Goal: Information Seeking & Learning: Learn about a topic

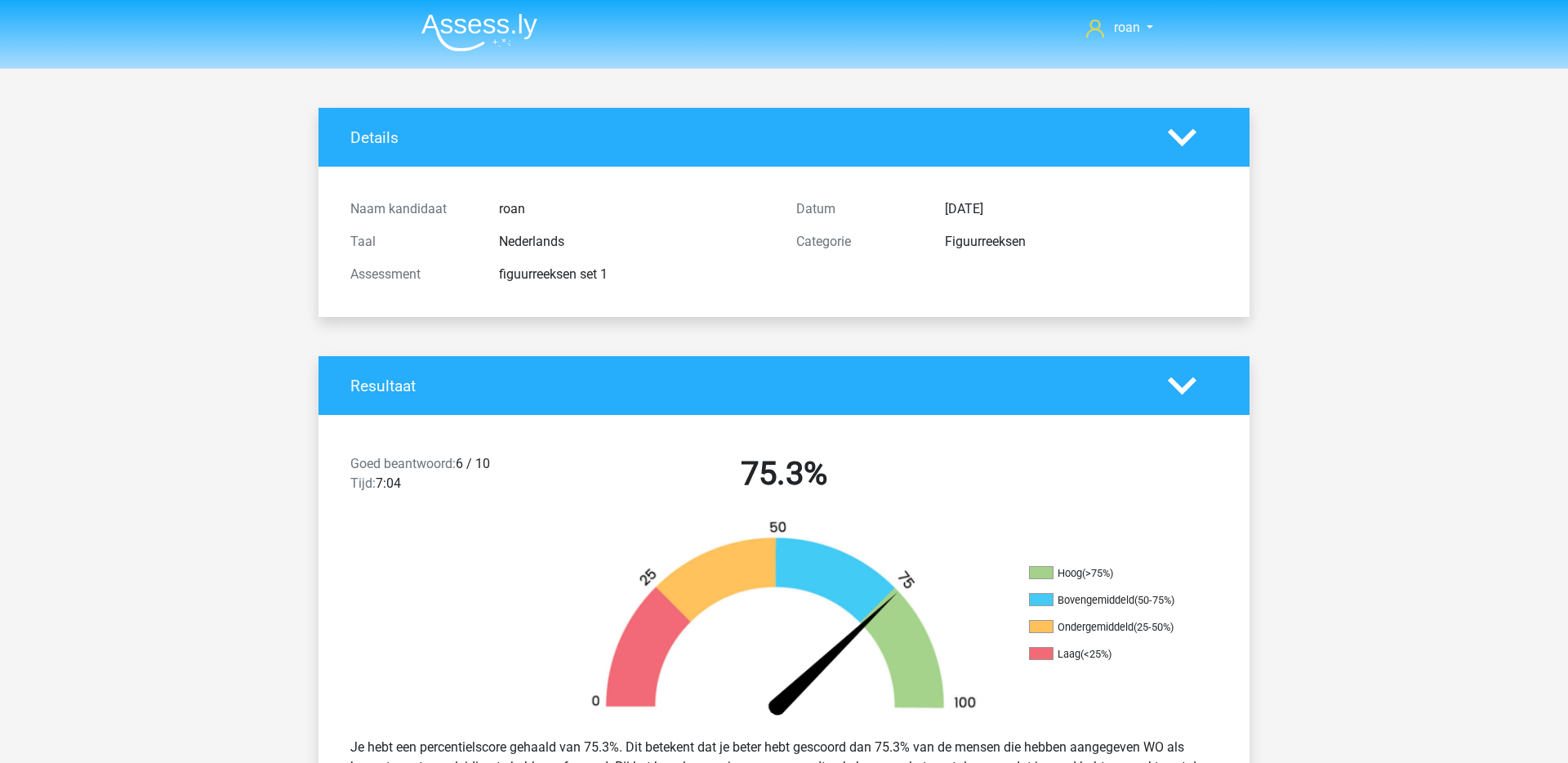
scroll to position [5946, 0]
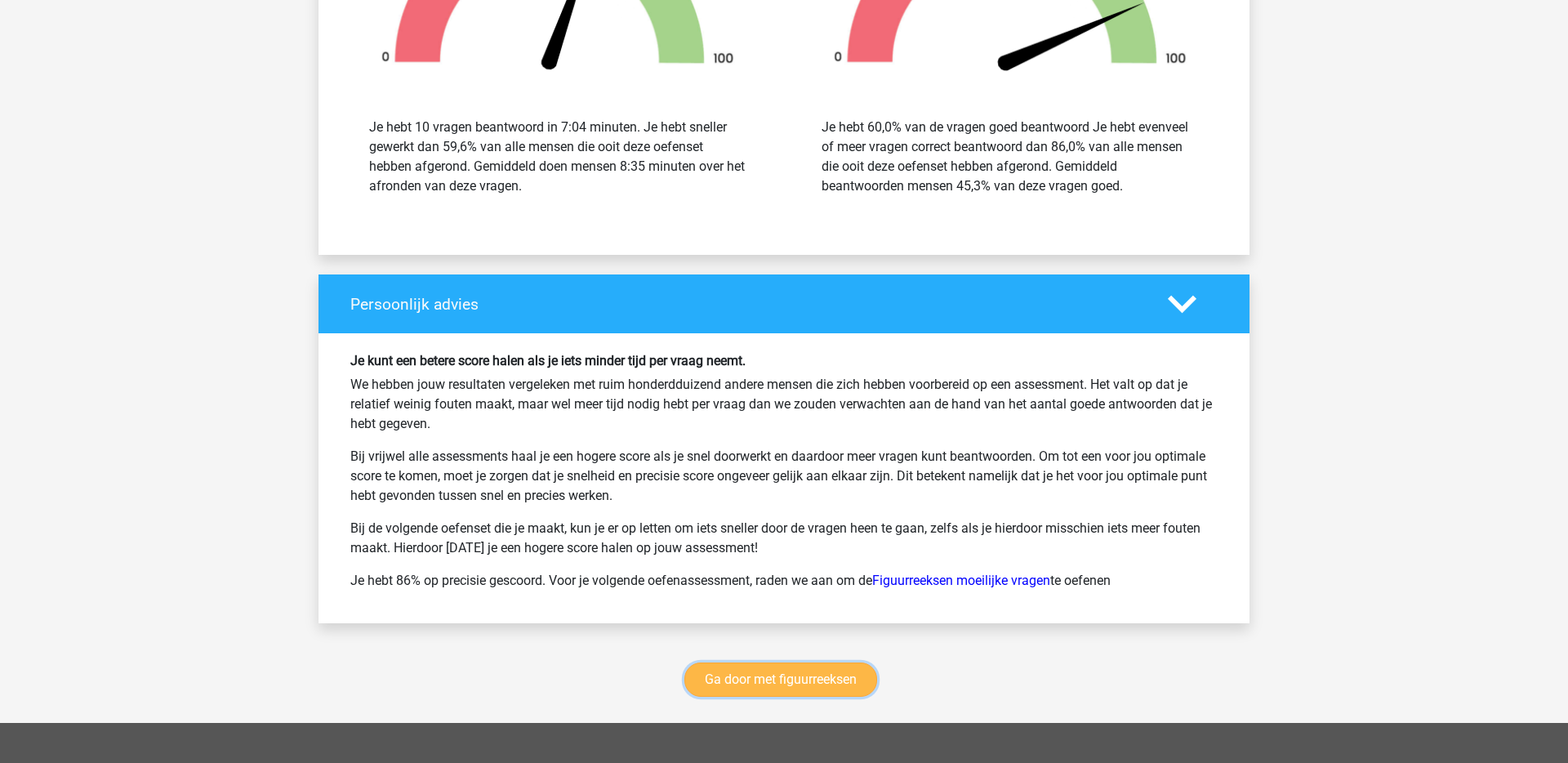
click at [773, 681] on link "Ga door met figuurreeksen" at bounding box center [781, 680] width 193 height 35
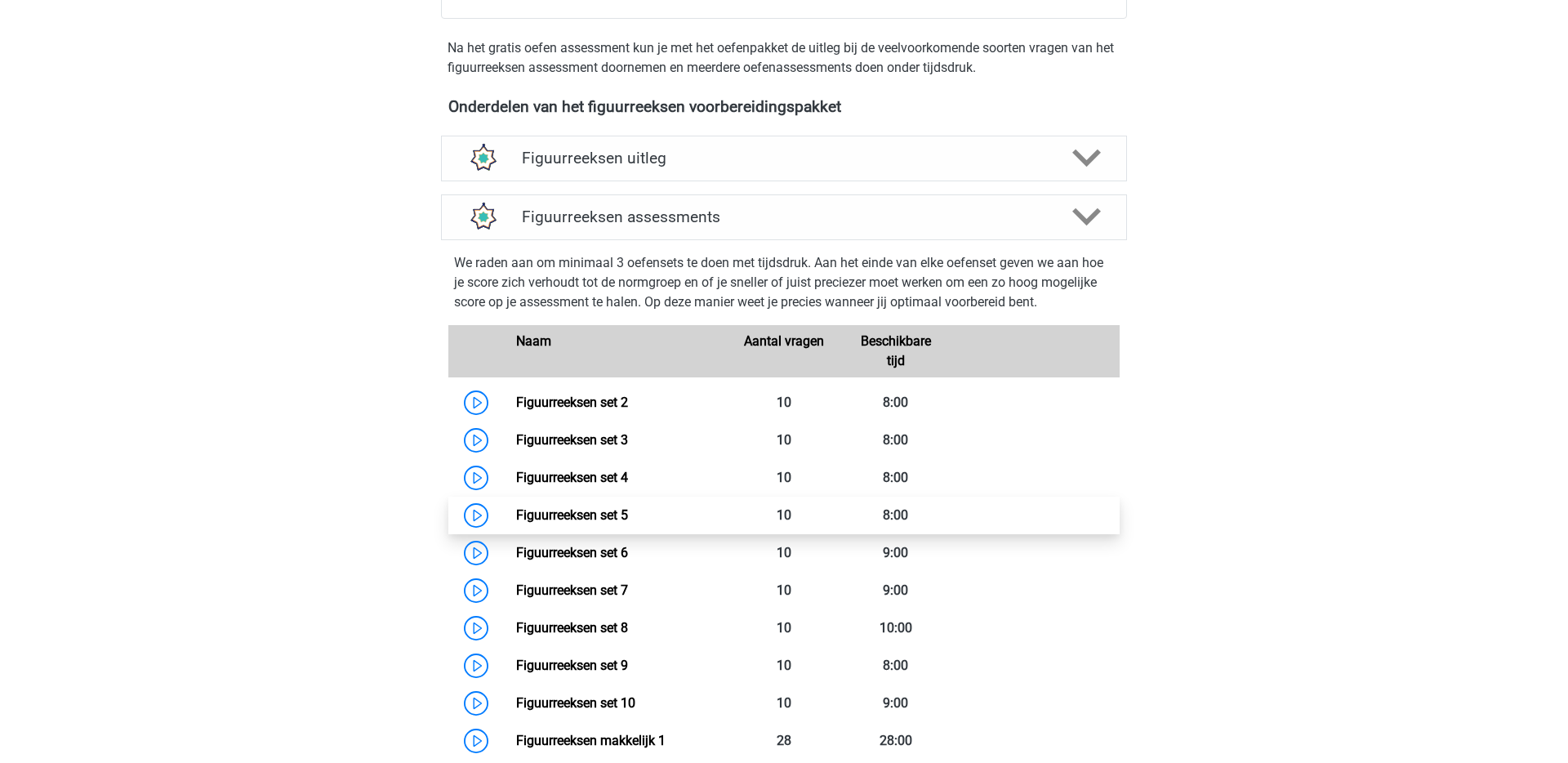
scroll to position [474, 0]
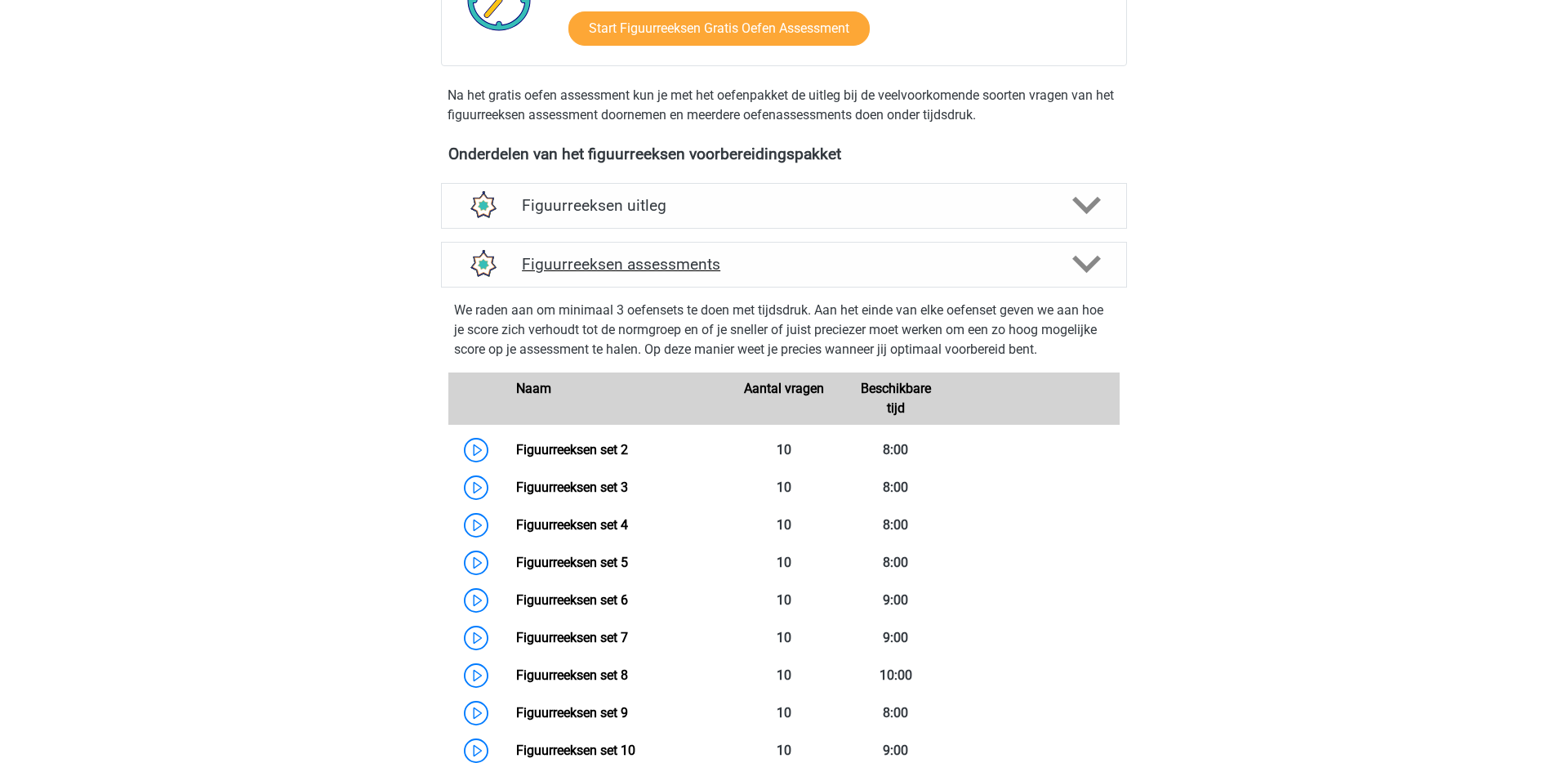
click at [836, 244] on div "Figuurreeksen assessments" at bounding box center [784, 264] width 686 height 46
click at [832, 256] on h4 "Figuurreeksen assessments" at bounding box center [784, 264] width 525 height 19
click at [1097, 278] on div "Figuurreeksen assessments" at bounding box center [784, 264] width 686 height 46
click at [1096, 268] on icon at bounding box center [1087, 264] width 29 height 29
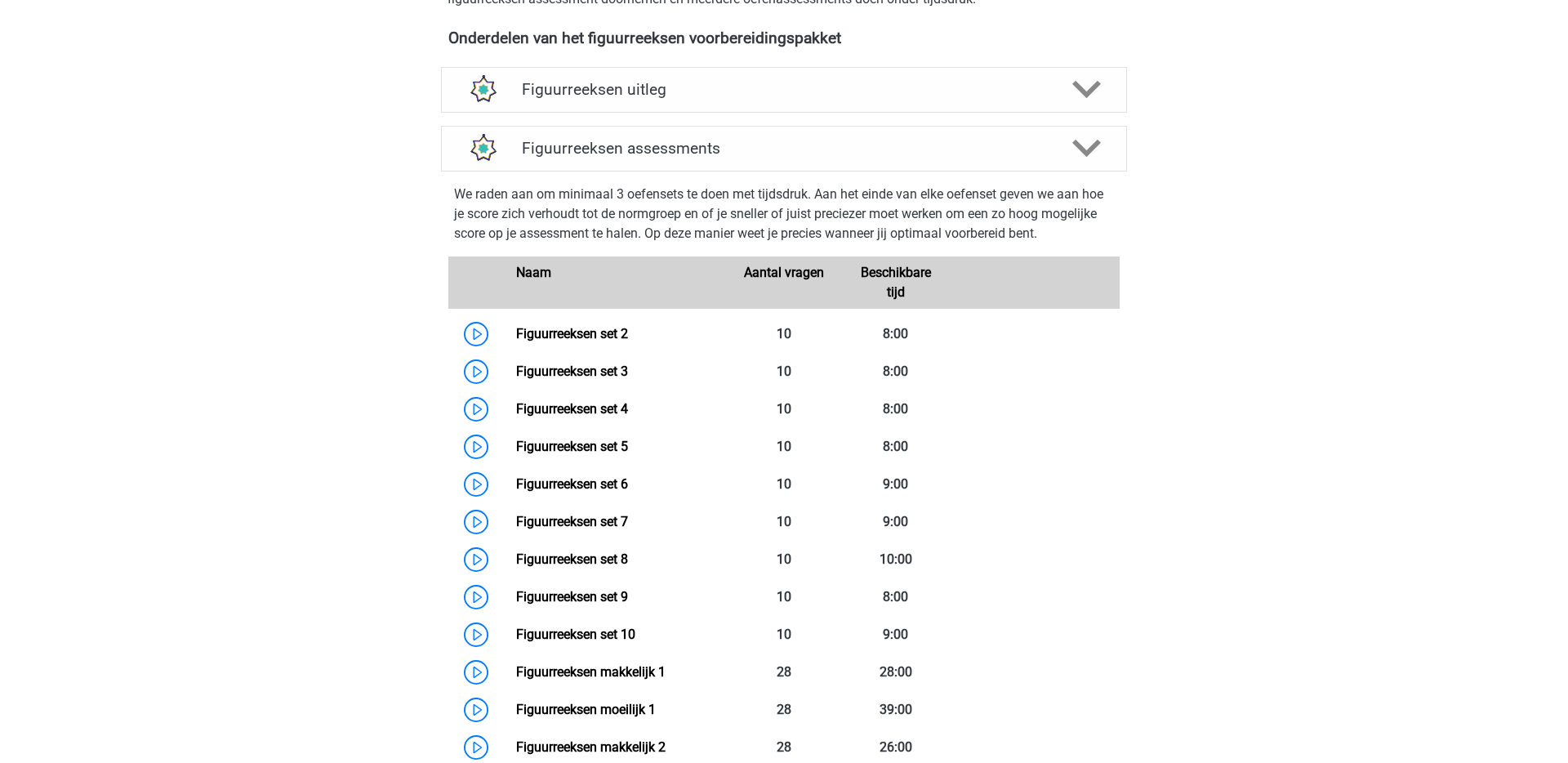
scroll to position [591, 0]
click at [583, 339] on link "Figuurreeksen set 2" at bounding box center [572, 333] width 112 height 16
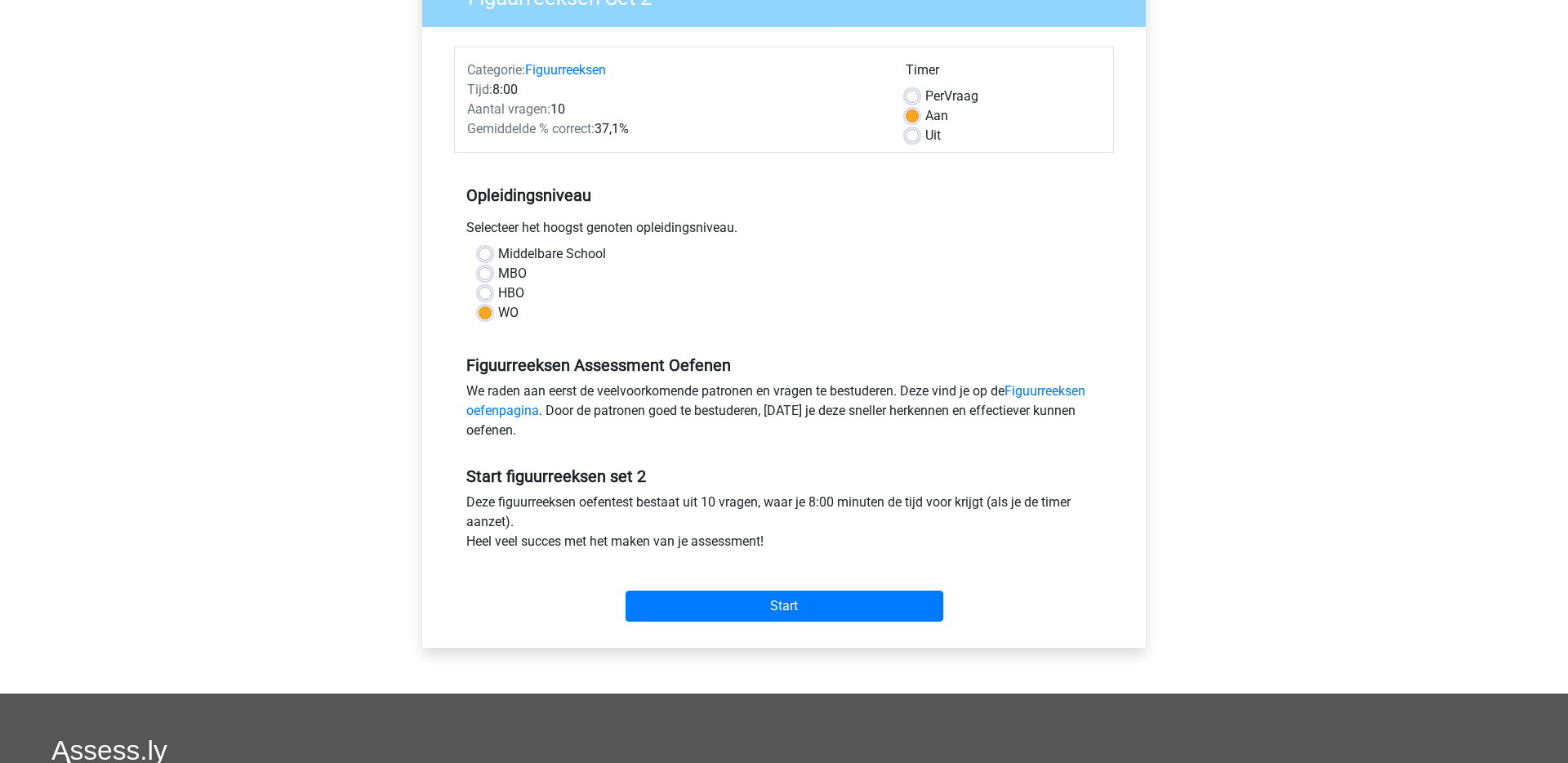
scroll to position [167, 0]
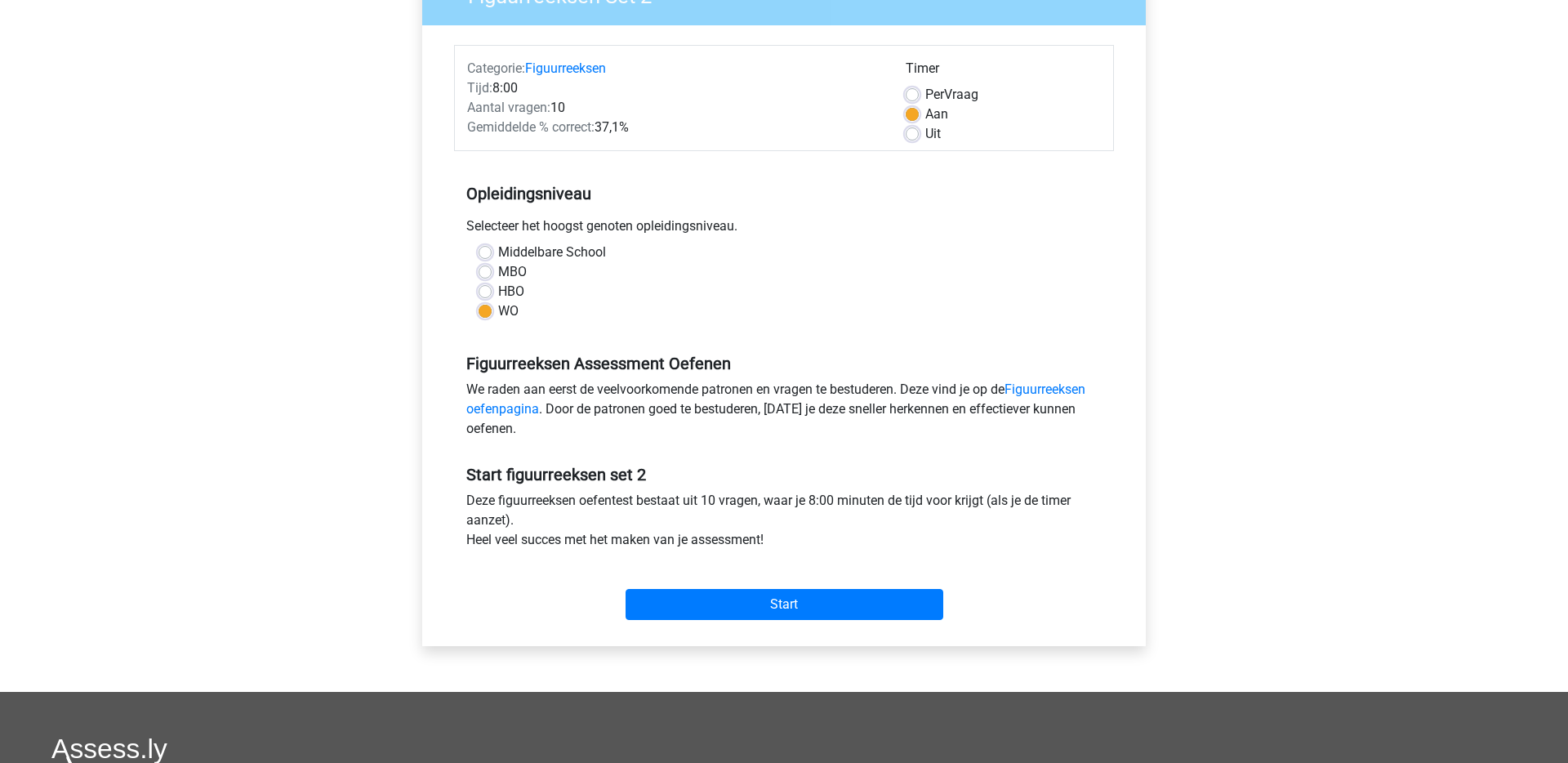
click at [735, 581] on div "Start" at bounding box center [784, 591] width 660 height 57
click at [731, 595] on input "Start" at bounding box center [784, 604] width 317 height 31
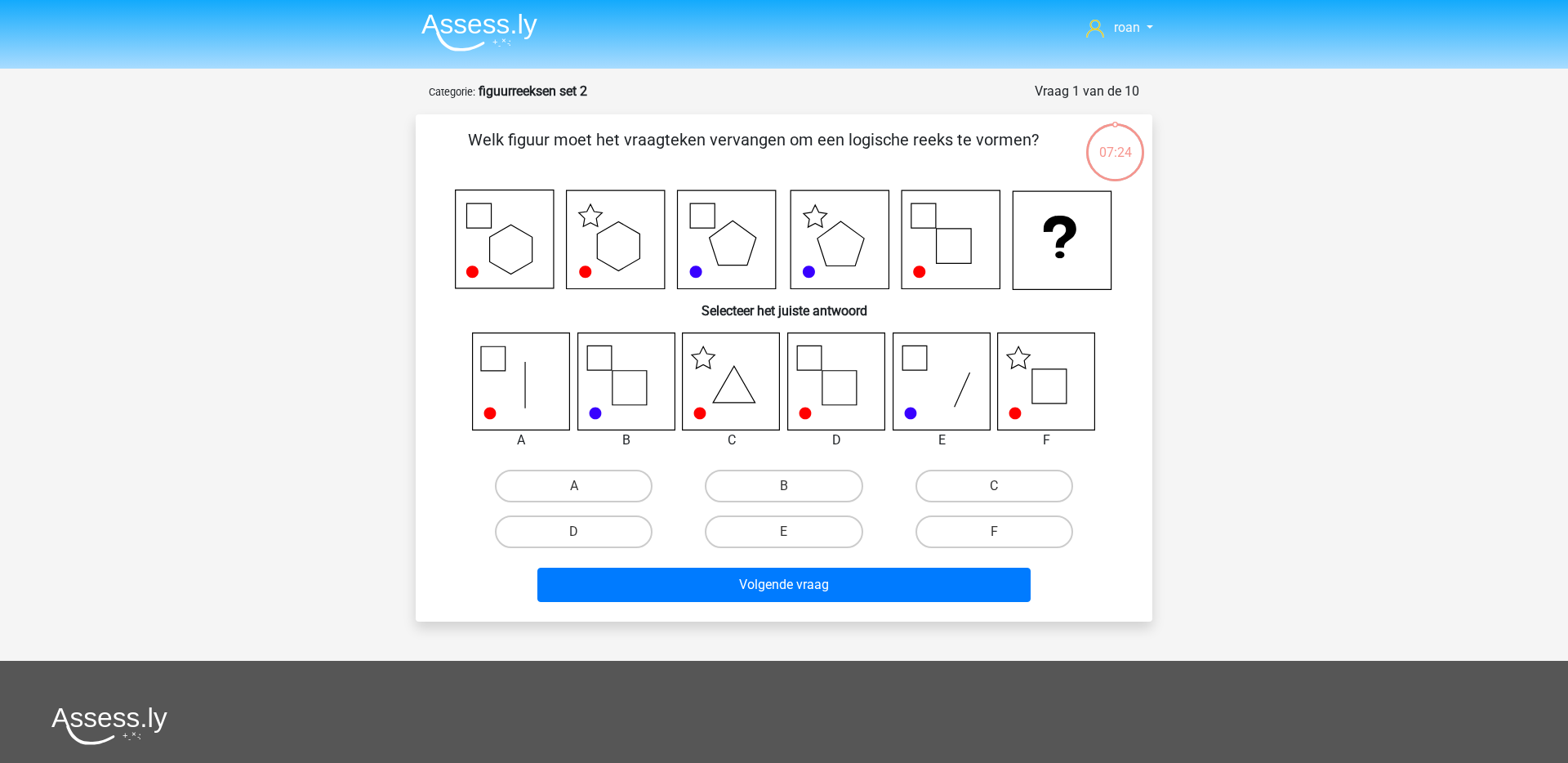
click at [1029, 392] on icon at bounding box center [1047, 381] width 97 height 97
click at [988, 538] on label "F" at bounding box center [995, 531] width 158 height 33
click at [994, 538] on input "F" at bounding box center [999, 537] width 10 height 10
radio input "true"
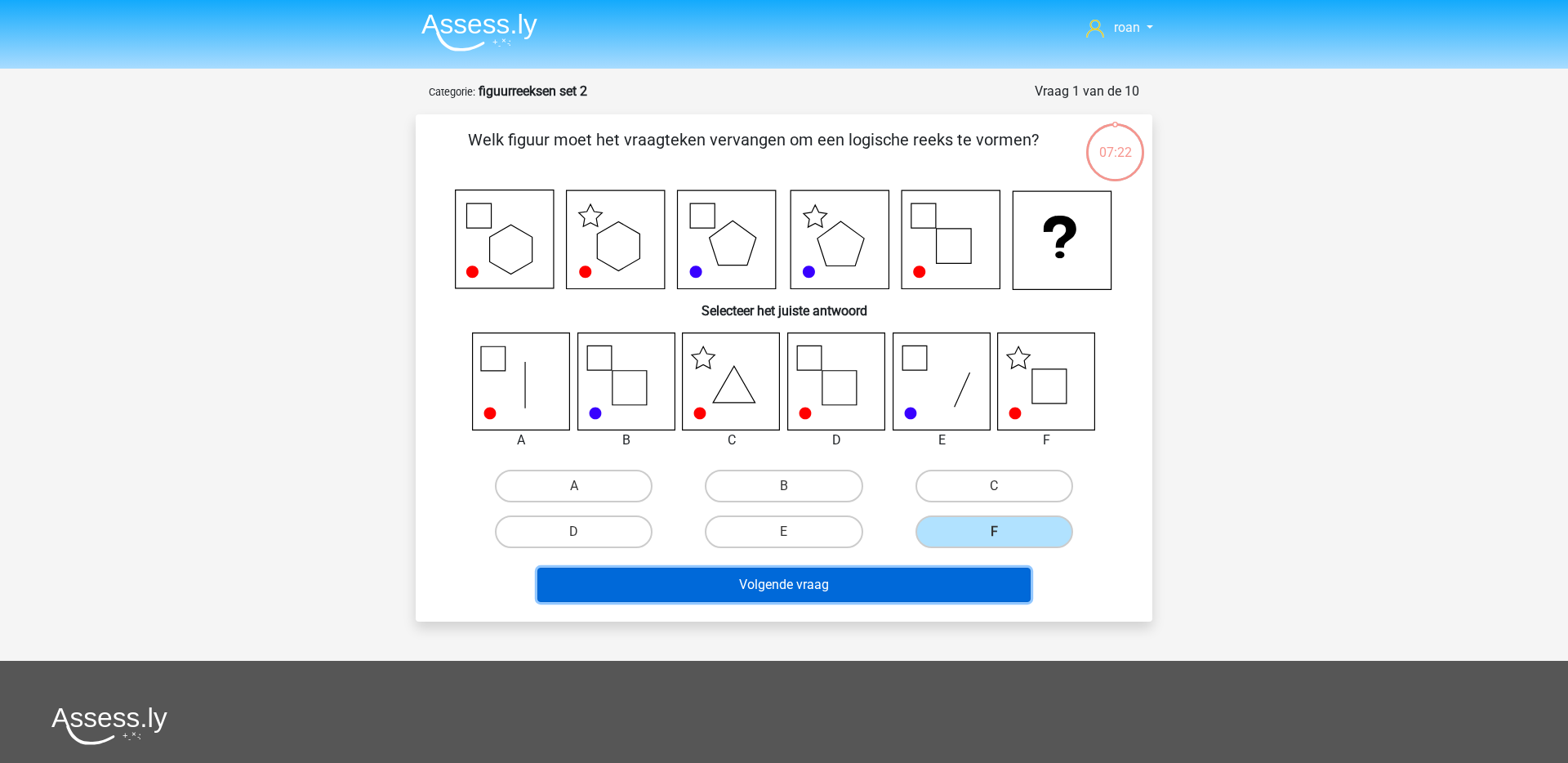
click at [902, 575] on button "Volgende vraag" at bounding box center [785, 585] width 494 height 35
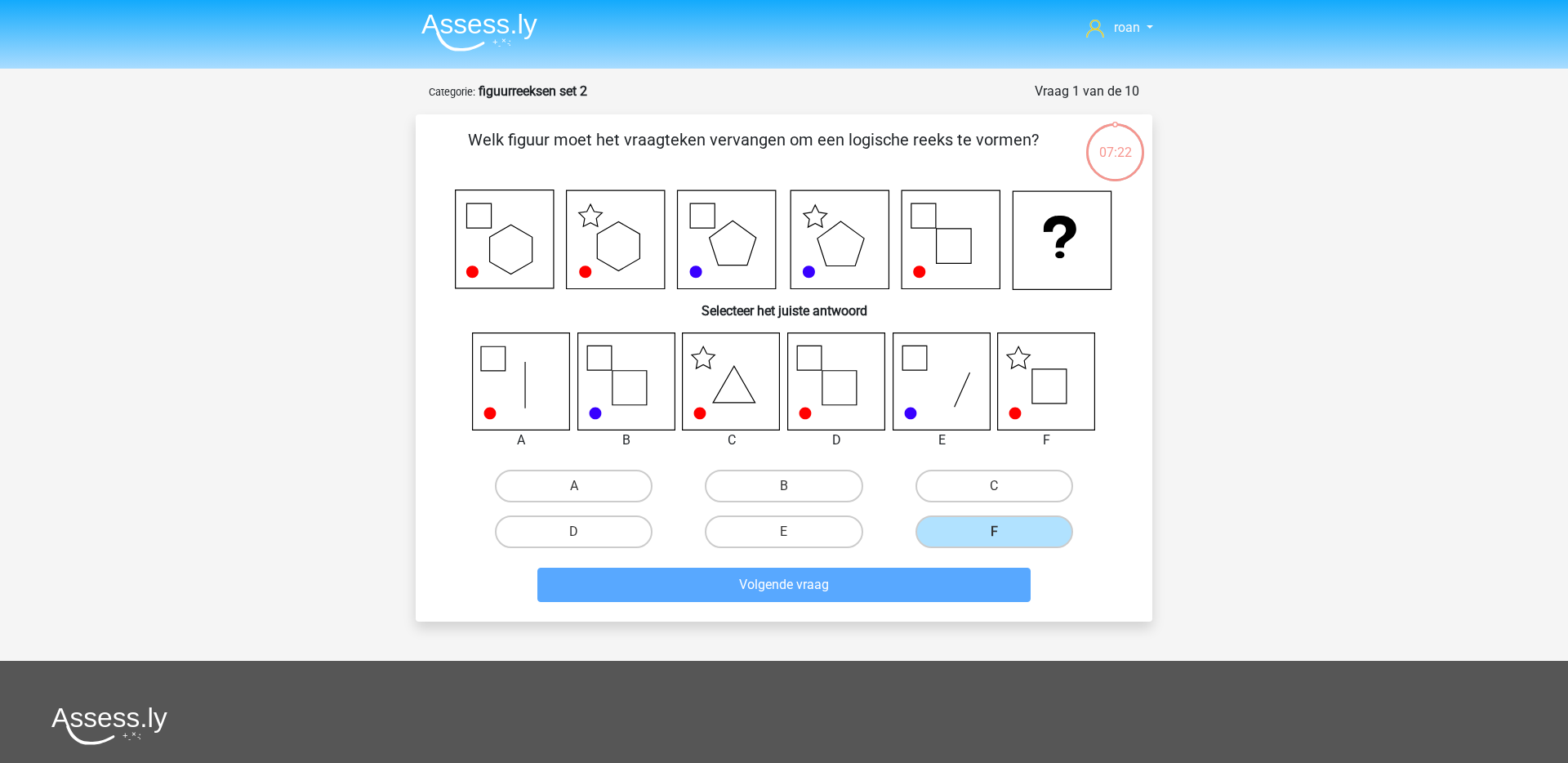
scroll to position [82, 0]
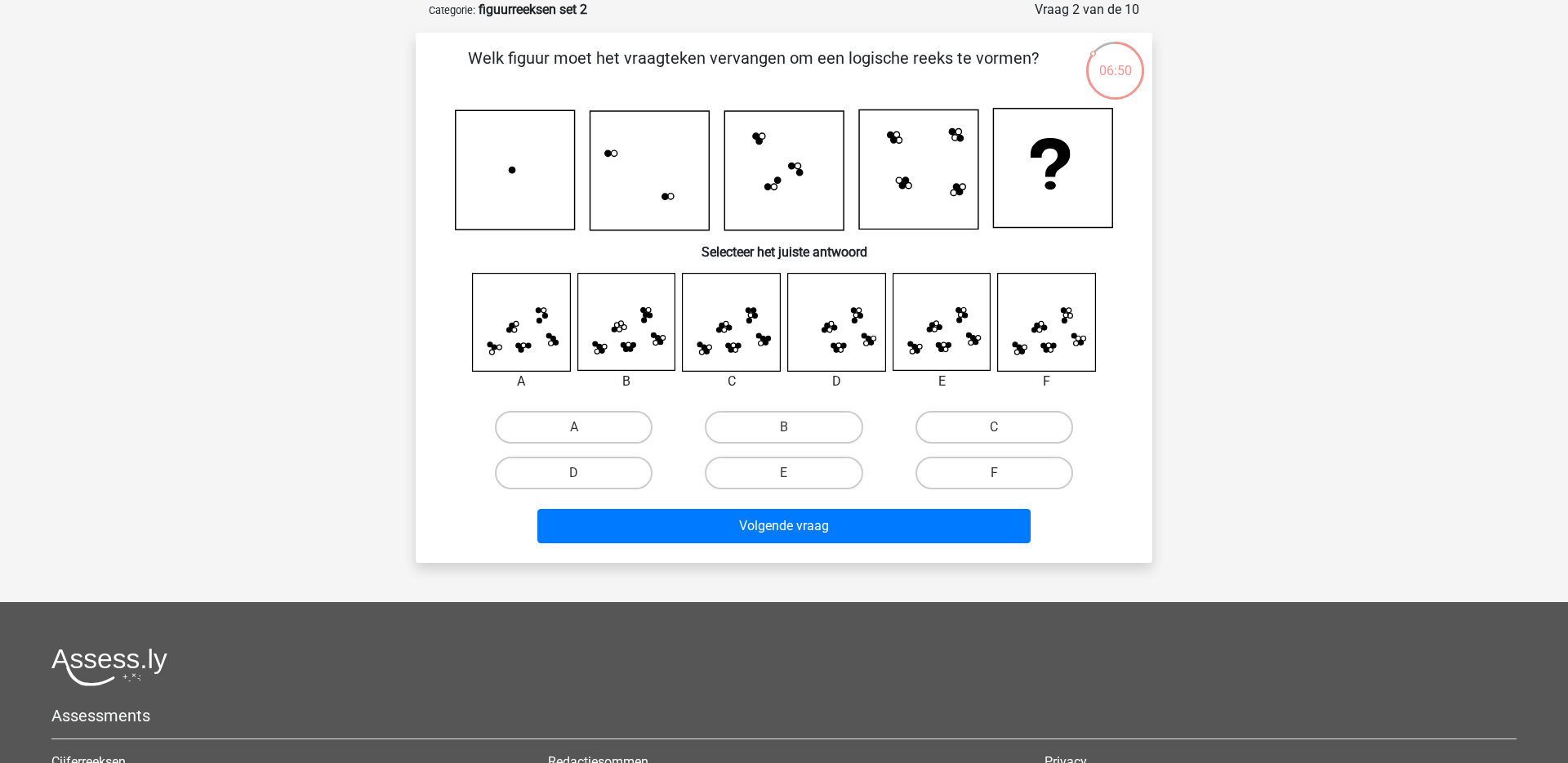
click at [923, 347] on icon at bounding box center [941, 322] width 97 height 97
click at [807, 482] on label "E" at bounding box center [784, 473] width 158 height 33
click at [794, 482] on input "E" at bounding box center [789, 478] width 10 height 10
radio input "true"
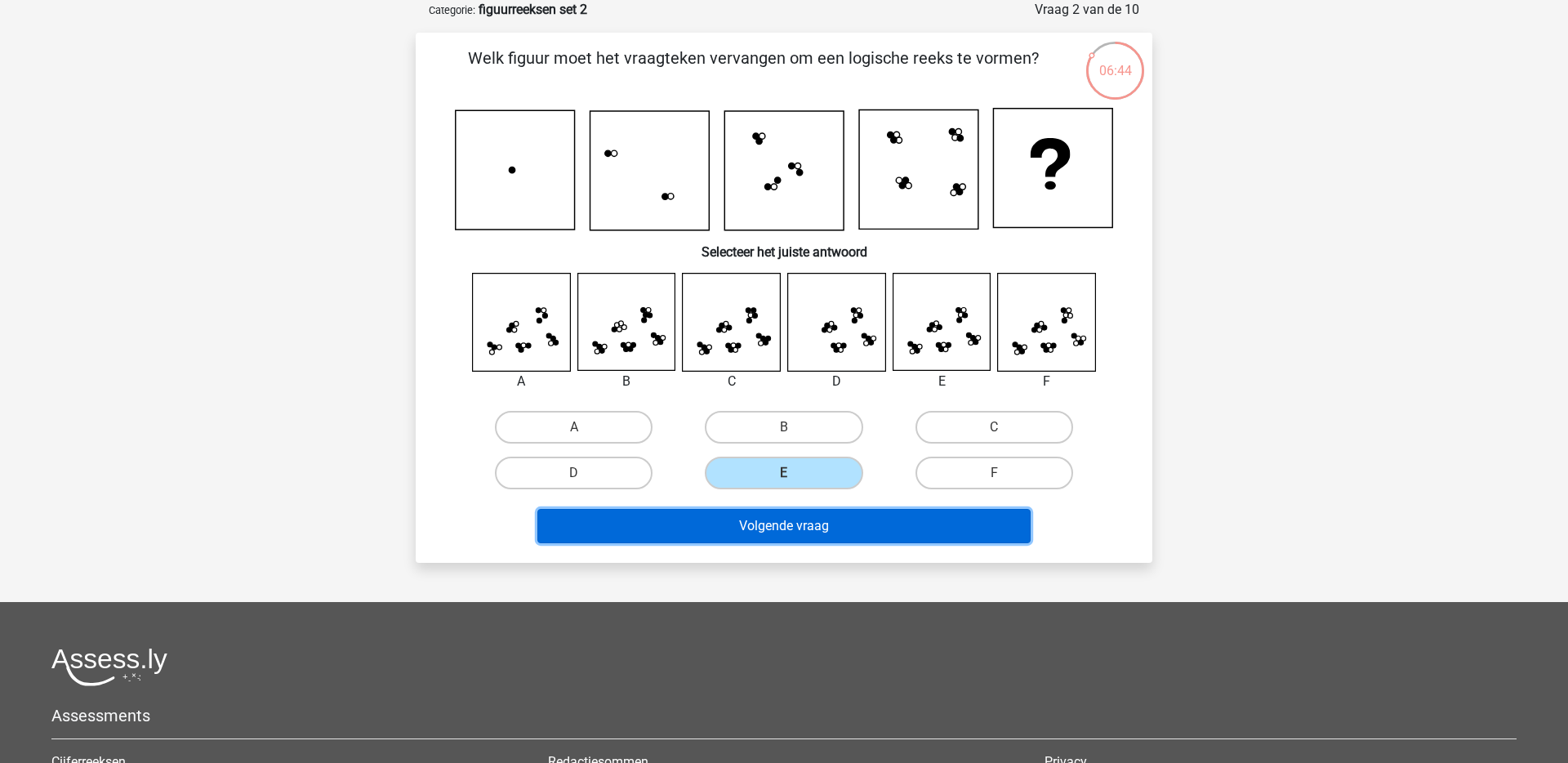
click at [794, 520] on button "Volgende vraag" at bounding box center [785, 526] width 494 height 35
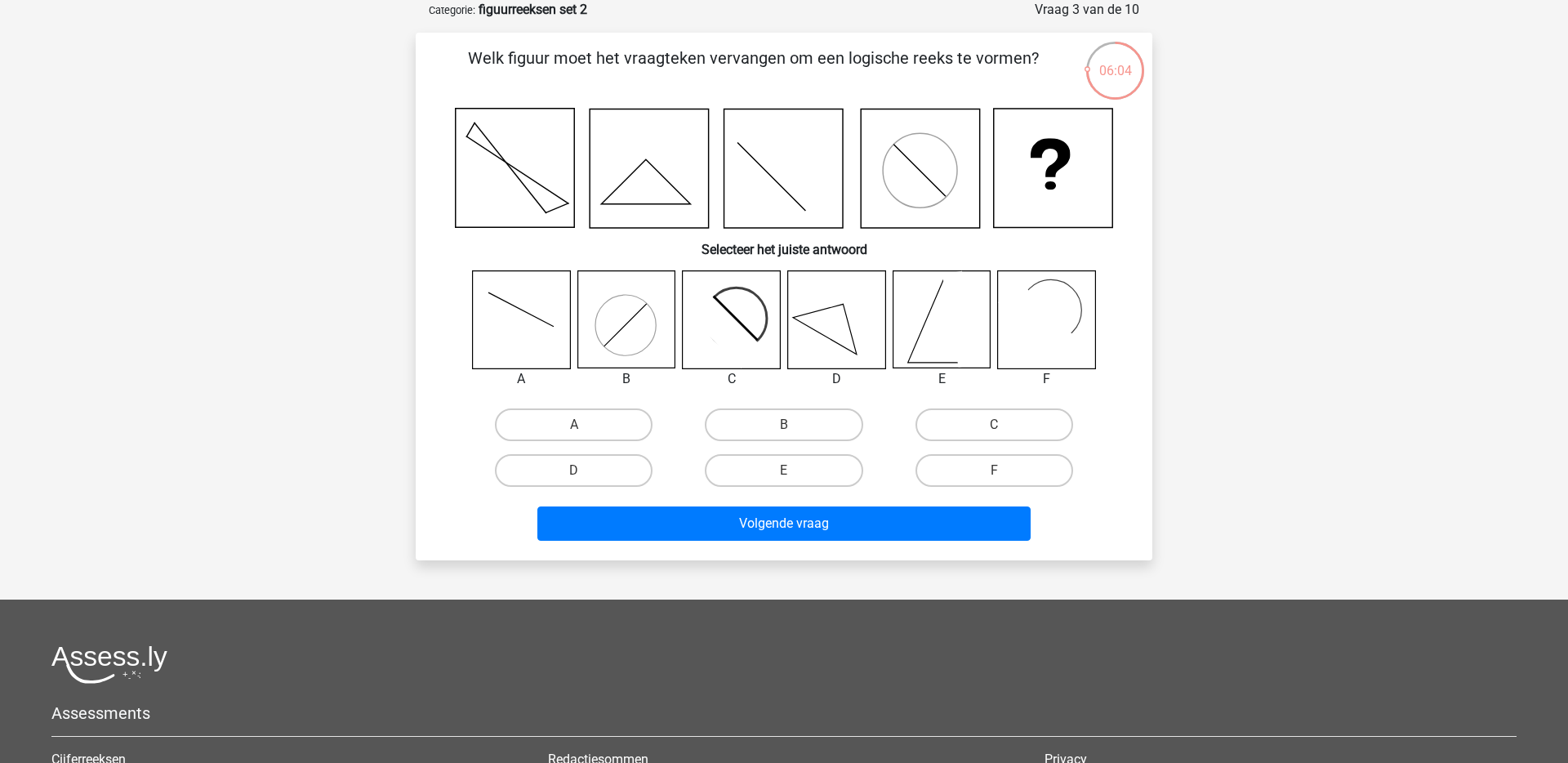
click at [549, 325] on icon at bounding box center [521, 320] width 97 height 97
click at [585, 420] on label "A" at bounding box center [574, 425] width 158 height 33
click at [585, 425] on input "A" at bounding box center [579, 430] width 10 height 10
radio input "true"
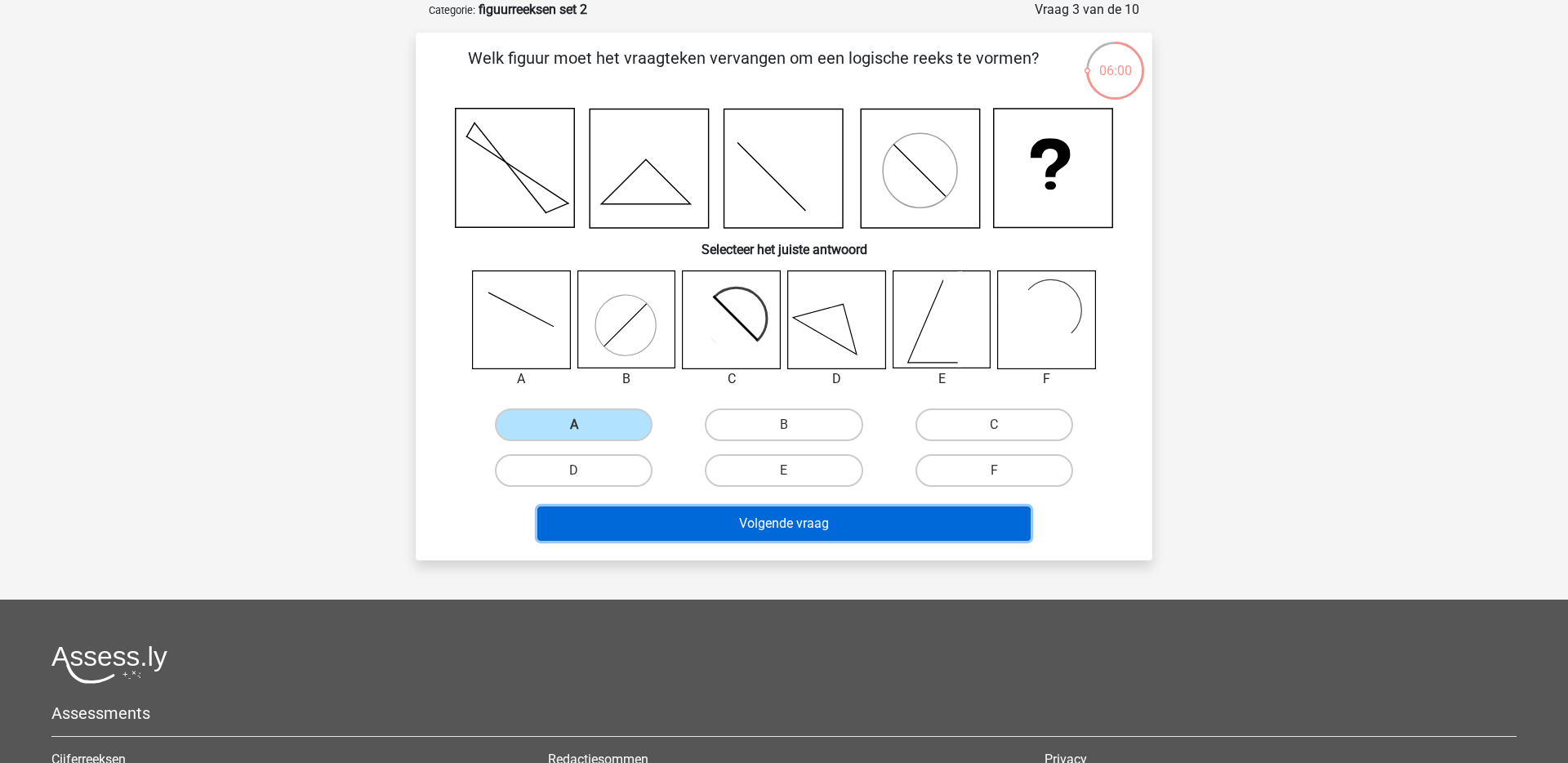
click at [698, 515] on button "Volgende vraag" at bounding box center [785, 524] width 494 height 35
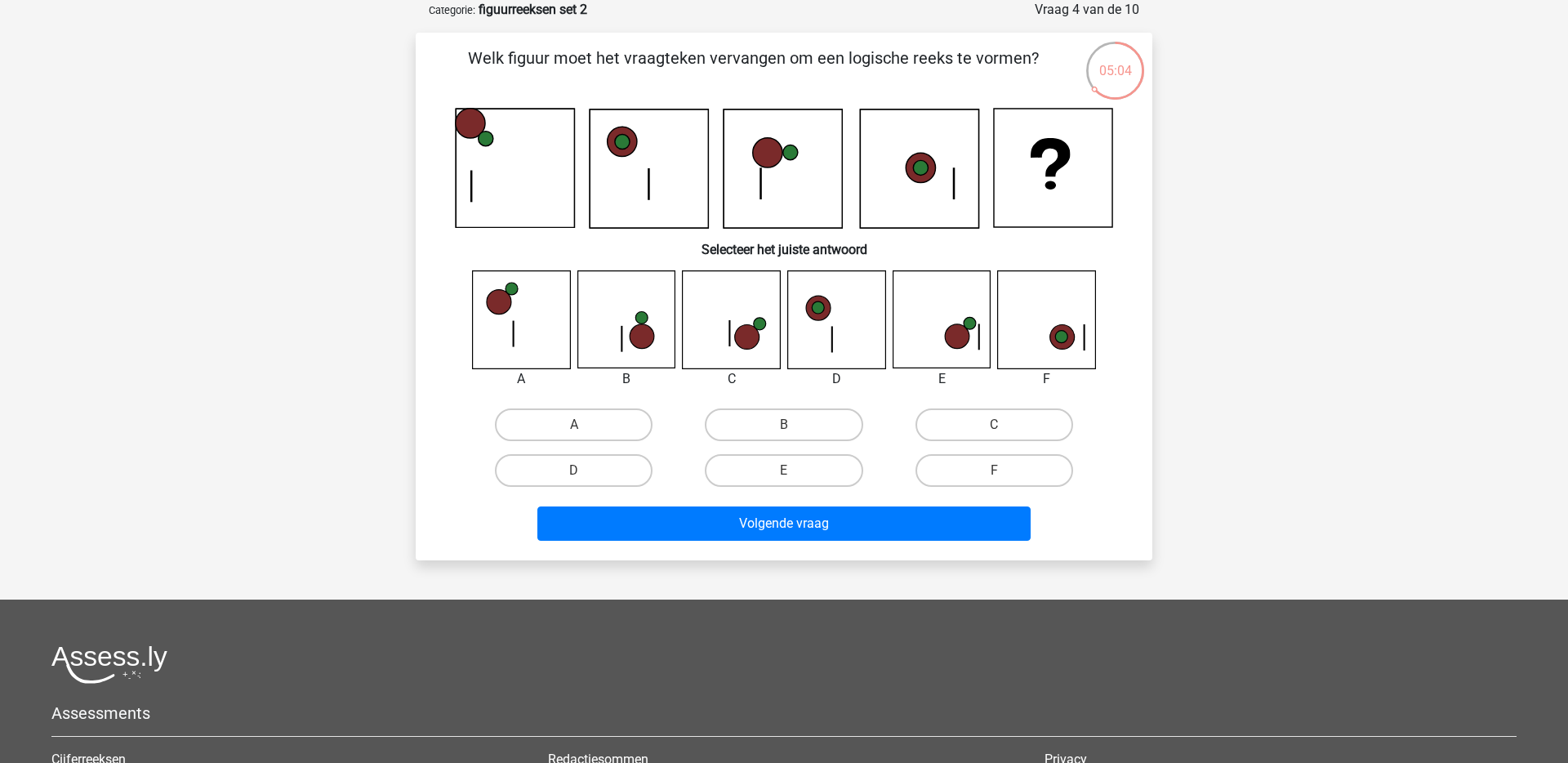
click at [736, 336] on icon at bounding box center [748, 337] width 24 height 24
click at [977, 427] on label "C" at bounding box center [995, 425] width 158 height 33
click at [994, 427] on input "C" at bounding box center [999, 430] width 10 height 10
radio input "true"
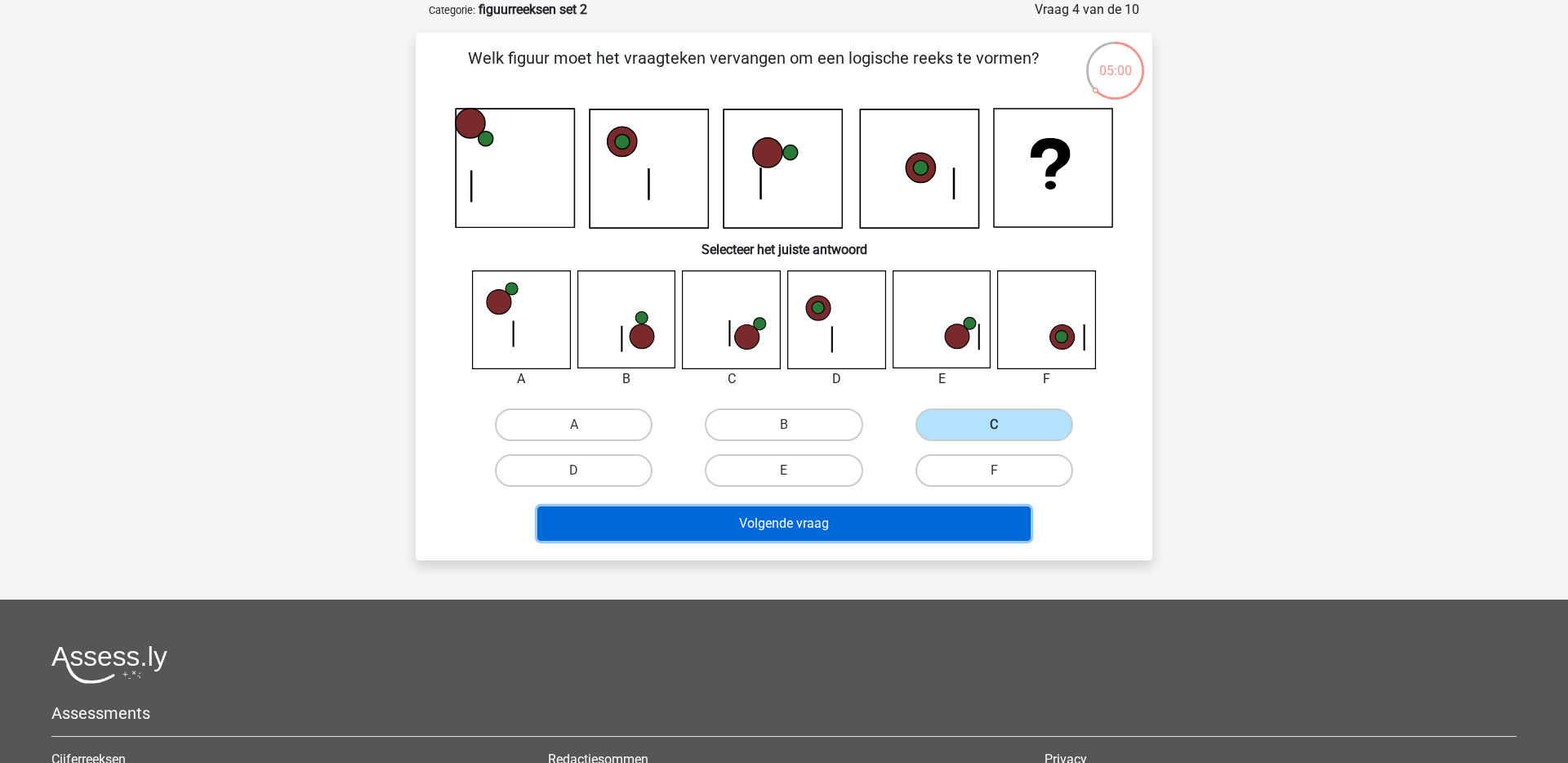
click at [806, 527] on button "Volgende vraag" at bounding box center [785, 524] width 494 height 35
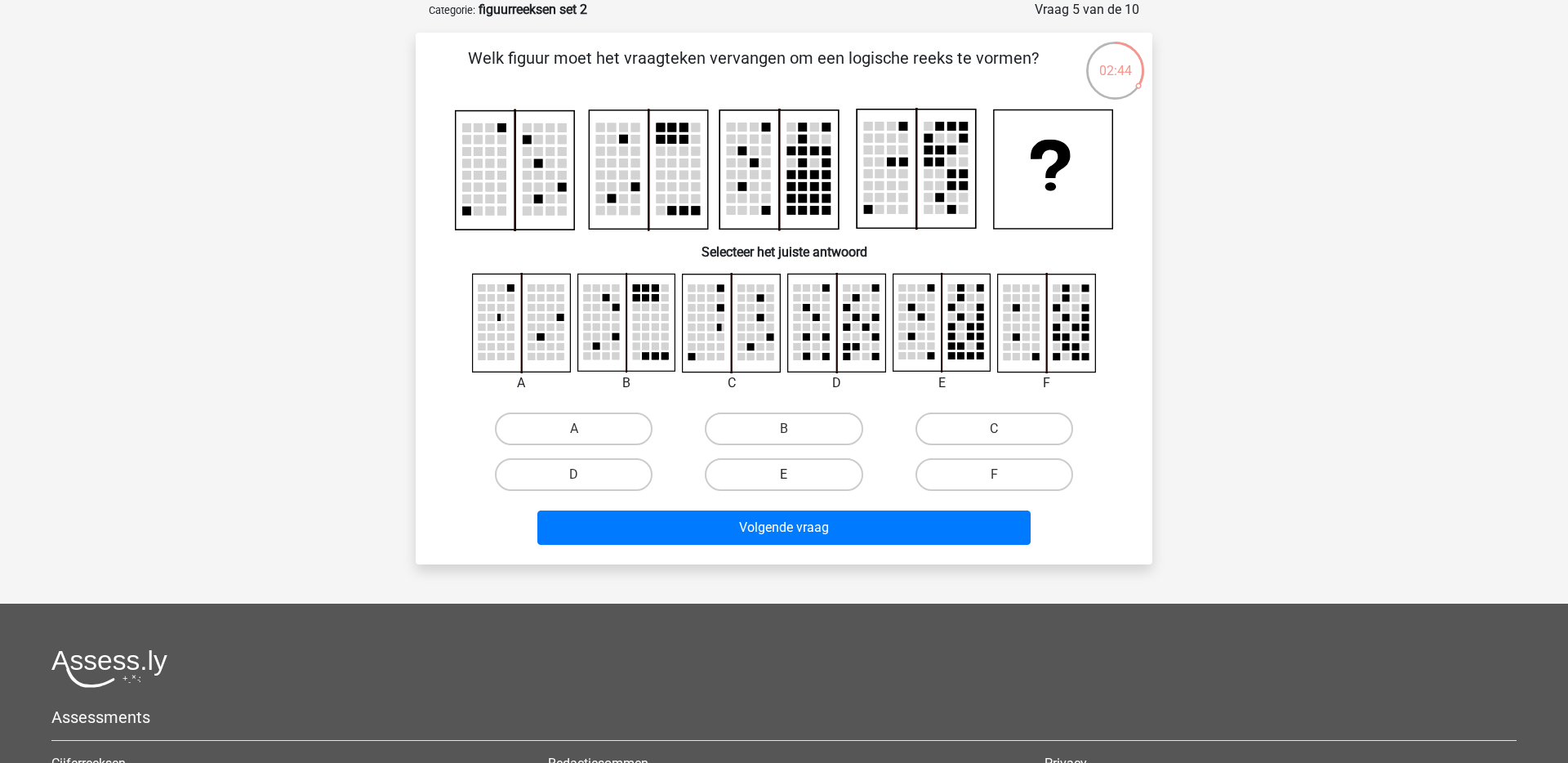
click at [802, 475] on label "E" at bounding box center [784, 474] width 158 height 33
click at [794, 475] on input "E" at bounding box center [789, 479] width 10 height 10
radio input "true"
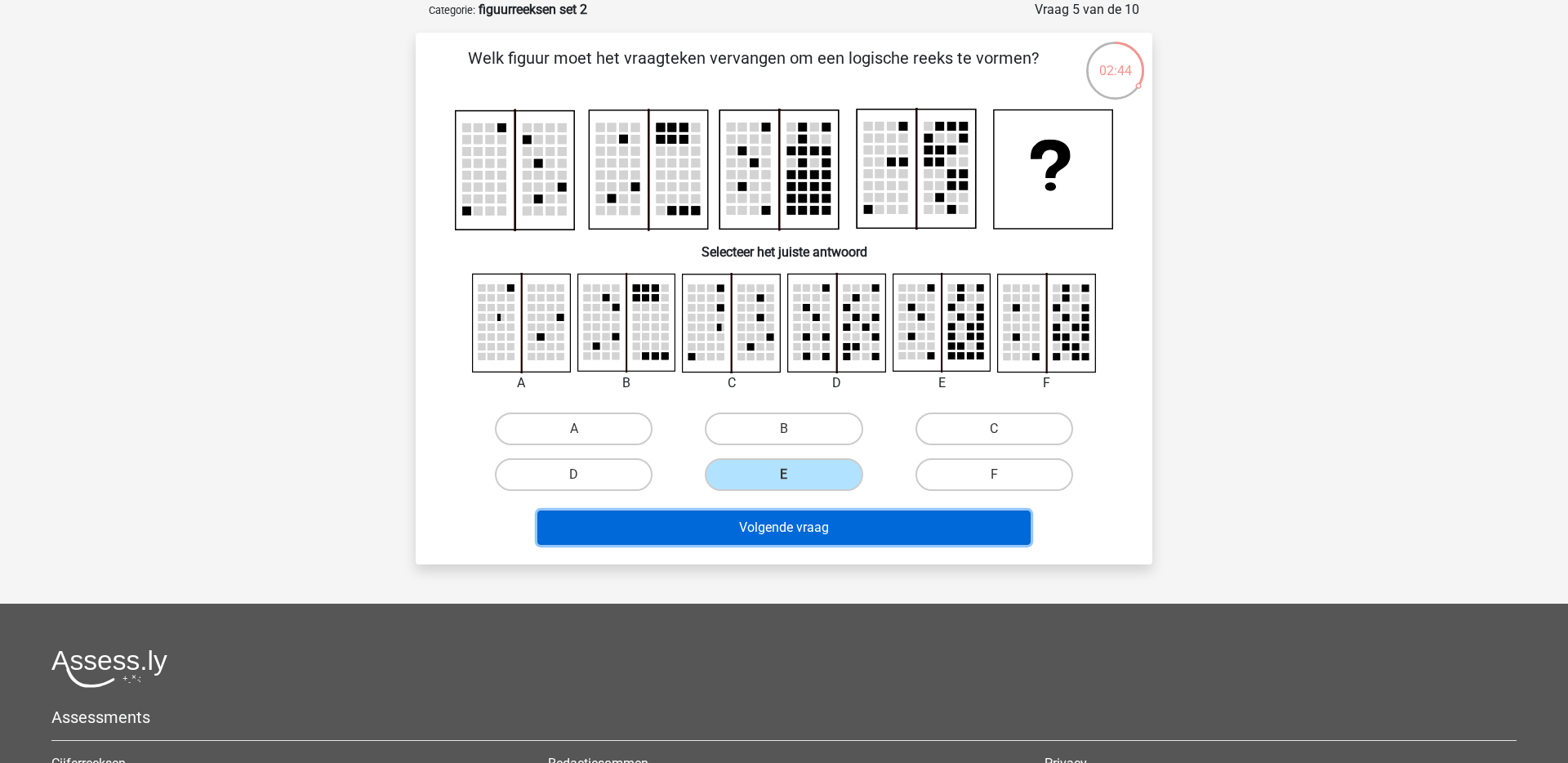
click at [802, 512] on button "Volgende vraag" at bounding box center [785, 528] width 494 height 35
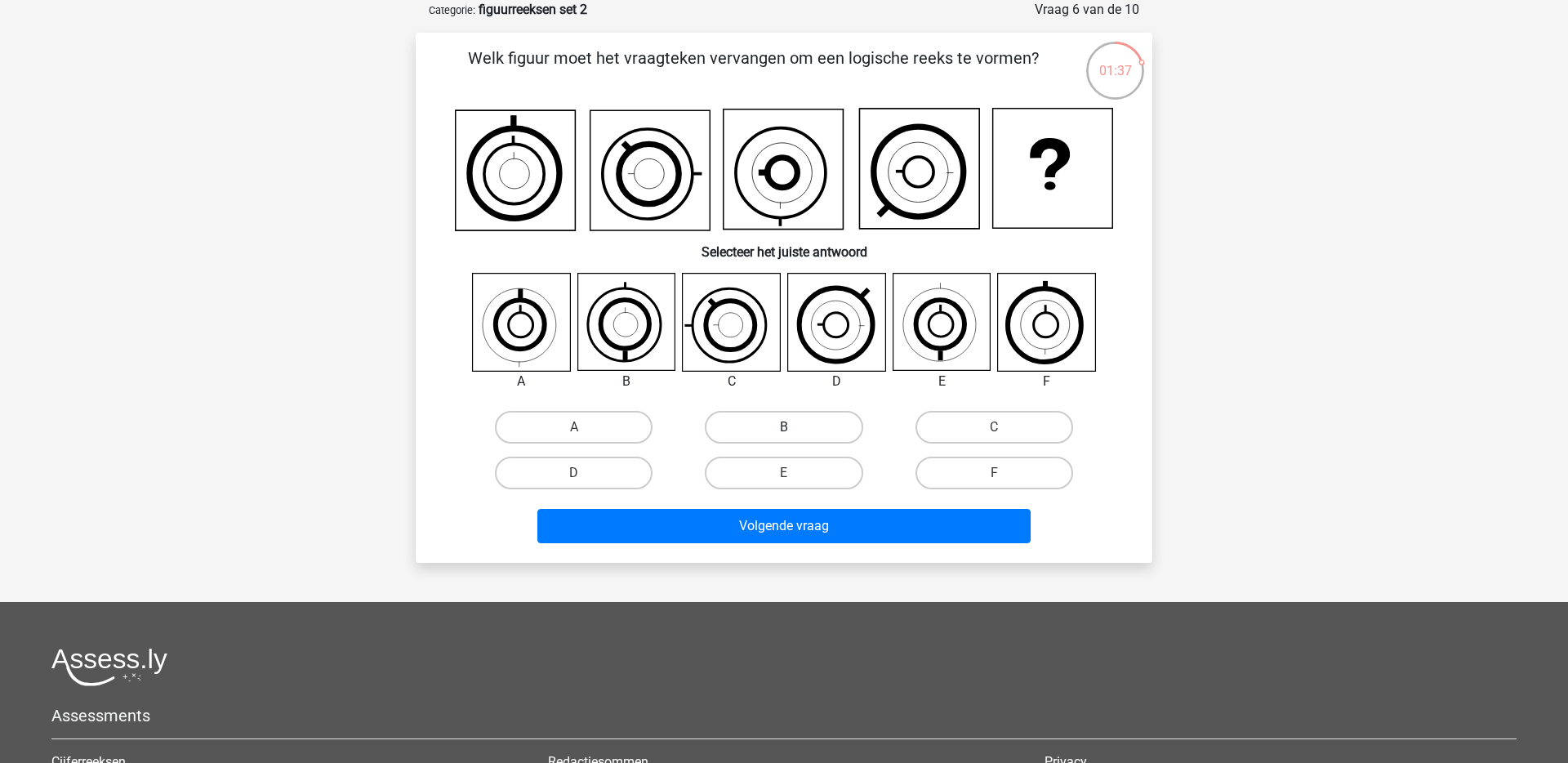
click at [756, 417] on label "B" at bounding box center [784, 427] width 158 height 33
click at [784, 427] on input "B" at bounding box center [789, 433] width 10 height 10
radio input "true"
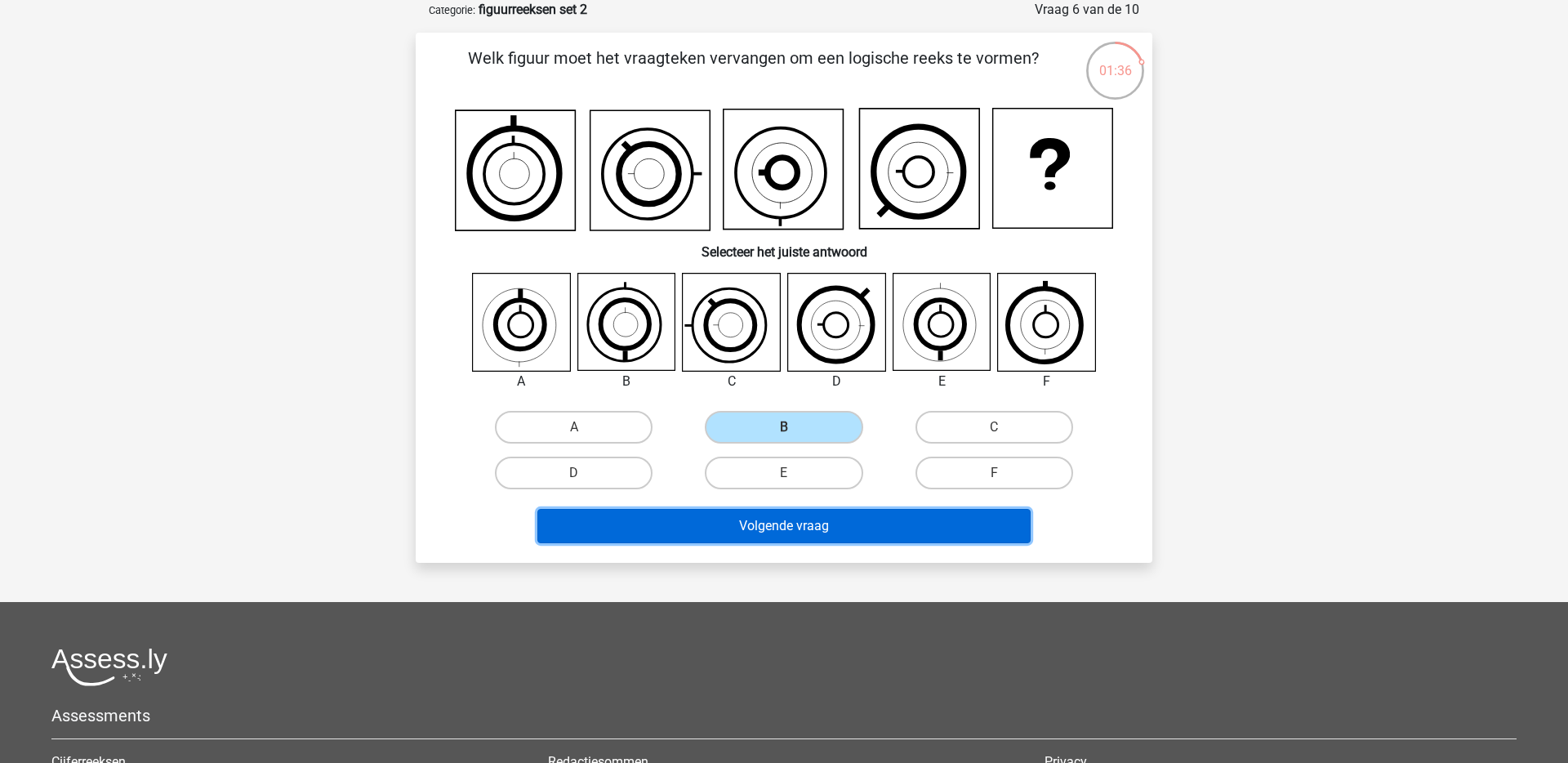
click at [765, 528] on button "Volgende vraag" at bounding box center [785, 526] width 494 height 35
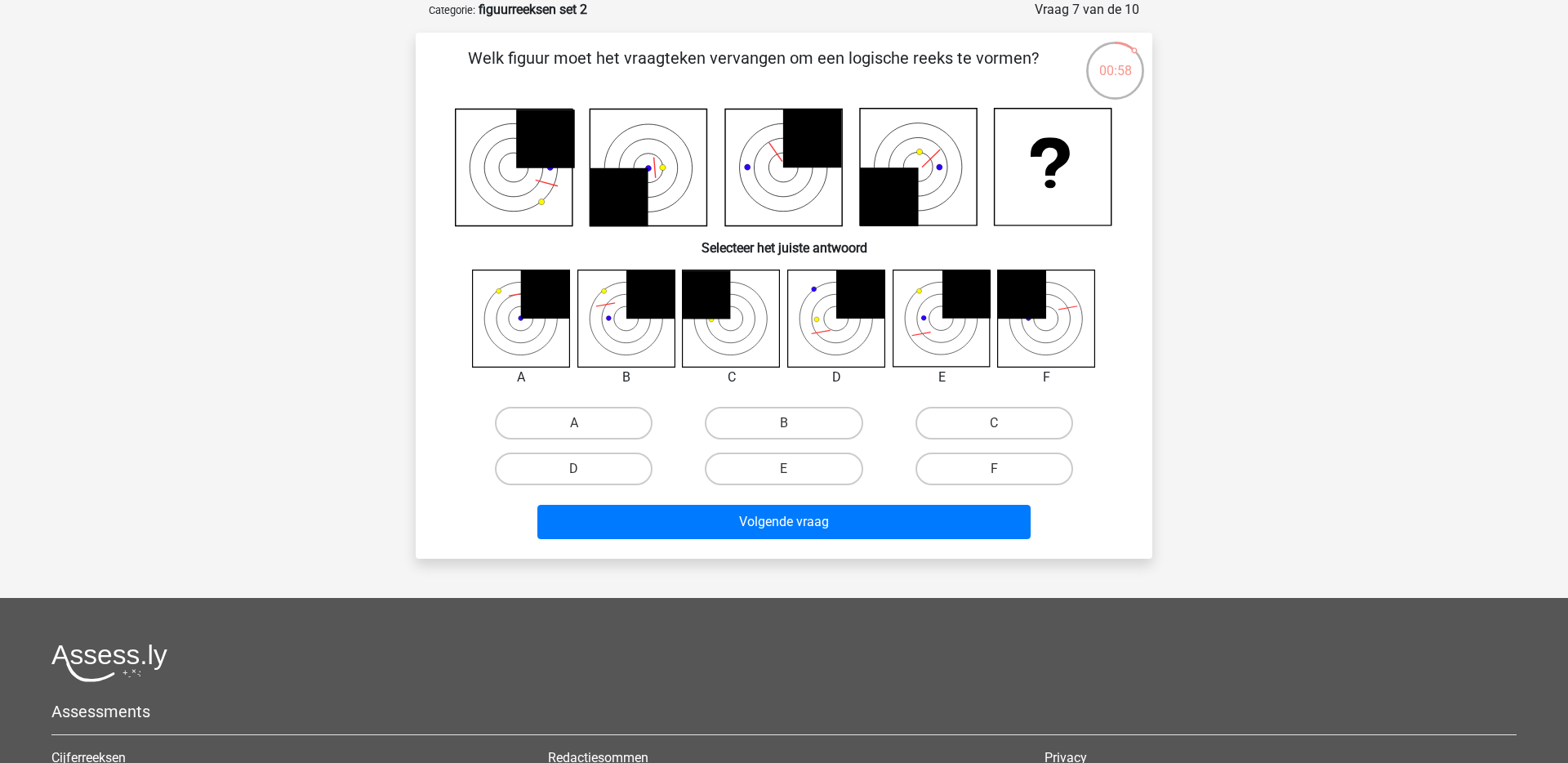
click at [925, 336] on icon at bounding box center [941, 318] width 97 height 97
click at [803, 417] on label "B" at bounding box center [784, 423] width 158 height 33
click at [794, 423] on input "B" at bounding box center [789, 428] width 10 height 10
radio input "true"
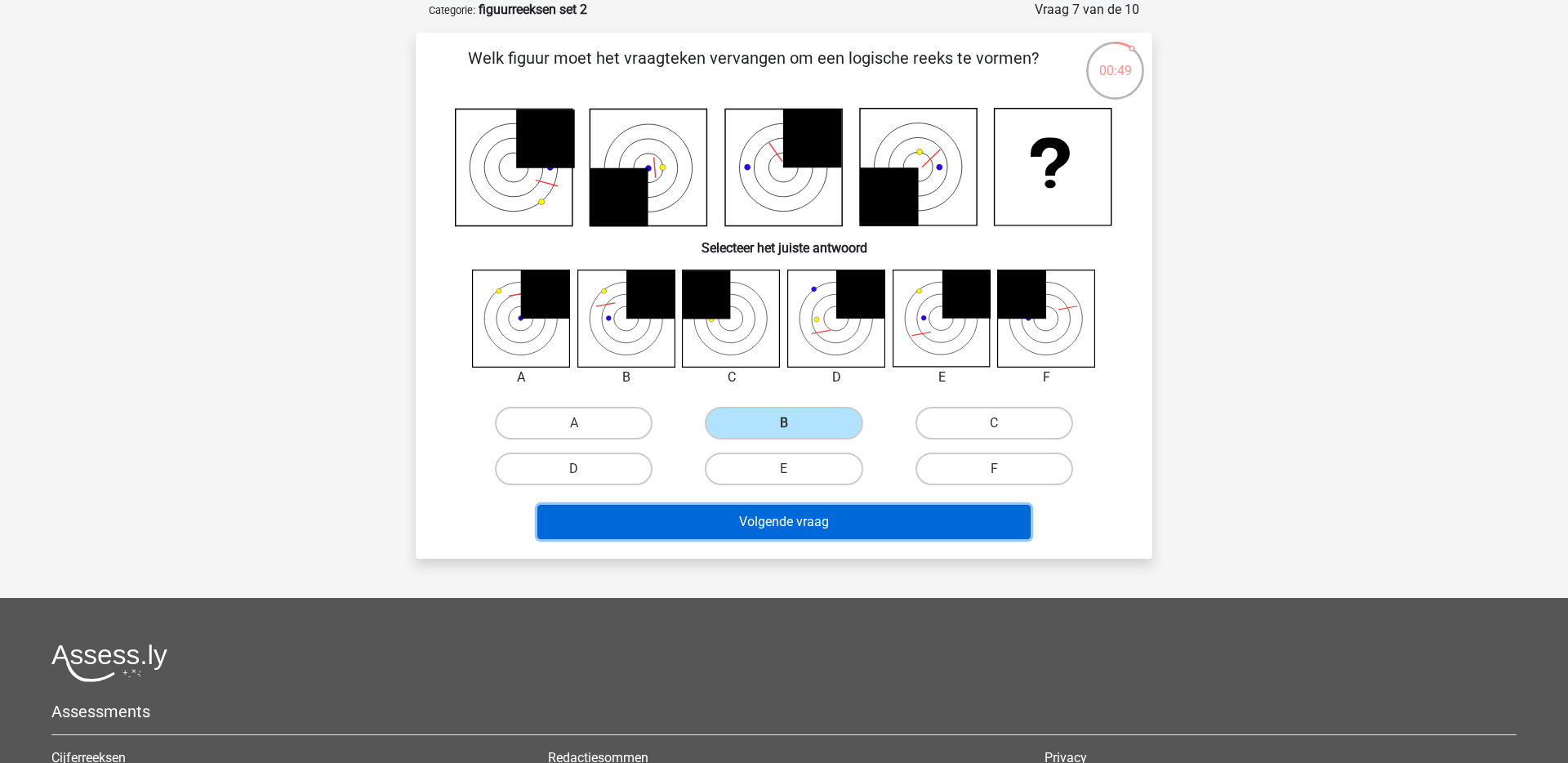
click at [762, 525] on button "Volgende vraag" at bounding box center [785, 522] width 494 height 35
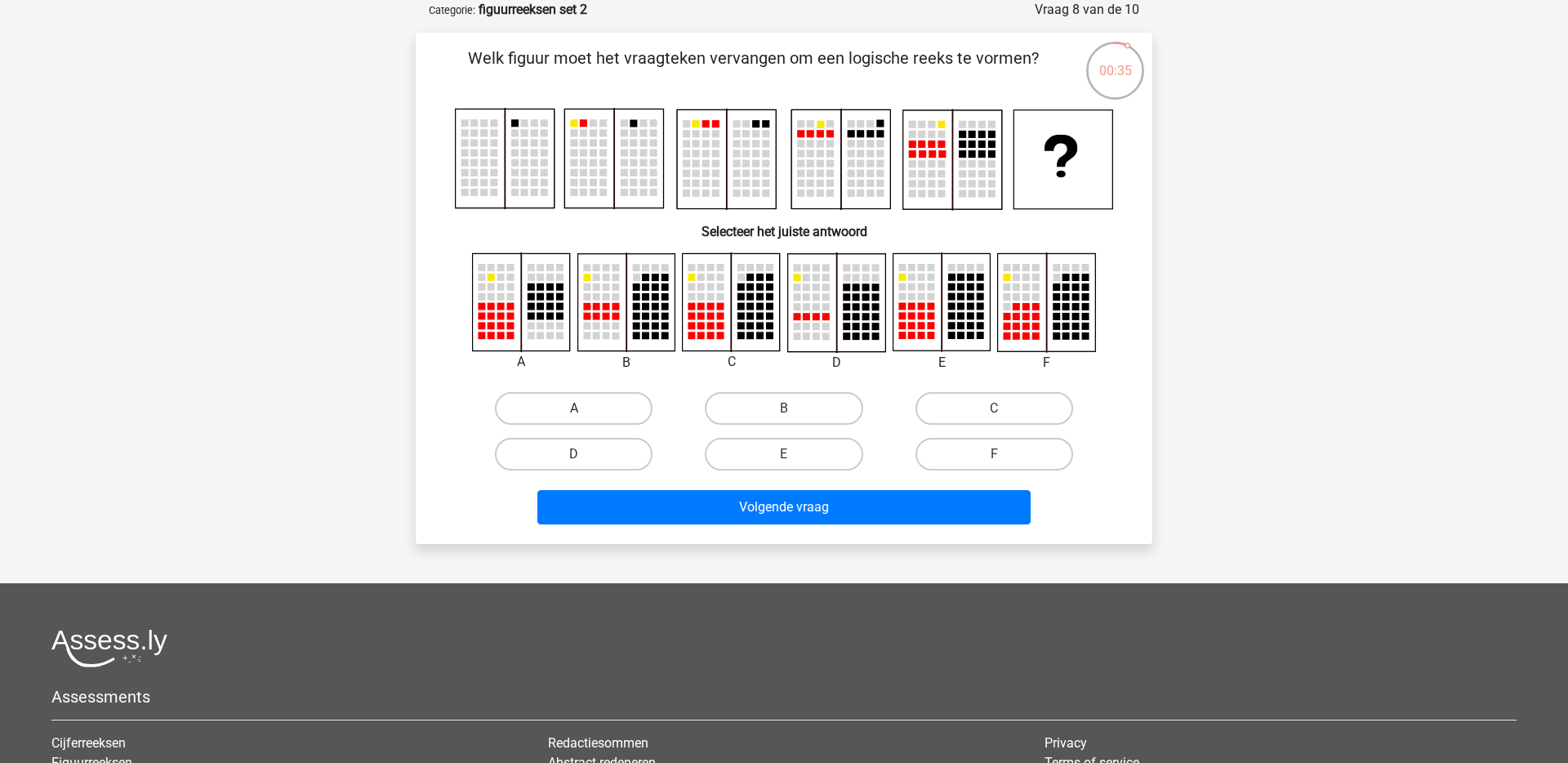
click at [563, 406] on label "A" at bounding box center [574, 408] width 158 height 33
click at [574, 408] on input "A" at bounding box center [579, 414] width 10 height 10
radio input "true"
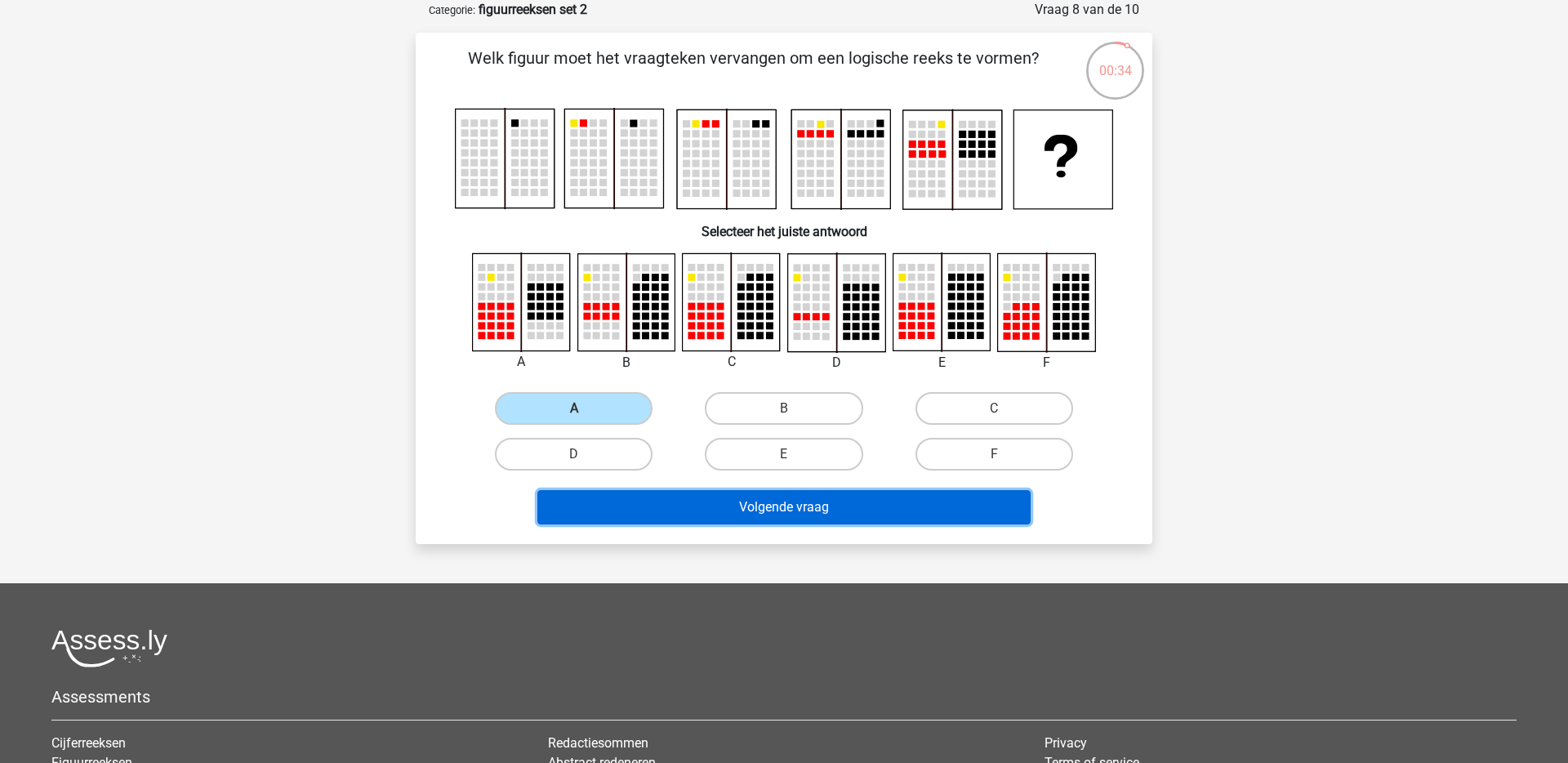
click at [833, 512] on button "Volgende vraag" at bounding box center [785, 507] width 494 height 35
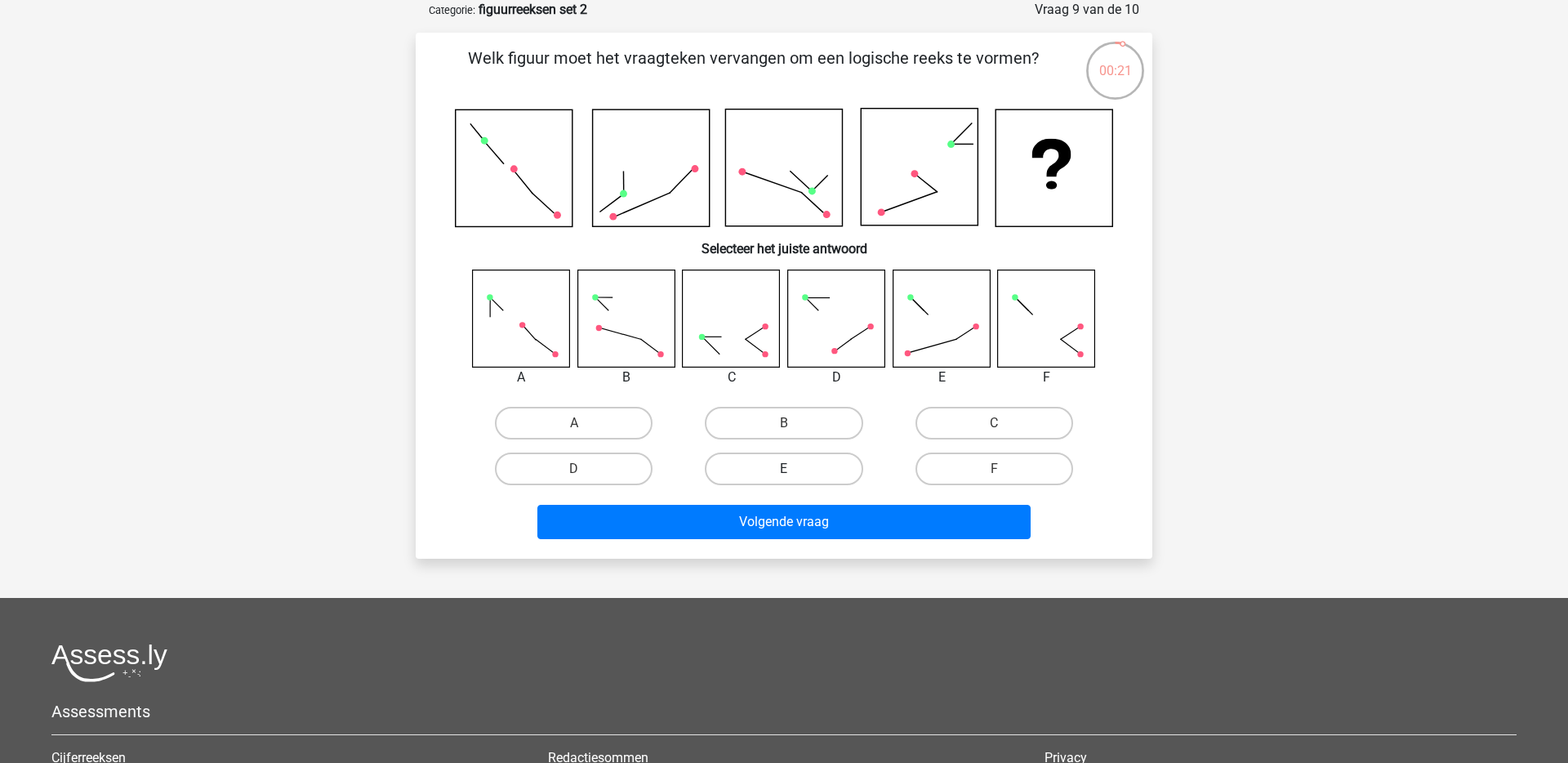
click at [782, 475] on label "E" at bounding box center [784, 469] width 158 height 33
click at [784, 475] on input "E" at bounding box center [789, 474] width 10 height 10
radio input "true"
click at [749, 416] on label "B" at bounding box center [784, 423] width 158 height 33
click at [784, 423] on input "B" at bounding box center [789, 428] width 10 height 10
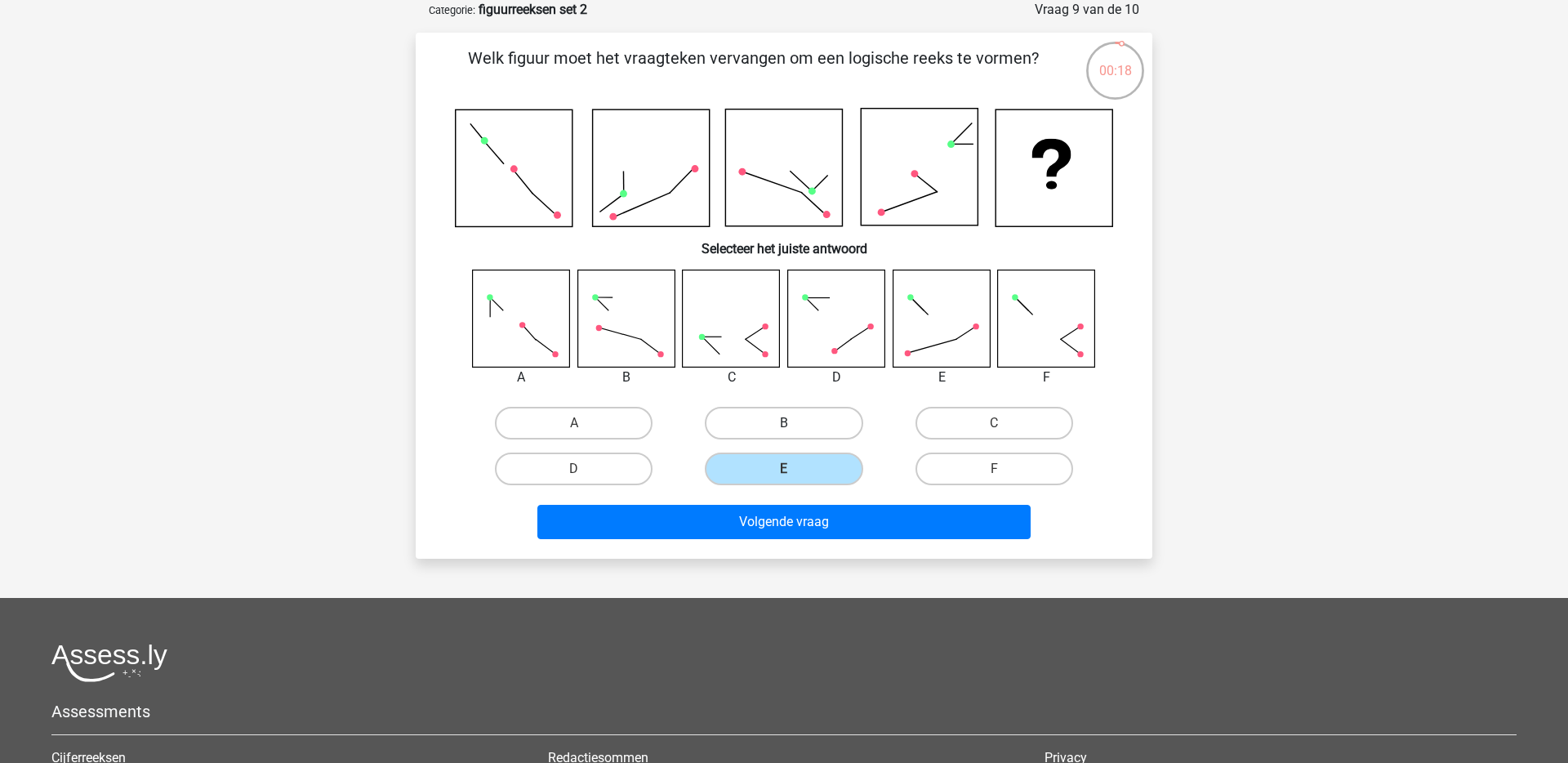
radio input "true"
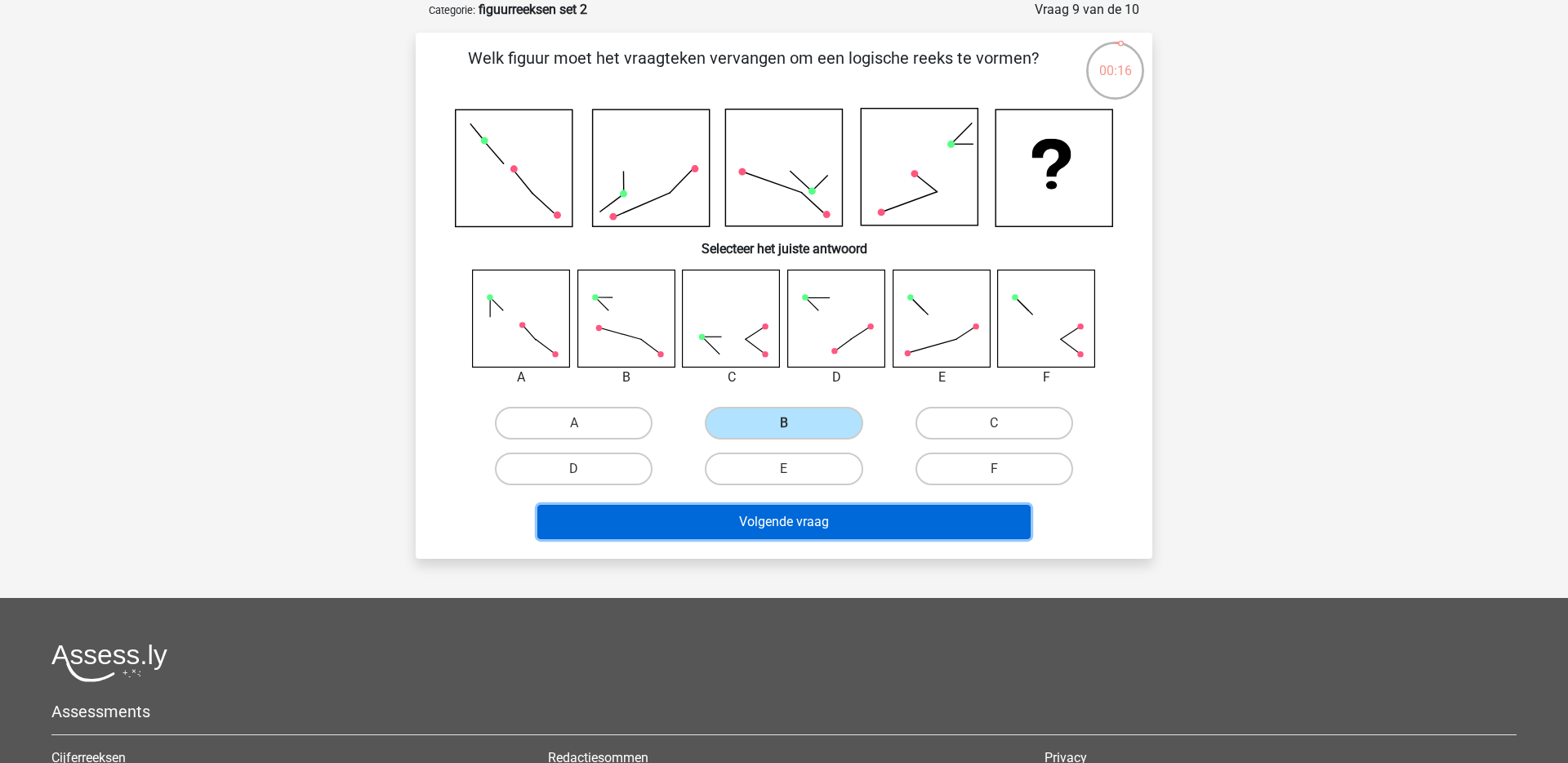
click at [741, 529] on button "Volgende vraag" at bounding box center [785, 522] width 494 height 35
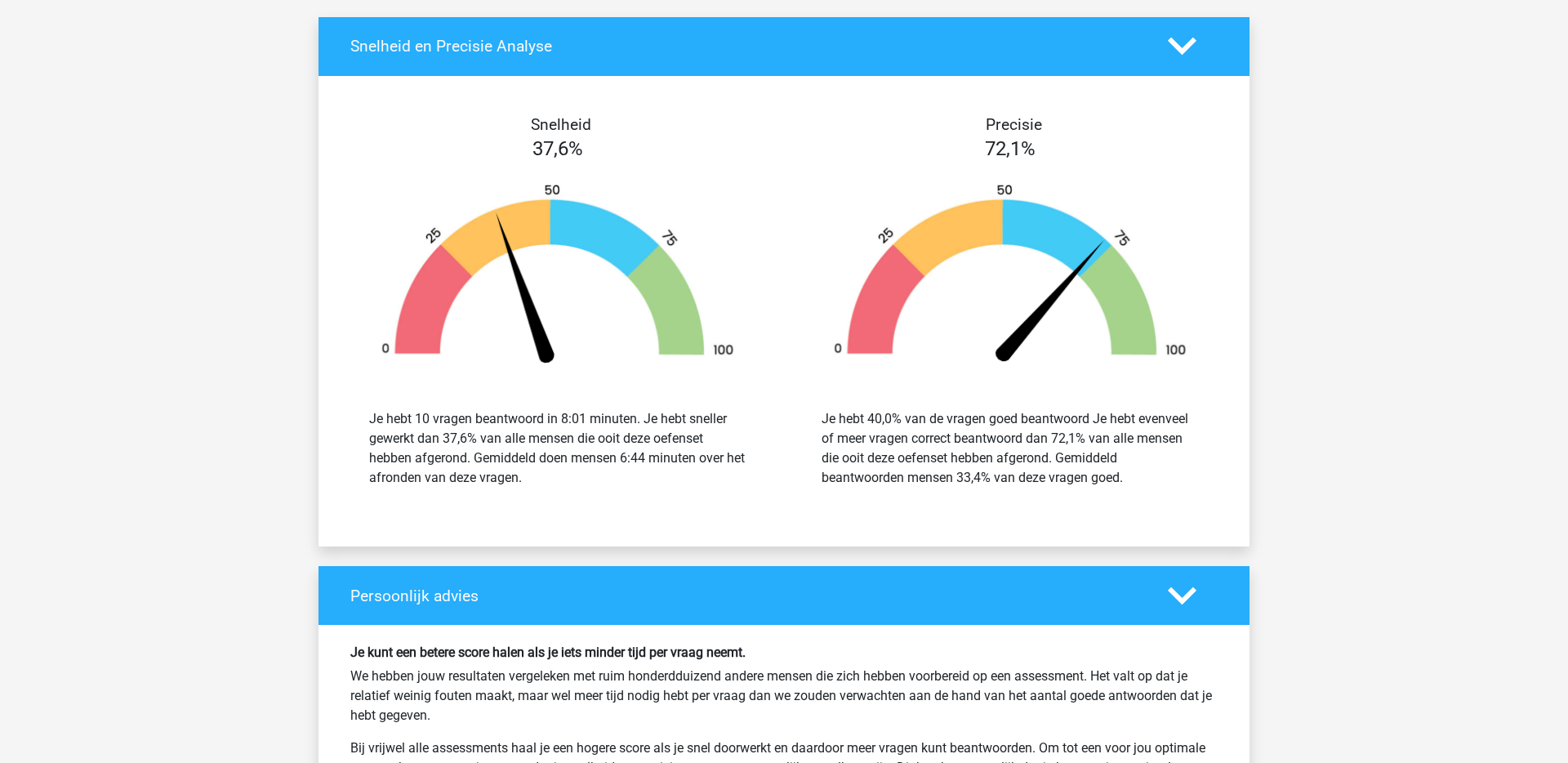
scroll to position [1604, 0]
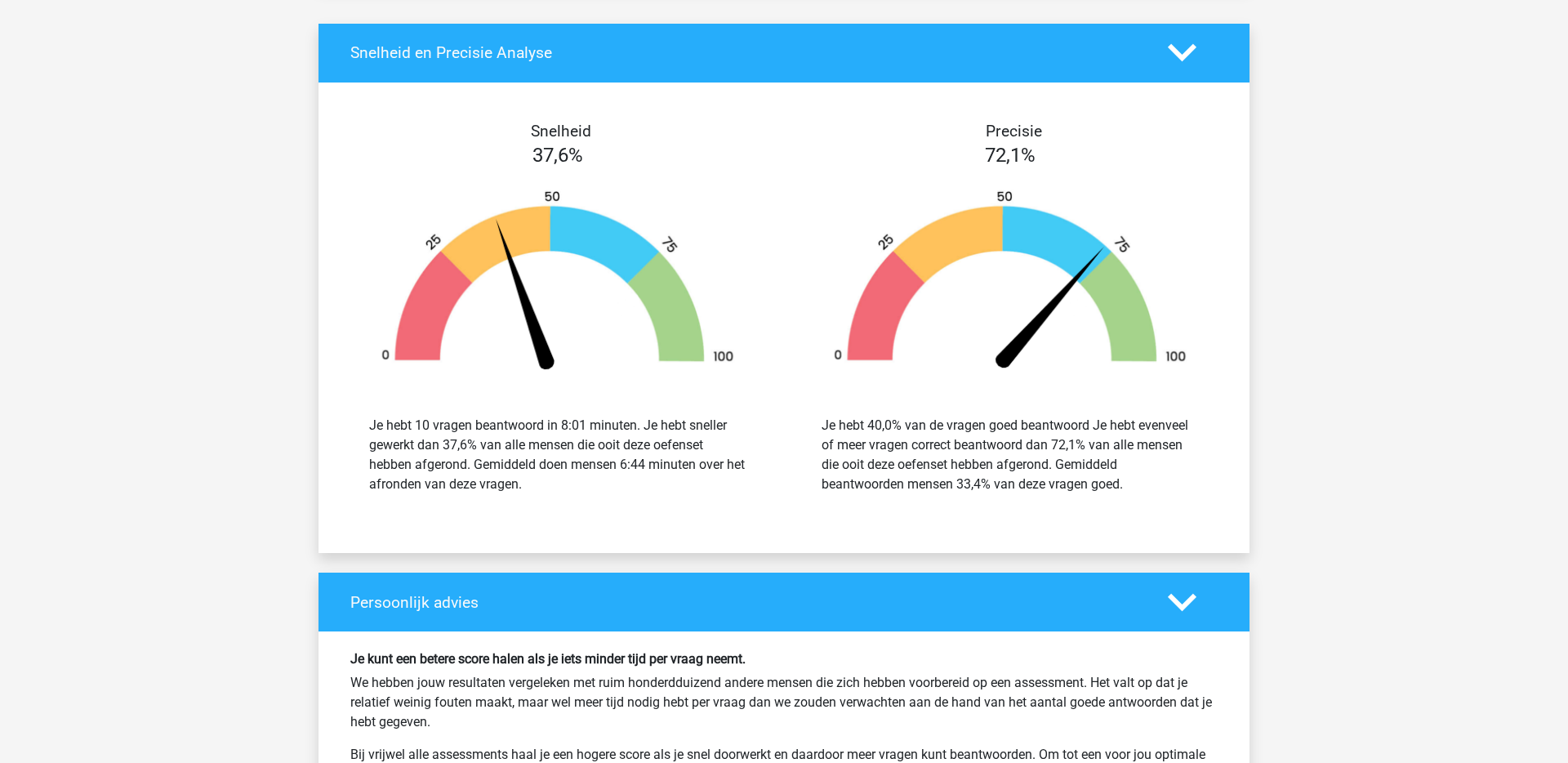
click at [875, 256] on img at bounding box center [1009, 283] width 403 height 187
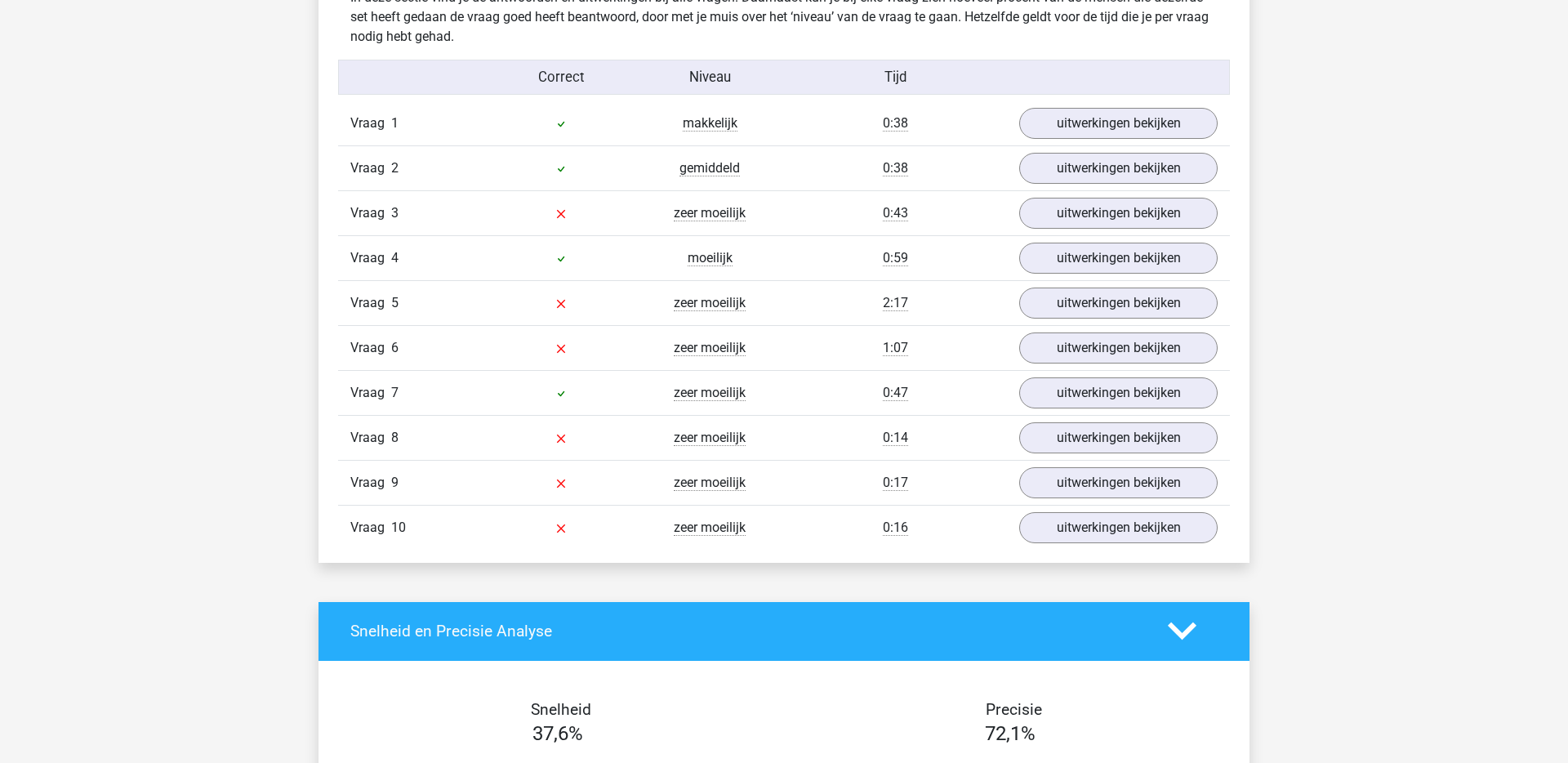
scroll to position [997, 0]
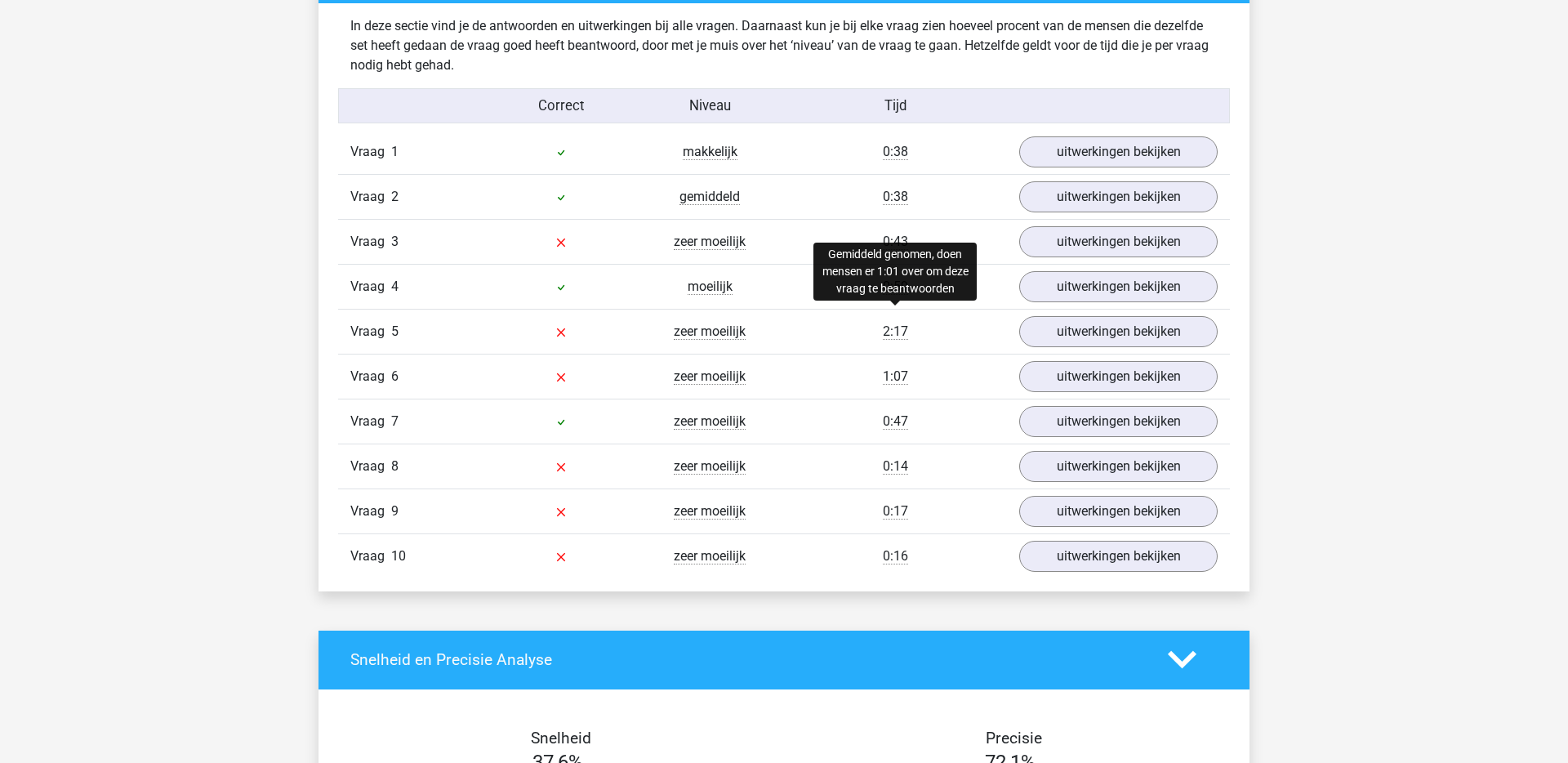
click at [900, 331] on span "2:17" at bounding box center [895, 331] width 25 height 16
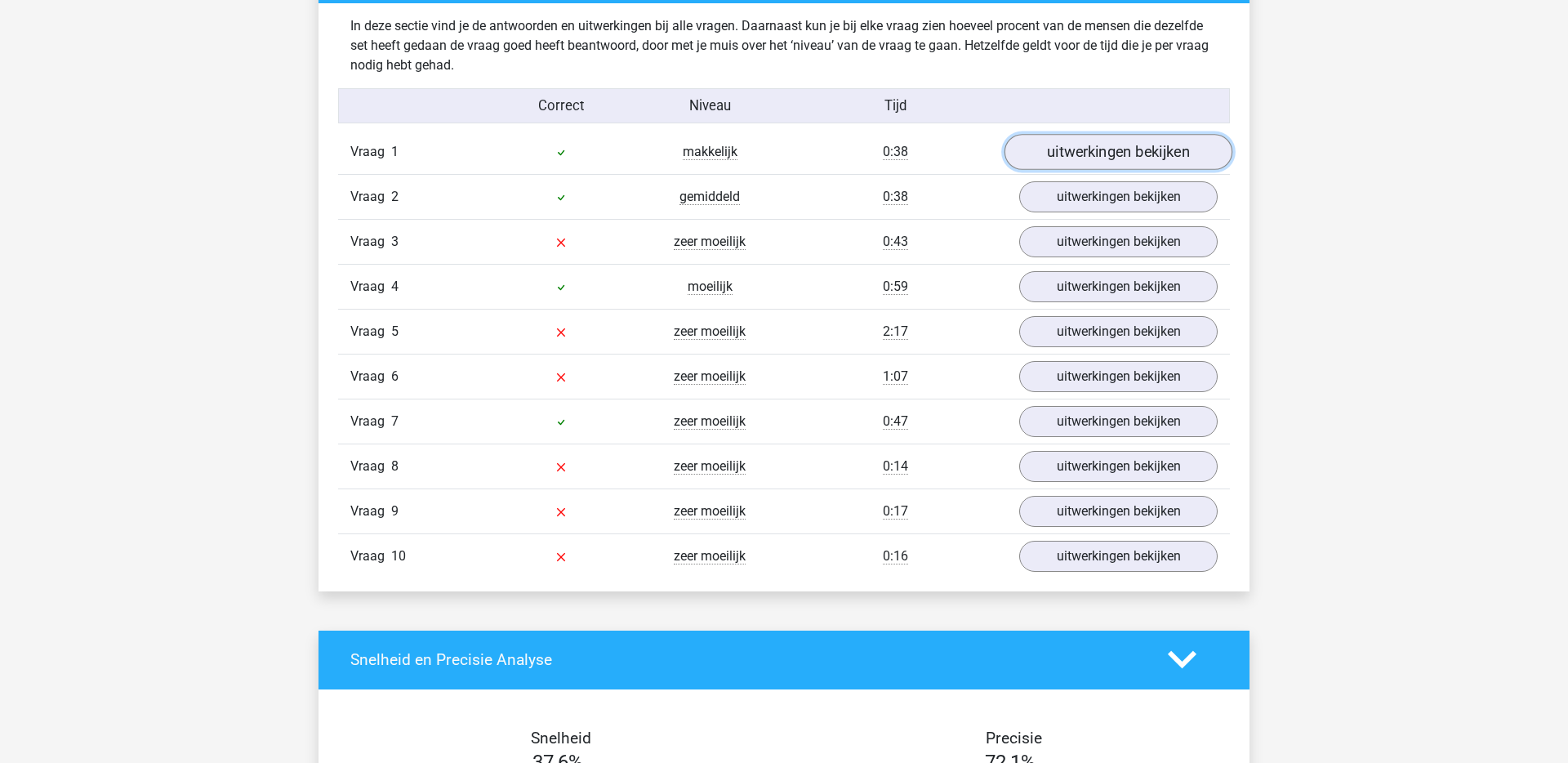
click at [1088, 155] on link "uitwerkingen bekijken" at bounding box center [1118, 151] width 228 height 36
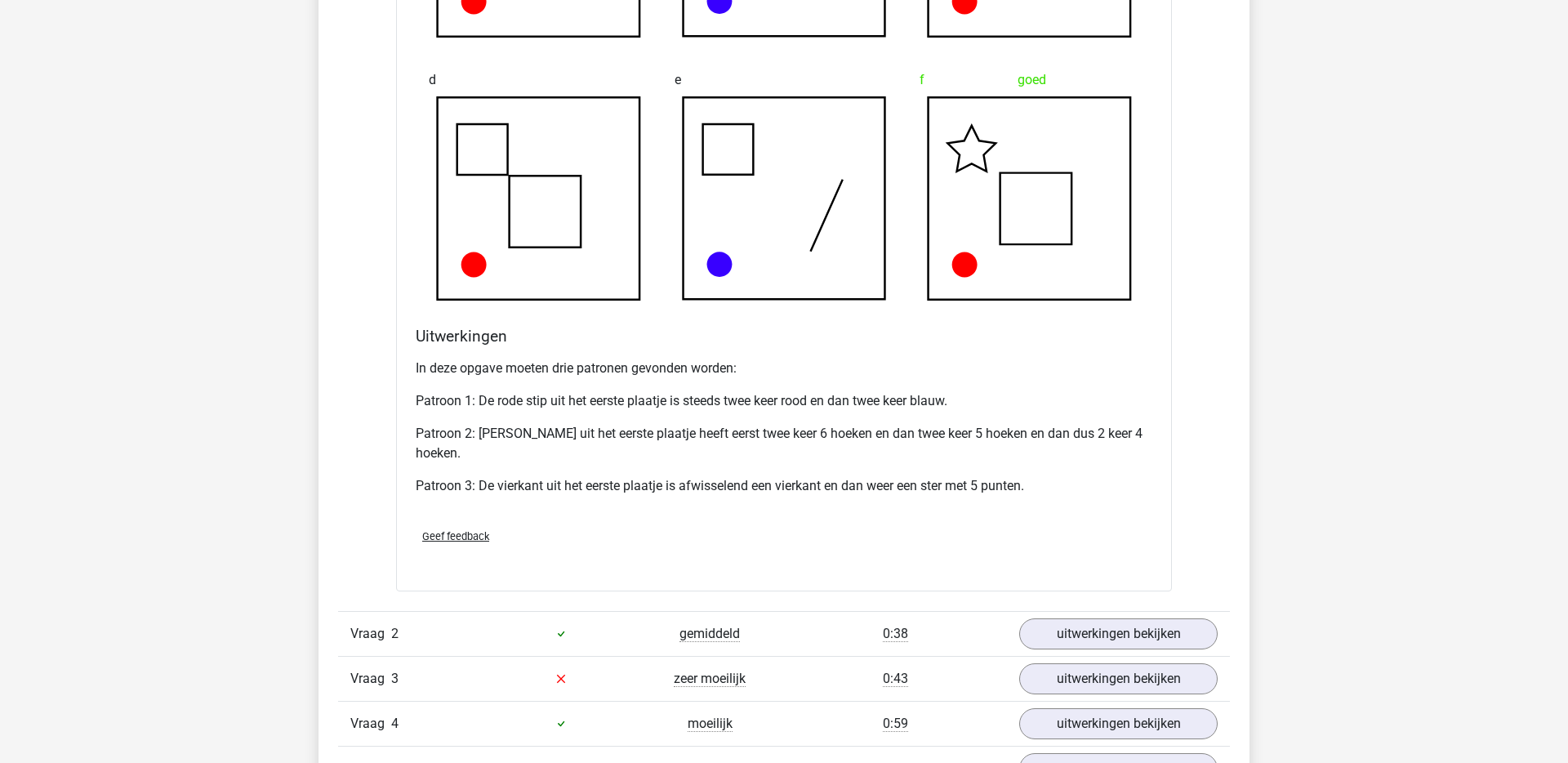
scroll to position [1567, 0]
click at [1100, 624] on link "uitwerkingen bekijken" at bounding box center [1118, 632] width 228 height 36
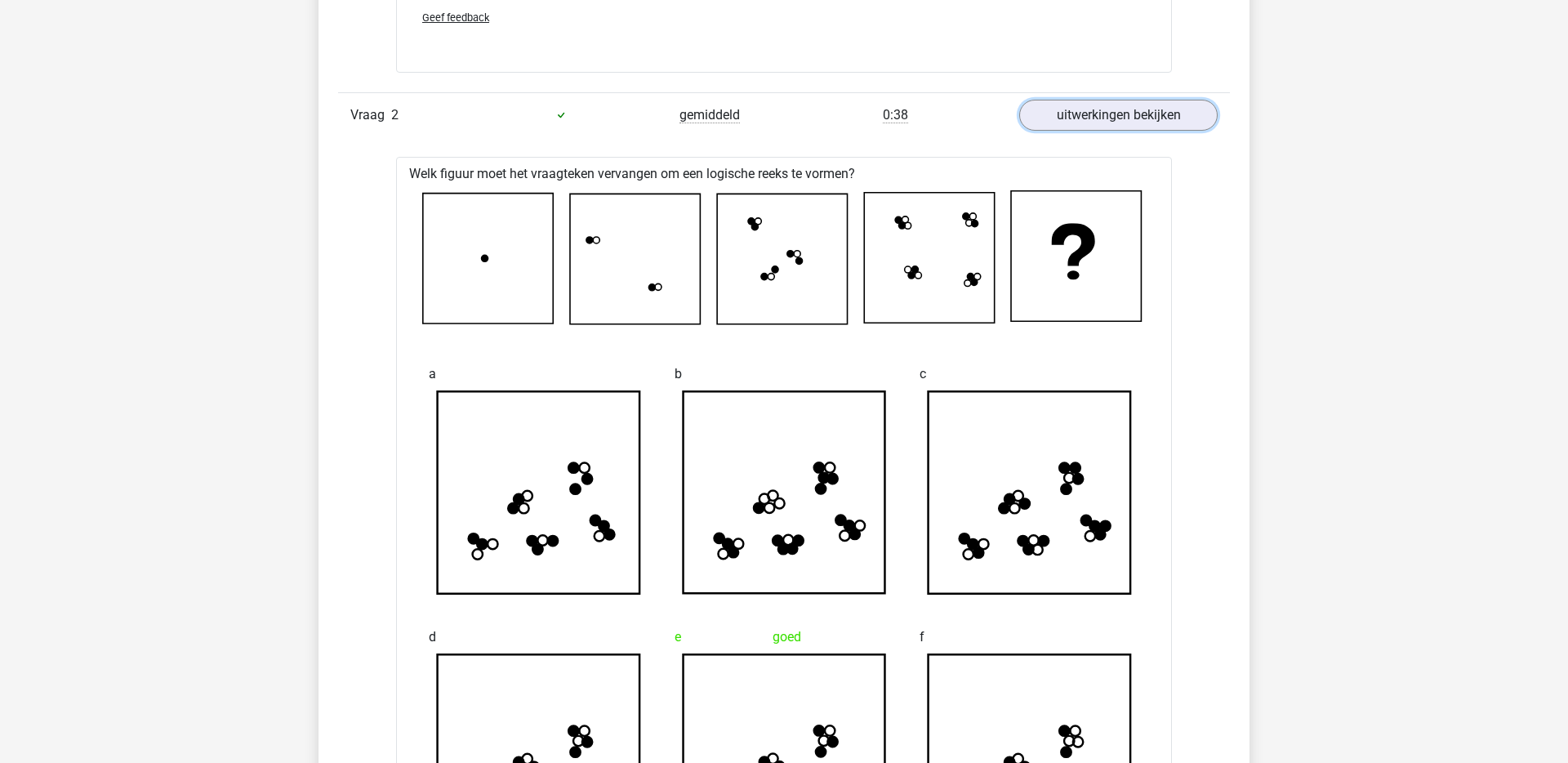
scroll to position [2082, 0]
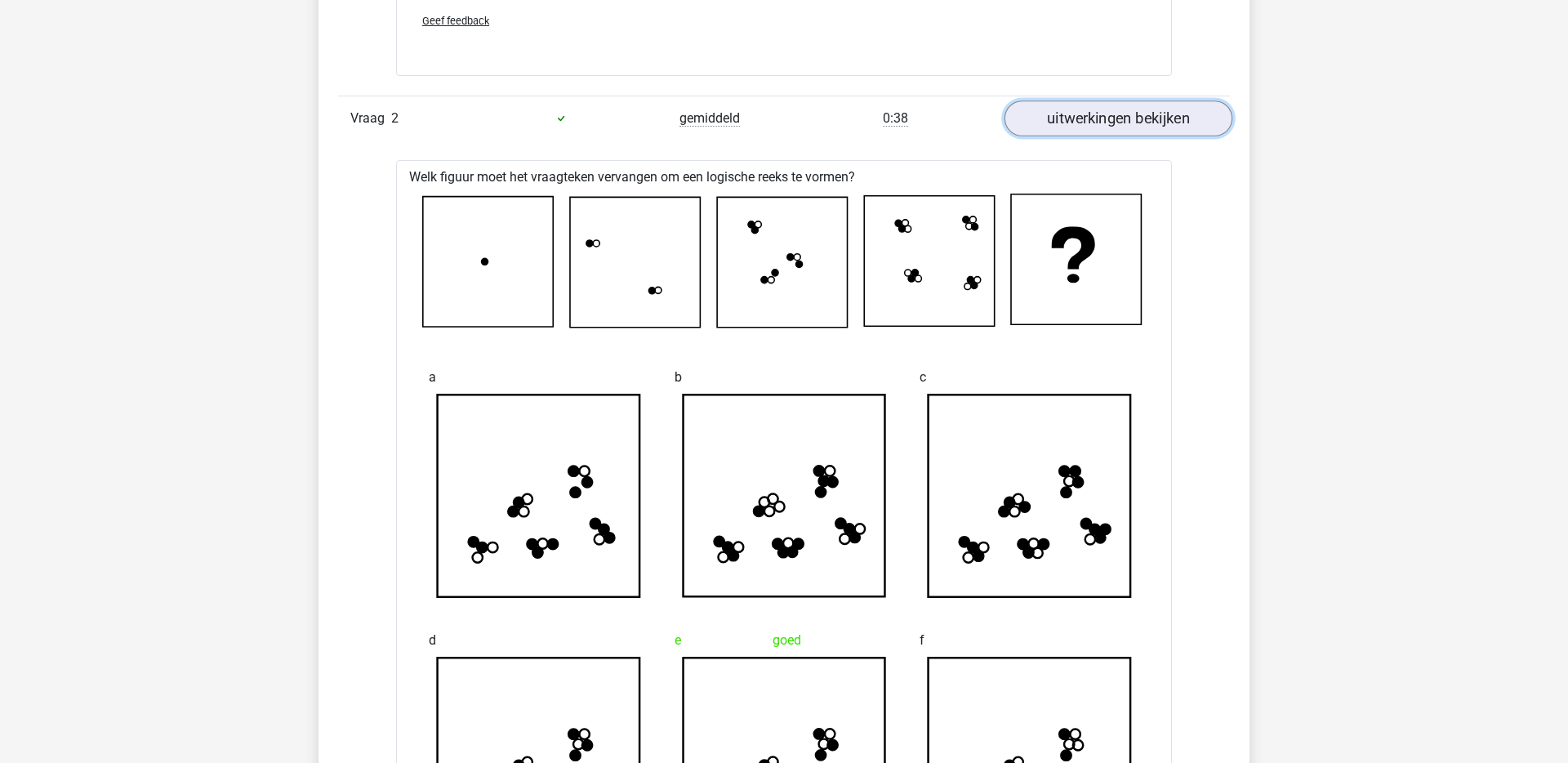
click at [1073, 134] on link "uitwerkingen bekijken" at bounding box center [1118, 118] width 228 height 36
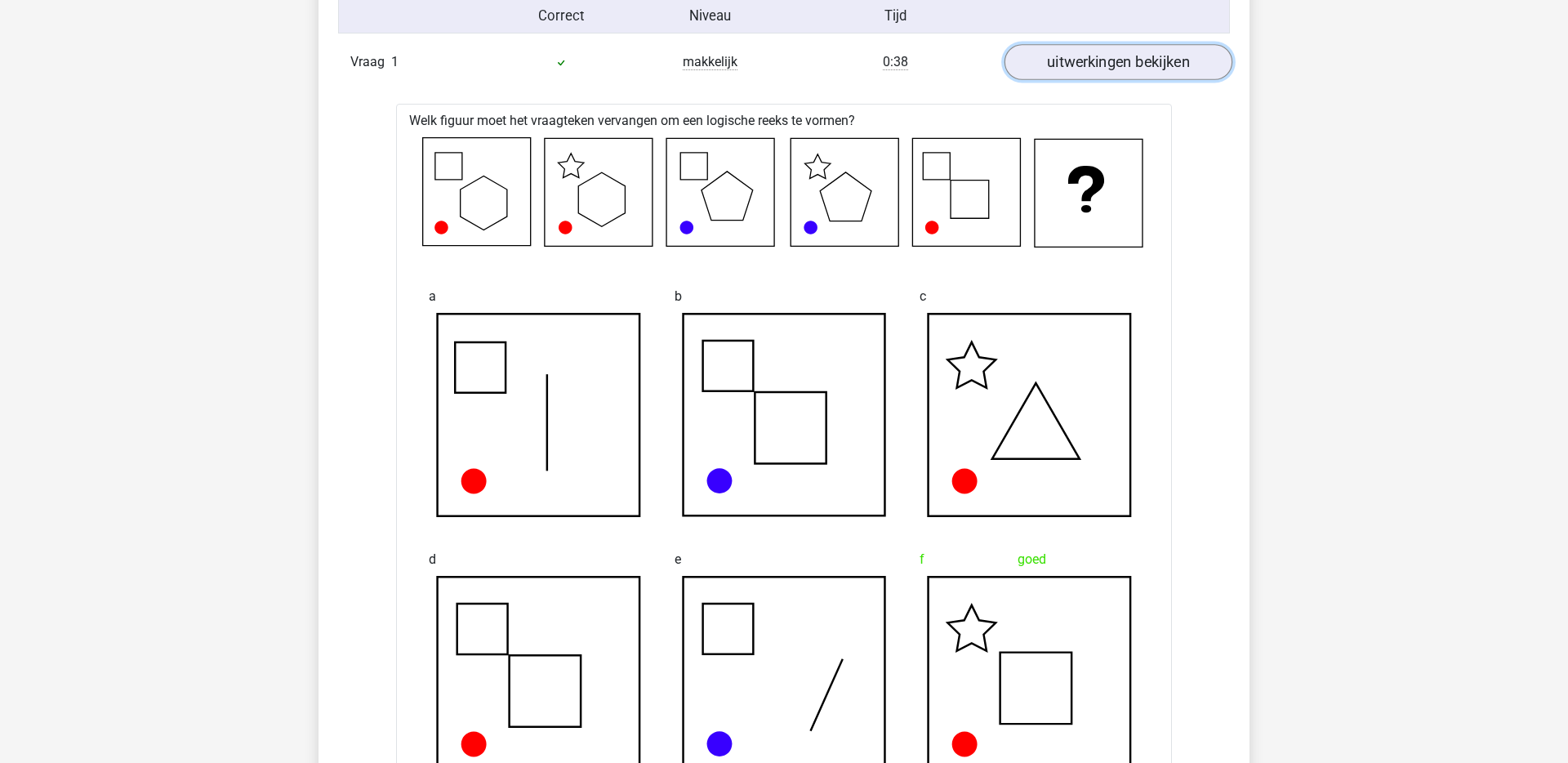
click at [1111, 63] on link "uitwerkingen bekijken" at bounding box center [1118, 62] width 228 height 36
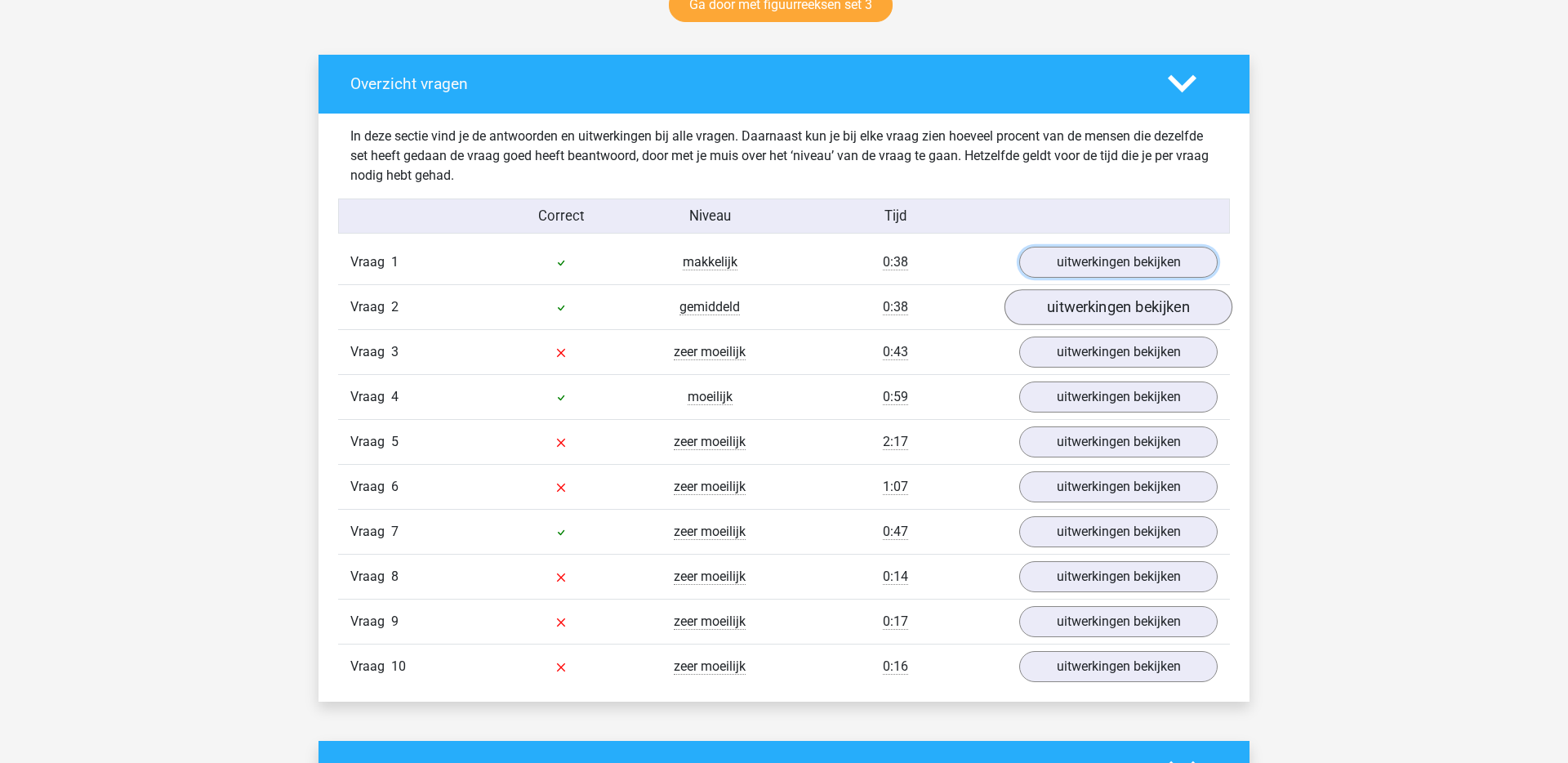
scroll to position [888, 0]
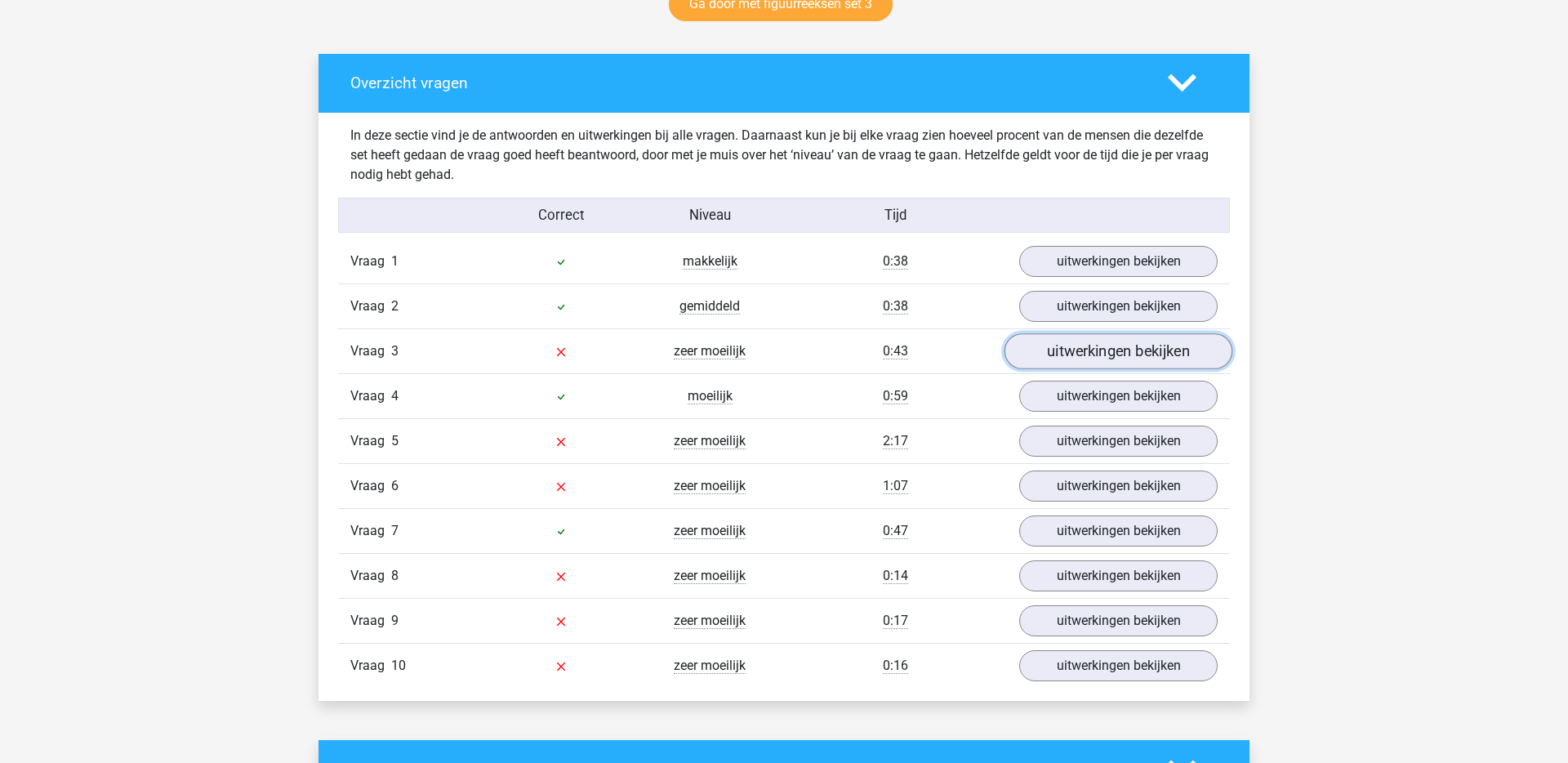
click at [1080, 353] on link "uitwerkingen bekijken" at bounding box center [1118, 350] width 228 height 36
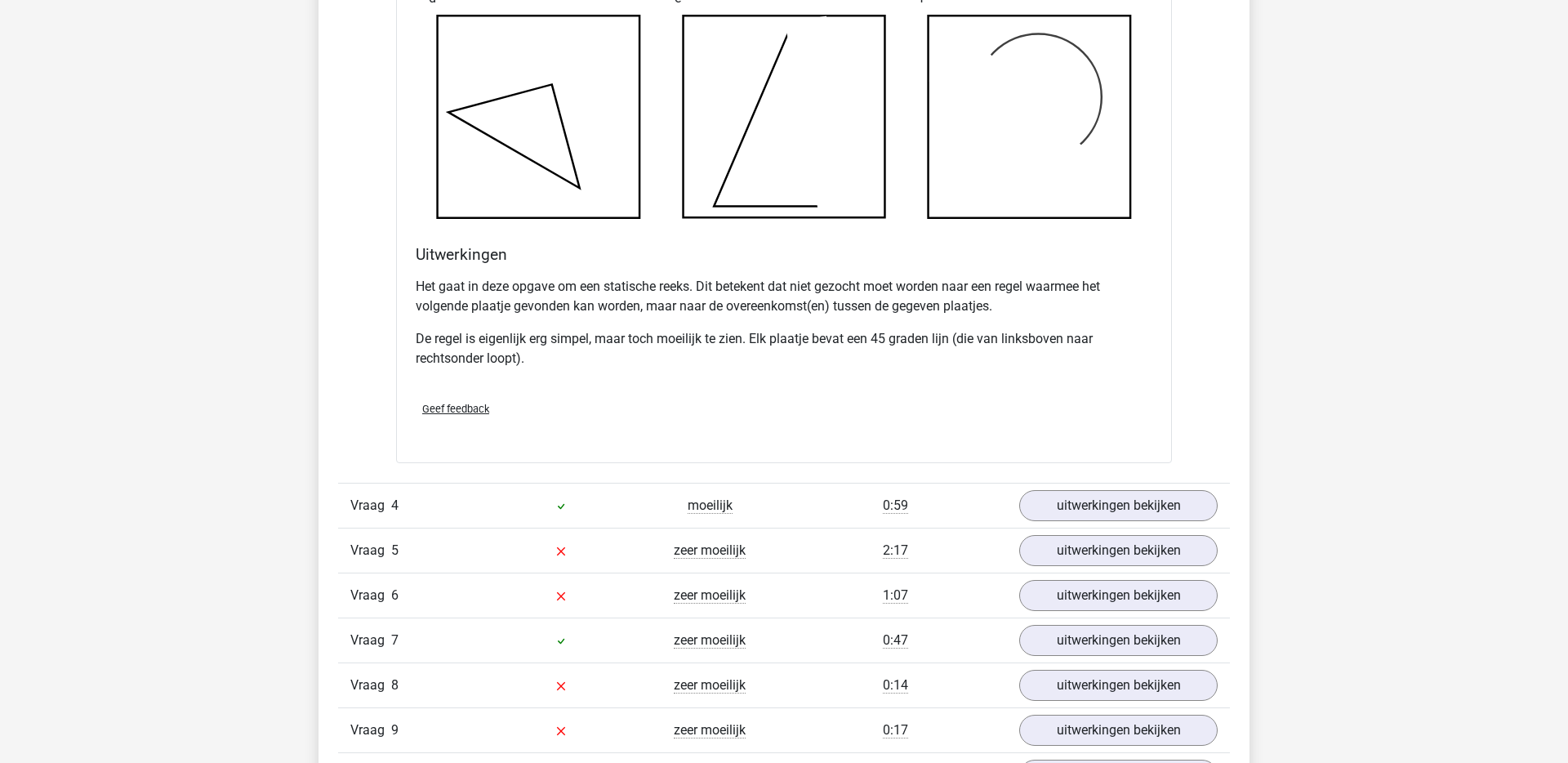
scroll to position [1767, 0]
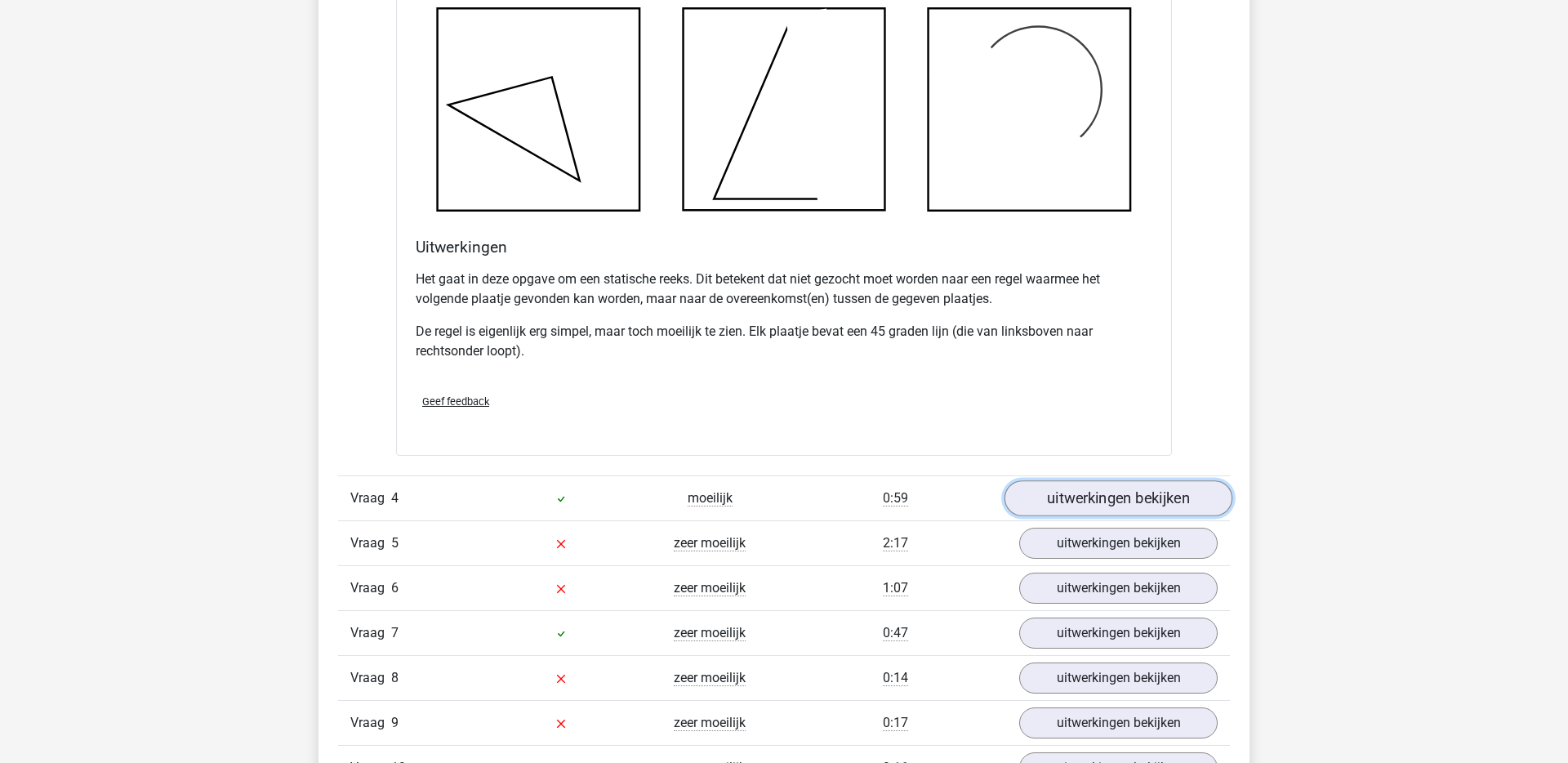
click at [1068, 511] on link "uitwerkingen bekijken" at bounding box center [1118, 499] width 228 height 36
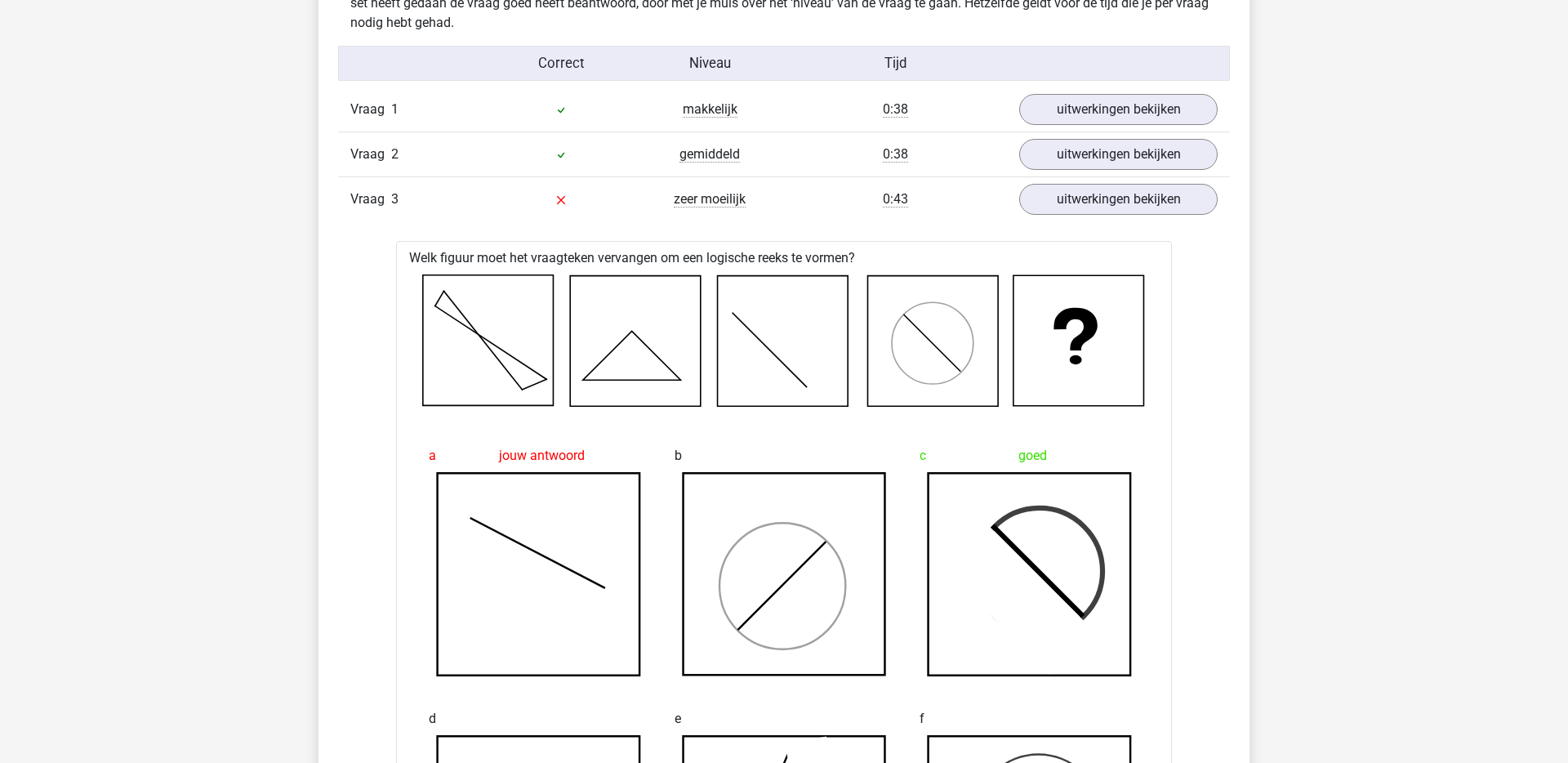
scroll to position [1027, 0]
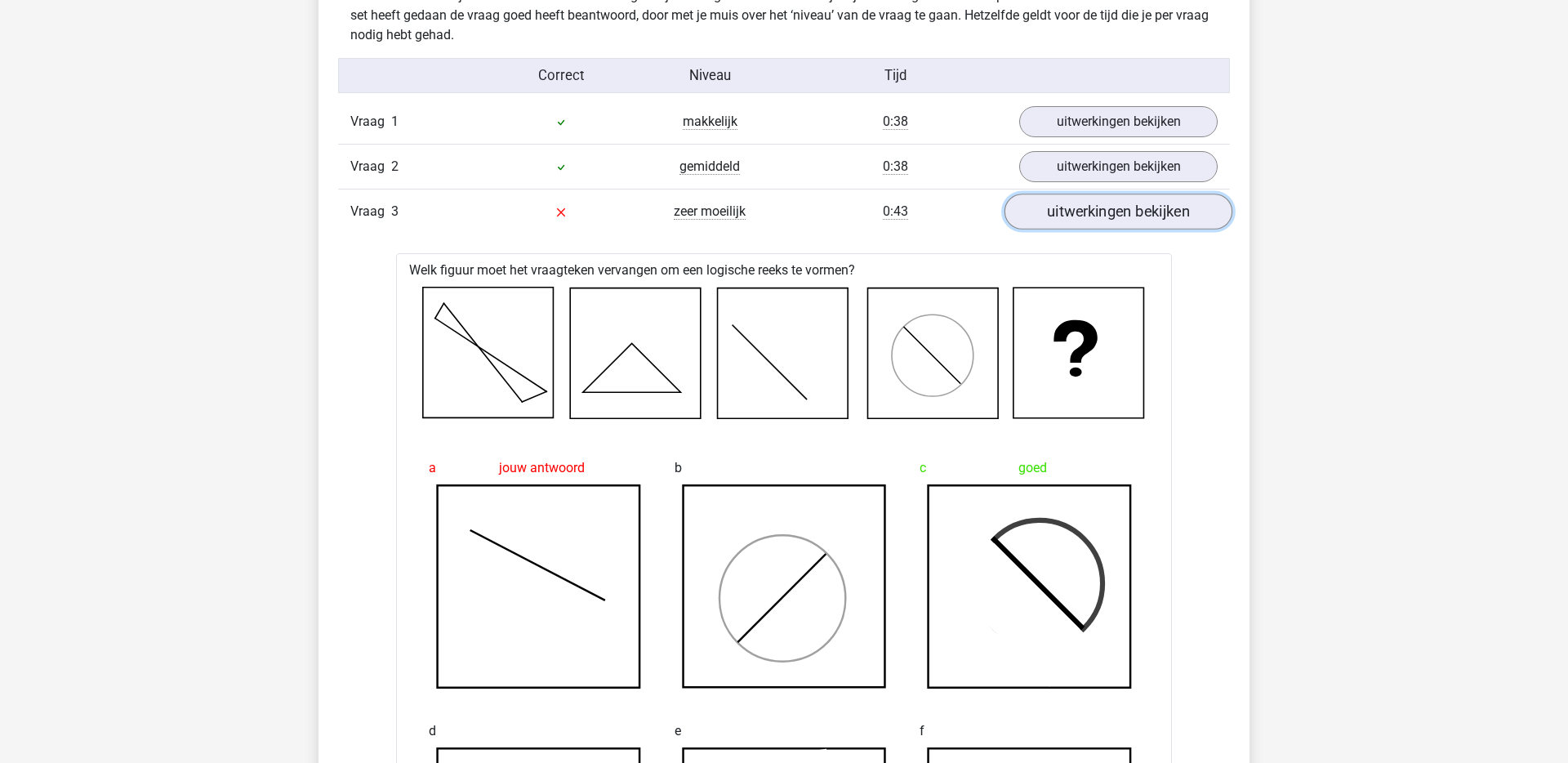
click at [1075, 207] on link "uitwerkingen bekijken" at bounding box center [1118, 211] width 228 height 36
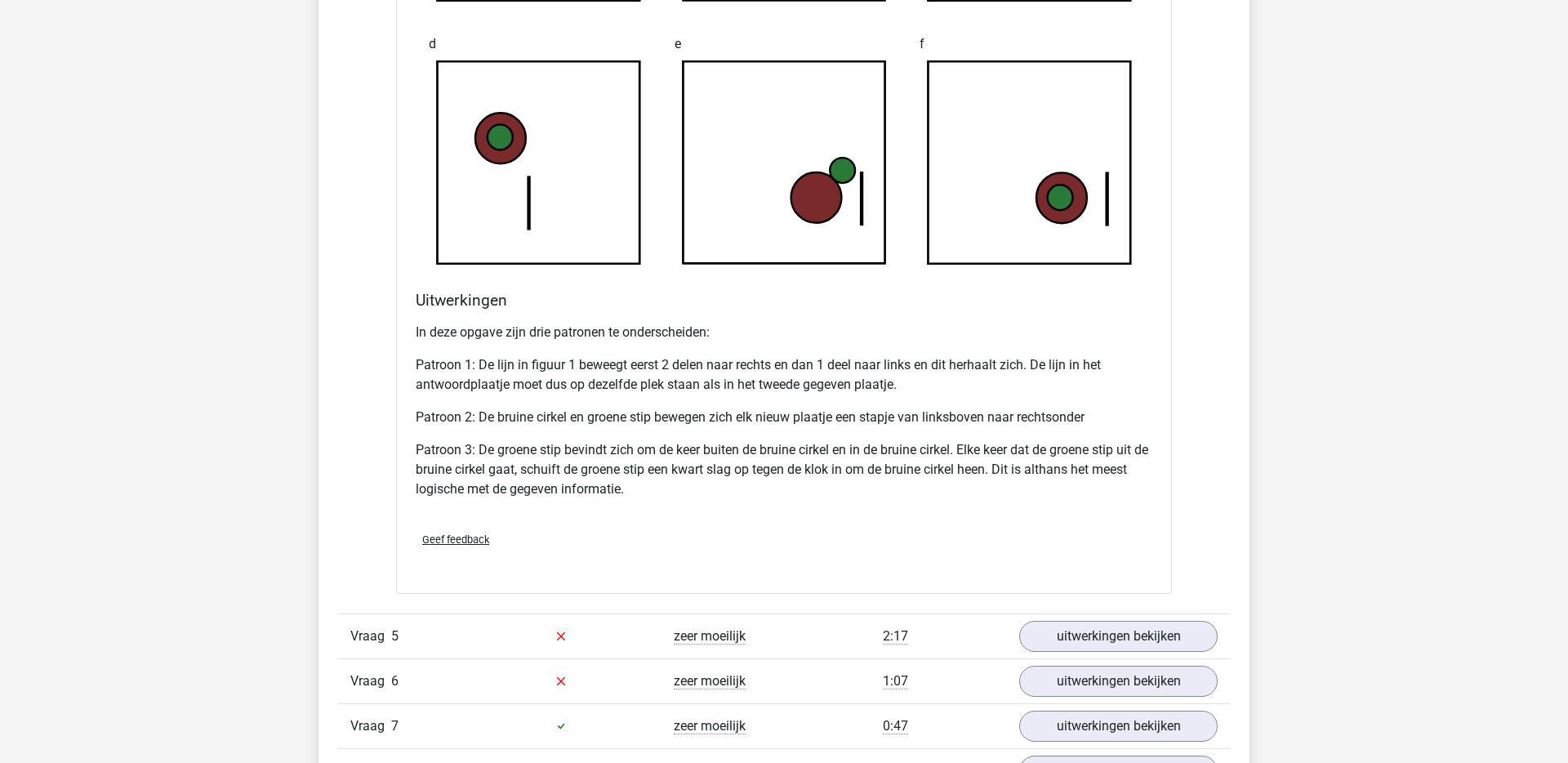
scroll to position [1842, 0]
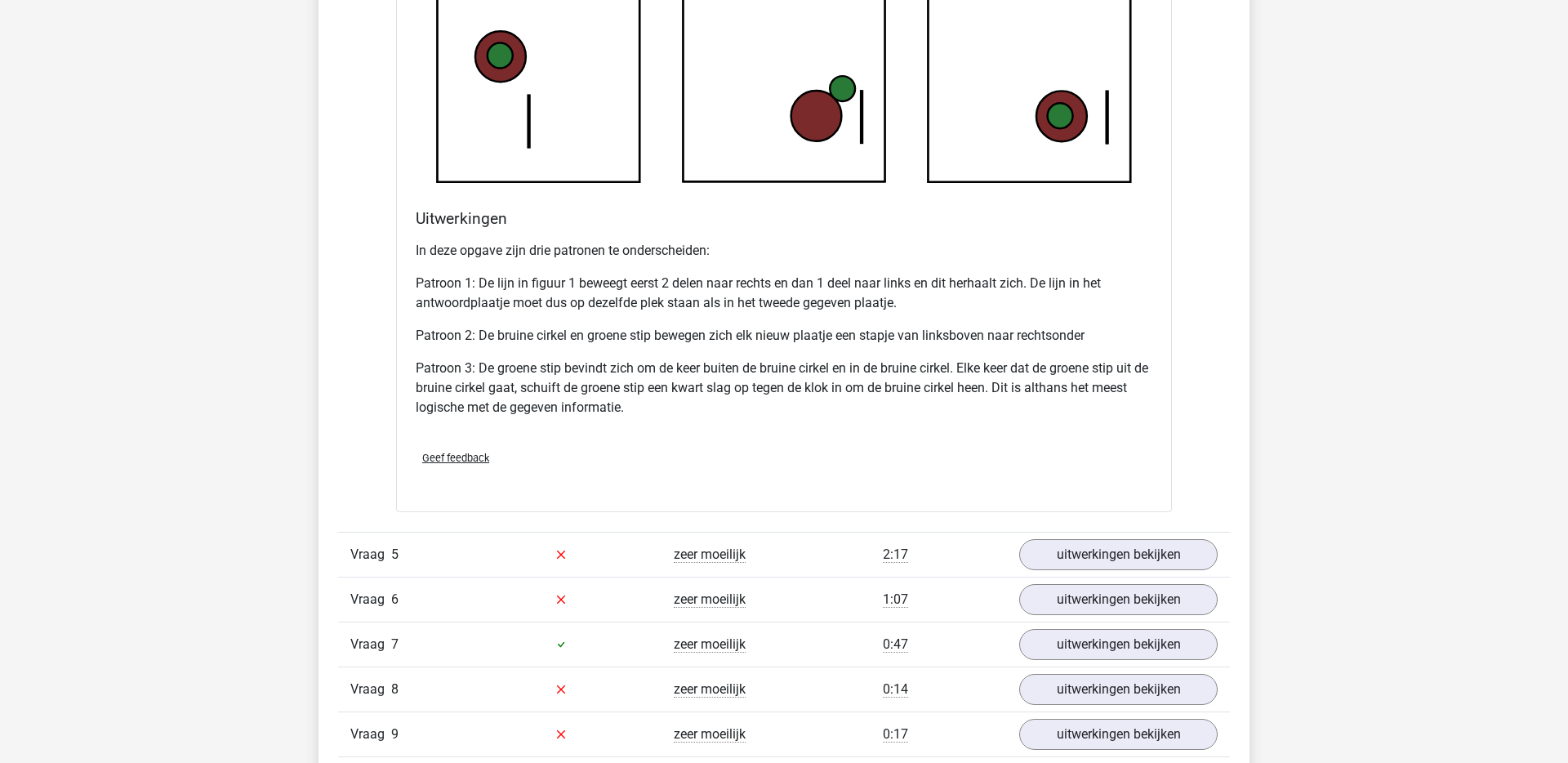
click at [1010, 324] on div "In deze opgave zijn drie patronen te onderscheiden: Patroon 1: De lijn in figuu…" at bounding box center [783, 336] width 736 height 203
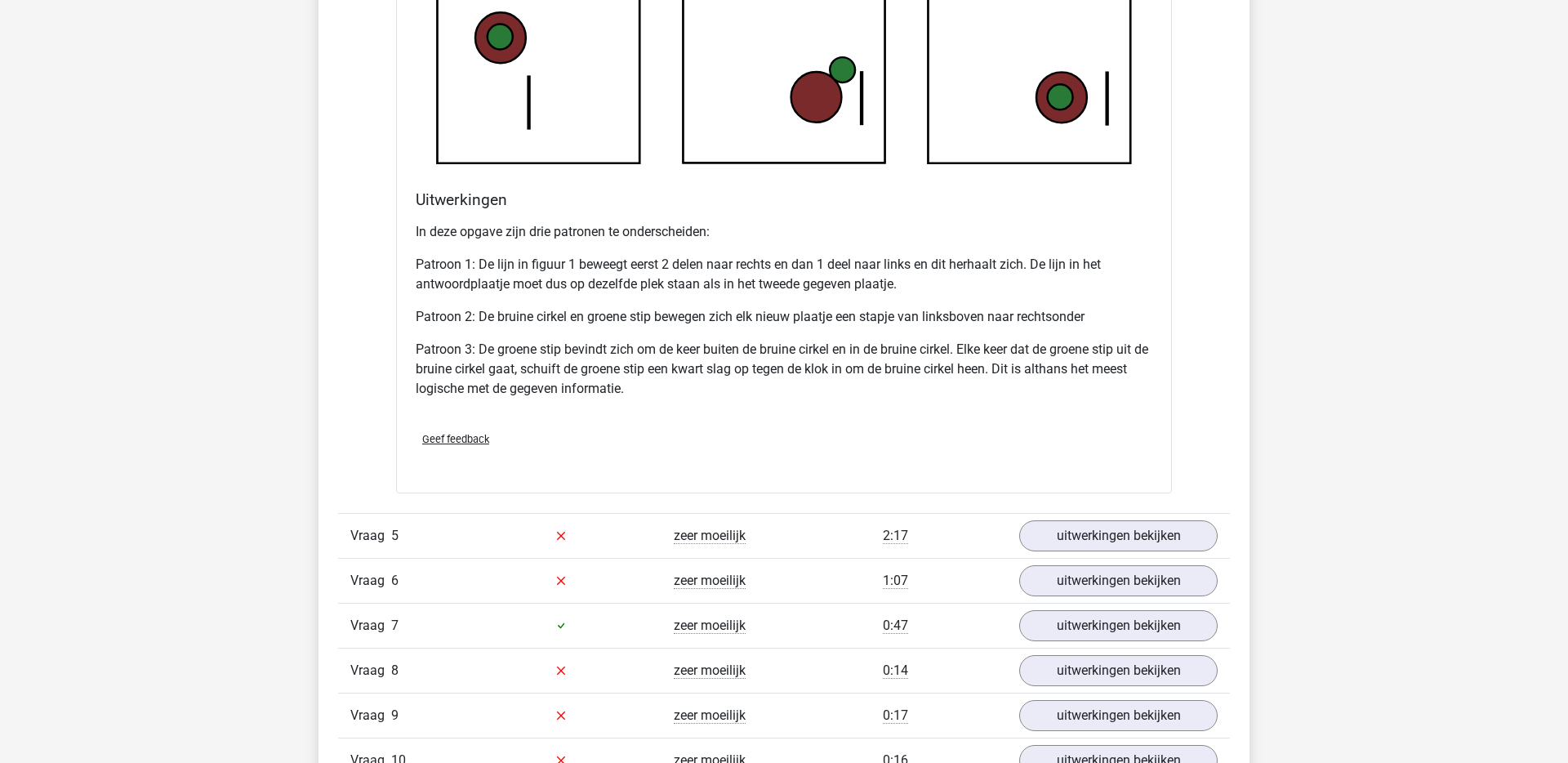
scroll to position [1862, 0]
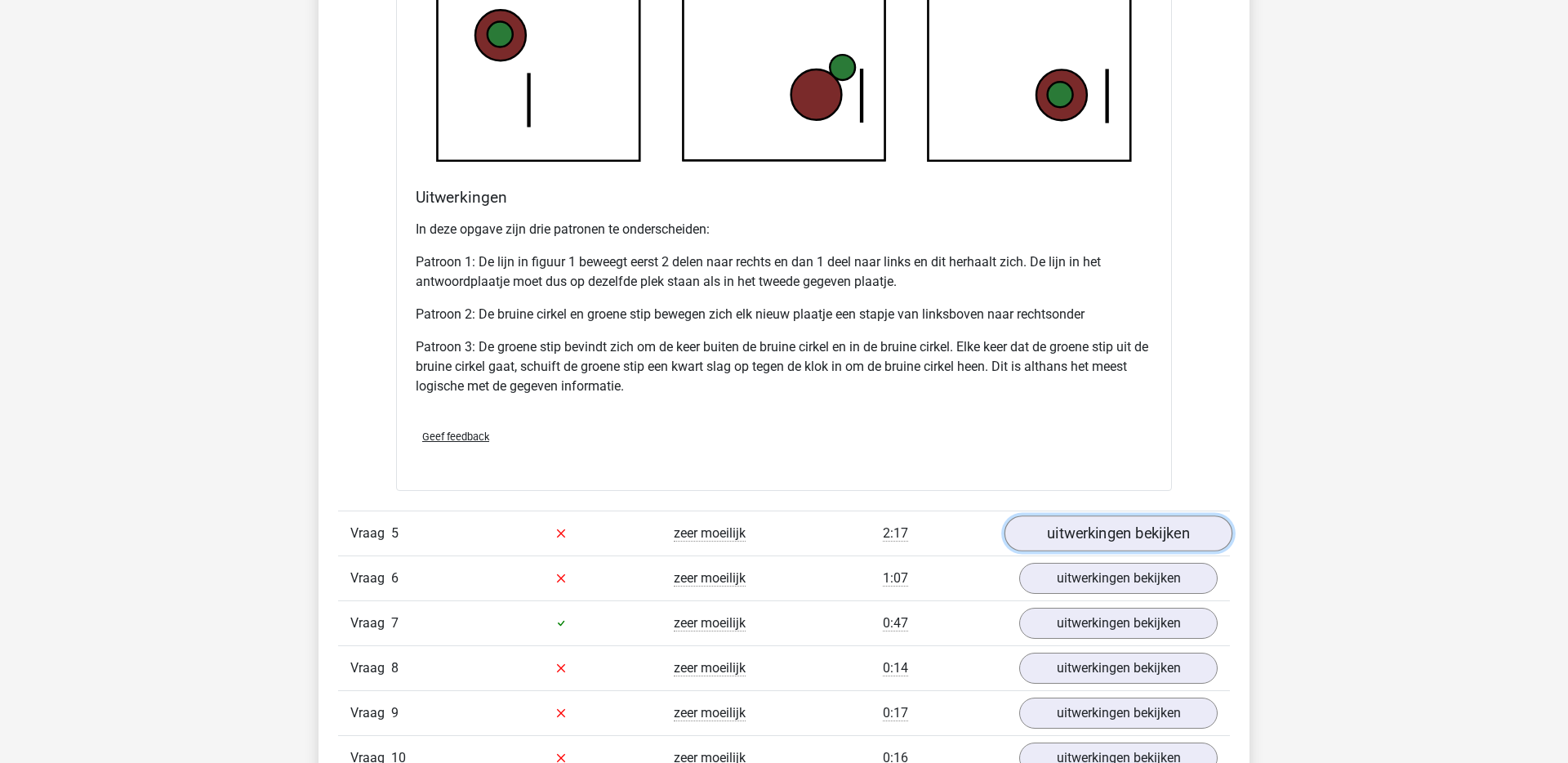
click at [1074, 530] on link "uitwerkingen bekijken" at bounding box center [1118, 532] width 228 height 36
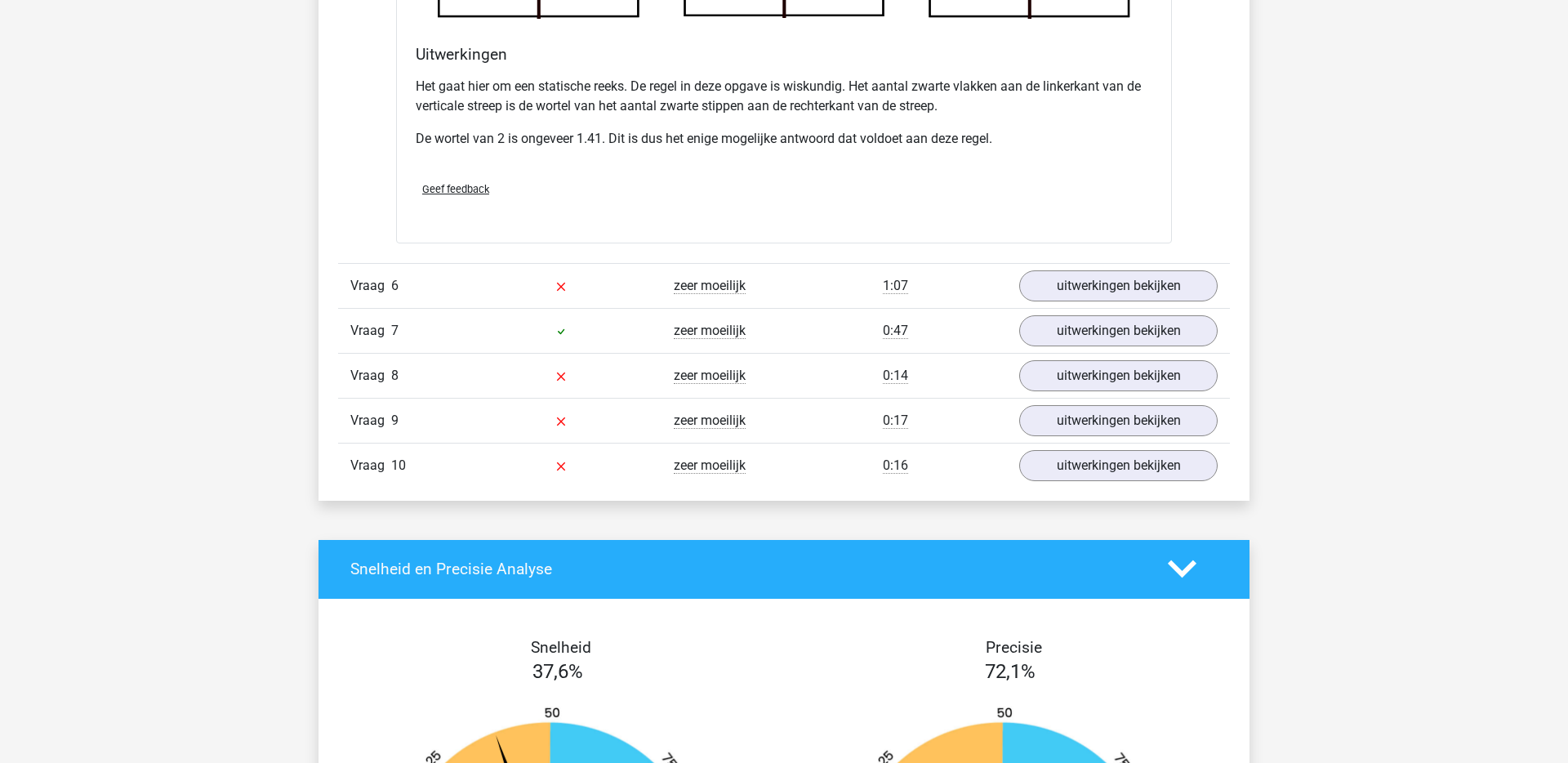
scroll to position [3125, 0]
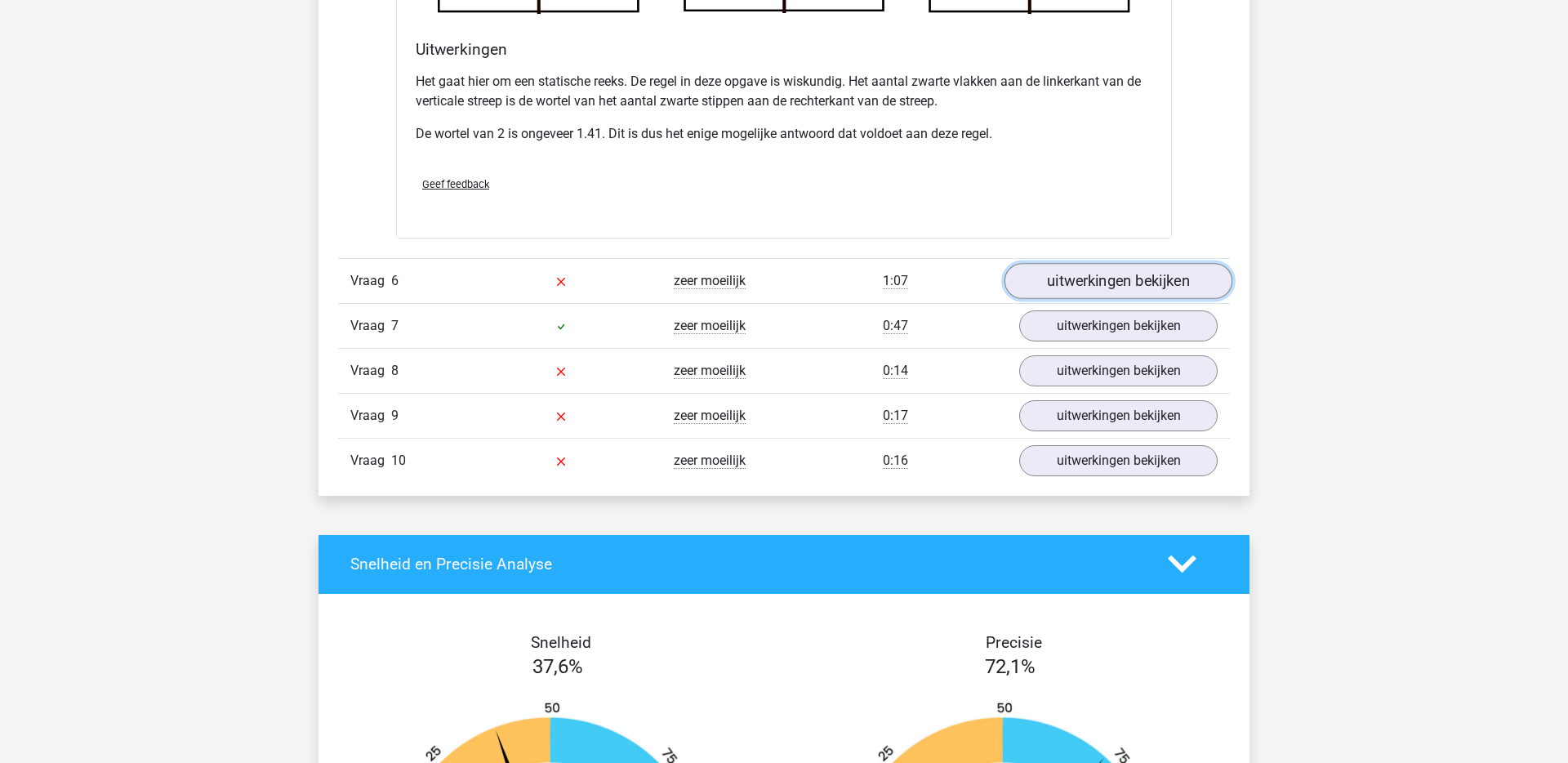
click at [1087, 276] on link "uitwerkingen bekijken" at bounding box center [1118, 280] width 228 height 36
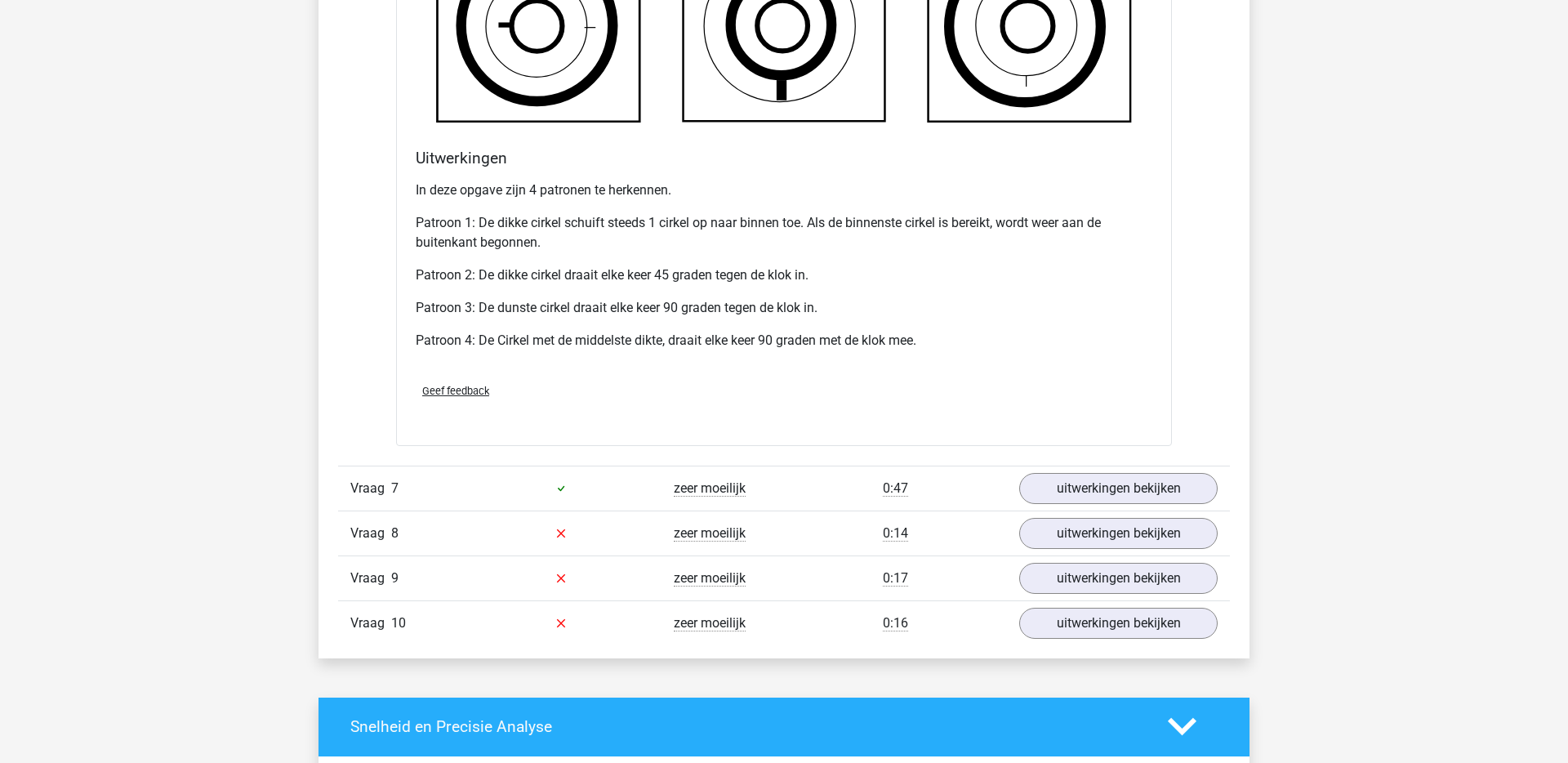
scroll to position [4027, 0]
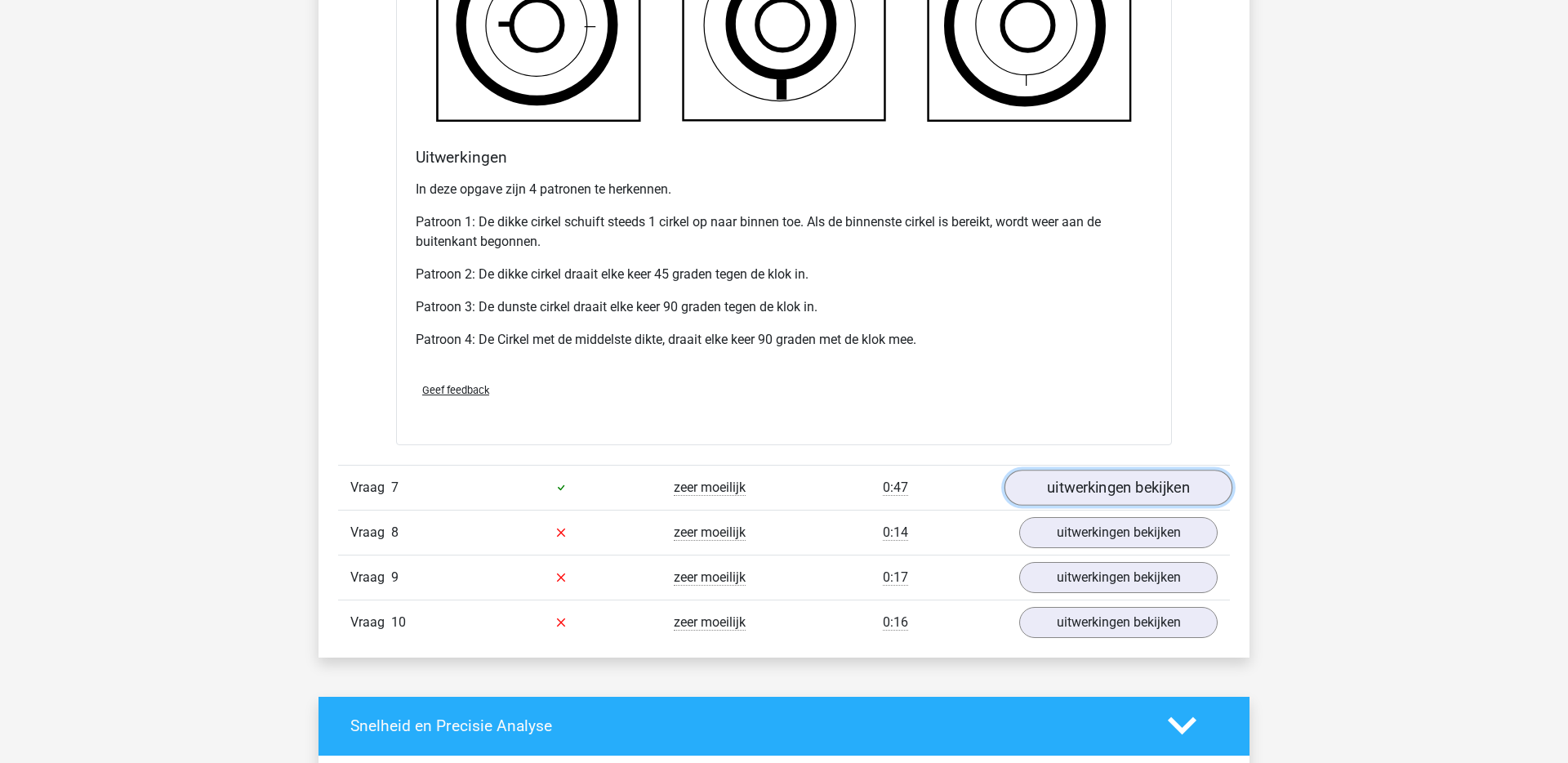
click at [1042, 494] on link "uitwerkingen bekijken" at bounding box center [1118, 487] width 228 height 36
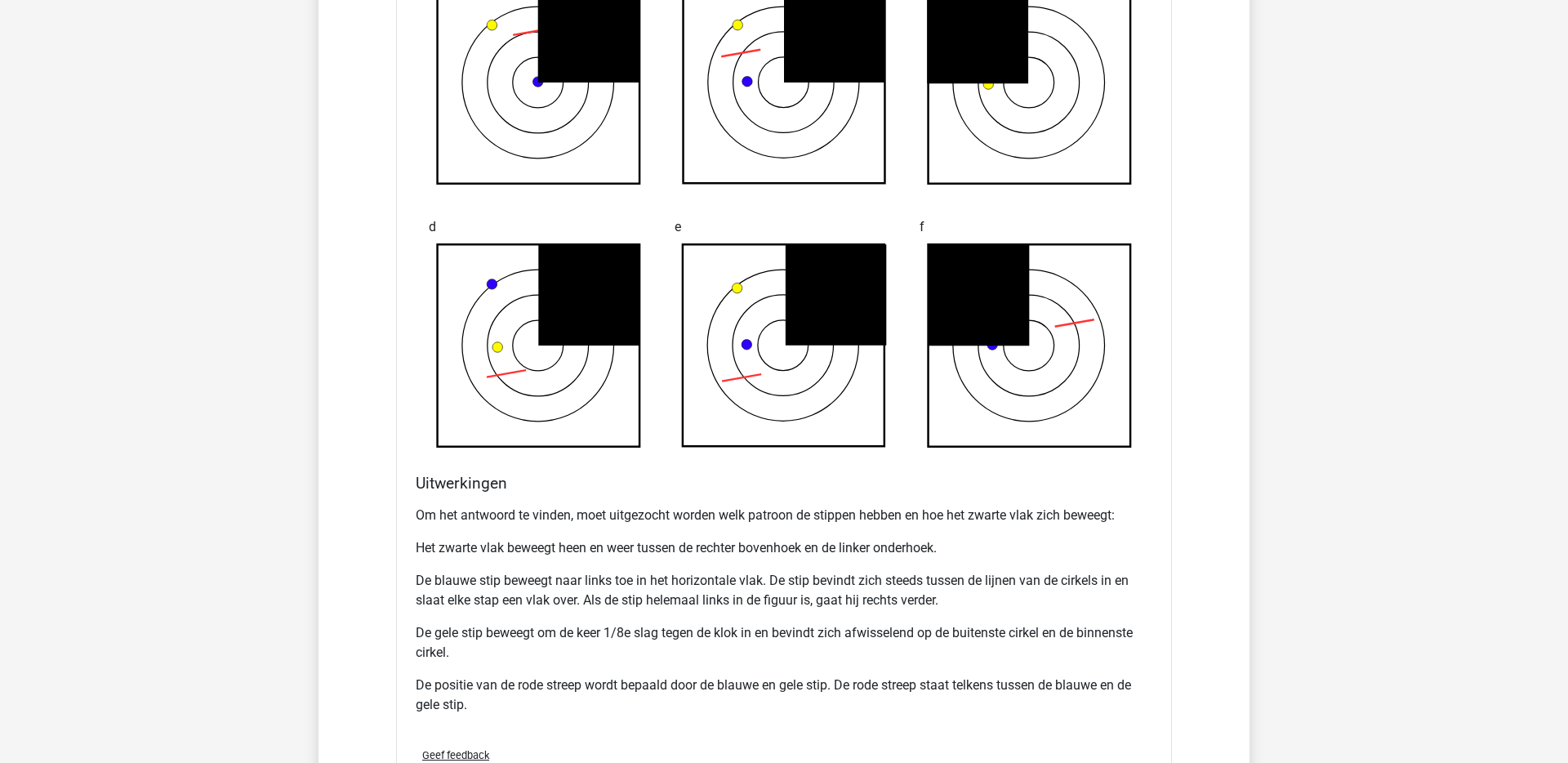
scroll to position [4816, 0]
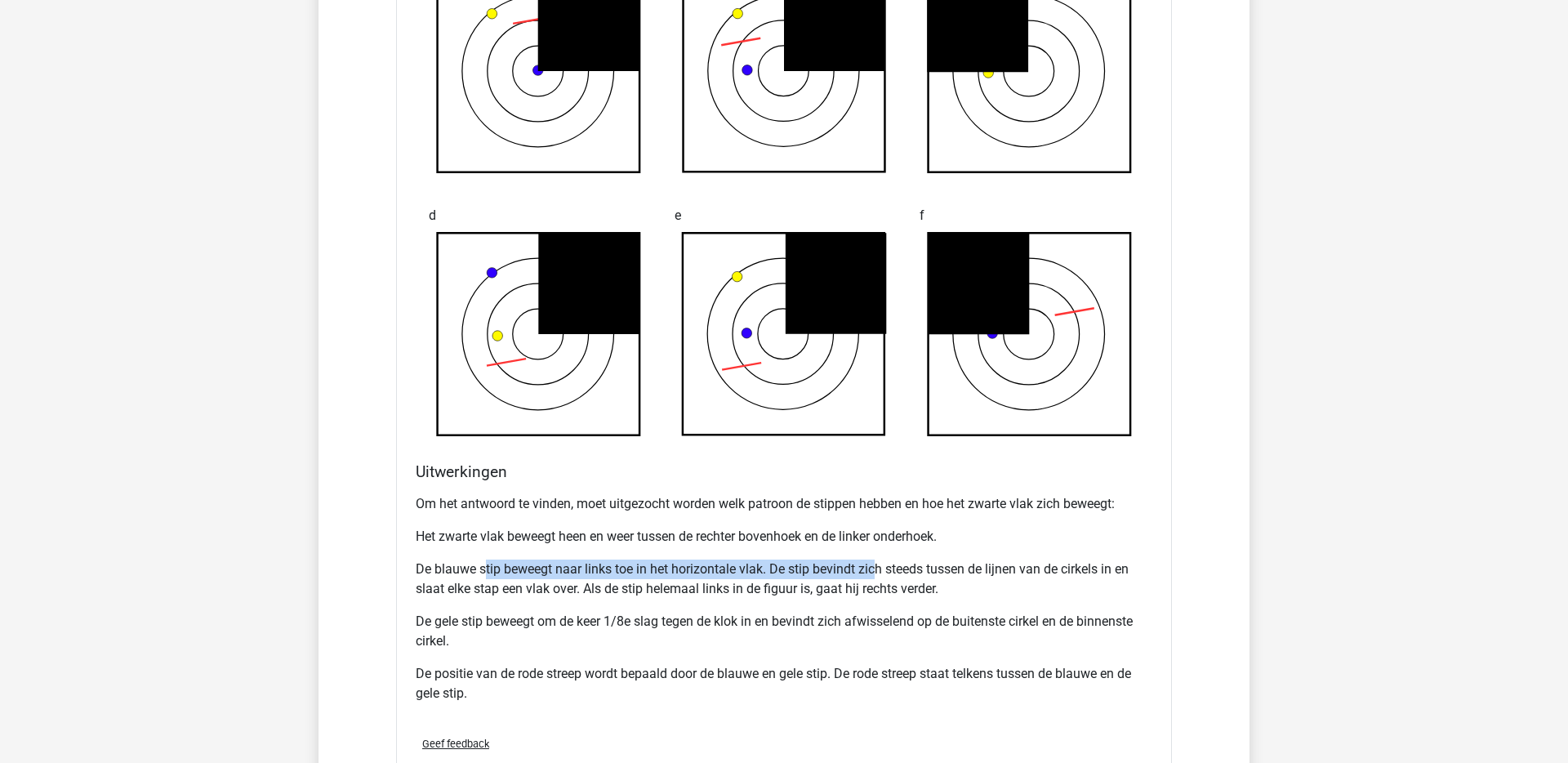
drag, startPoint x: 485, startPoint y: 571, endPoint x: 875, endPoint y: 564, distance: 390.1
click at [876, 564] on p "De blauwe stip beweegt naar links toe in het horizontale vlak. De stip bevindt …" at bounding box center [783, 578] width 736 height 39
click at [875, 564] on p "De blauwe stip beweegt naar links toe in het horizontale vlak. De stip bevindt …" at bounding box center [783, 578] width 736 height 39
drag, startPoint x: 823, startPoint y: 565, endPoint x: 1024, endPoint y: 570, distance: 201.1
click at [1022, 570] on p "De blauwe stip beweegt naar links toe in het horizontale vlak. De stip bevindt …" at bounding box center [783, 578] width 736 height 39
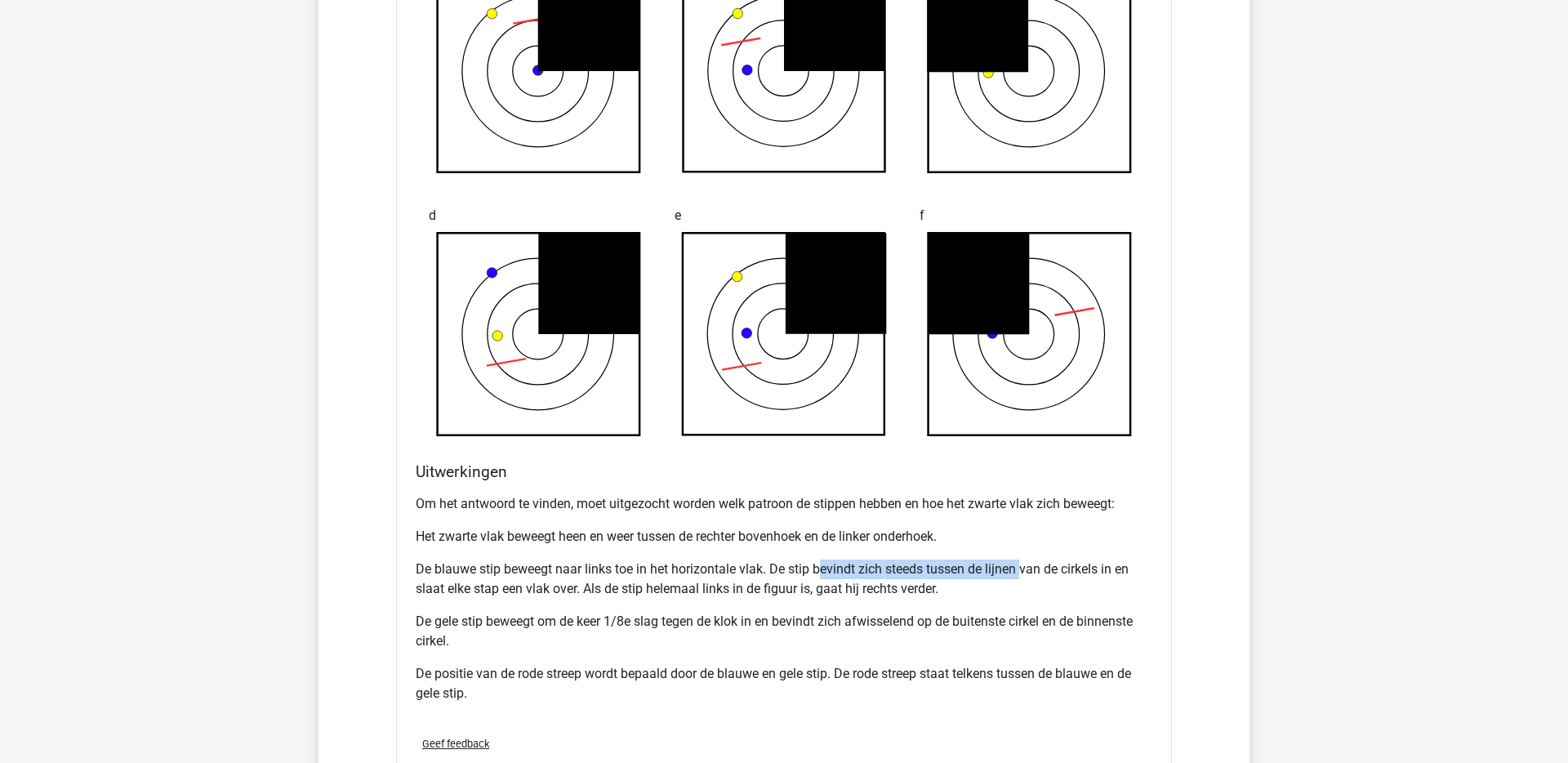
click at [1024, 570] on p "De blauwe stip beweegt naar links toe in het horizontale vlak. De stip bevindt …" at bounding box center [783, 578] width 736 height 39
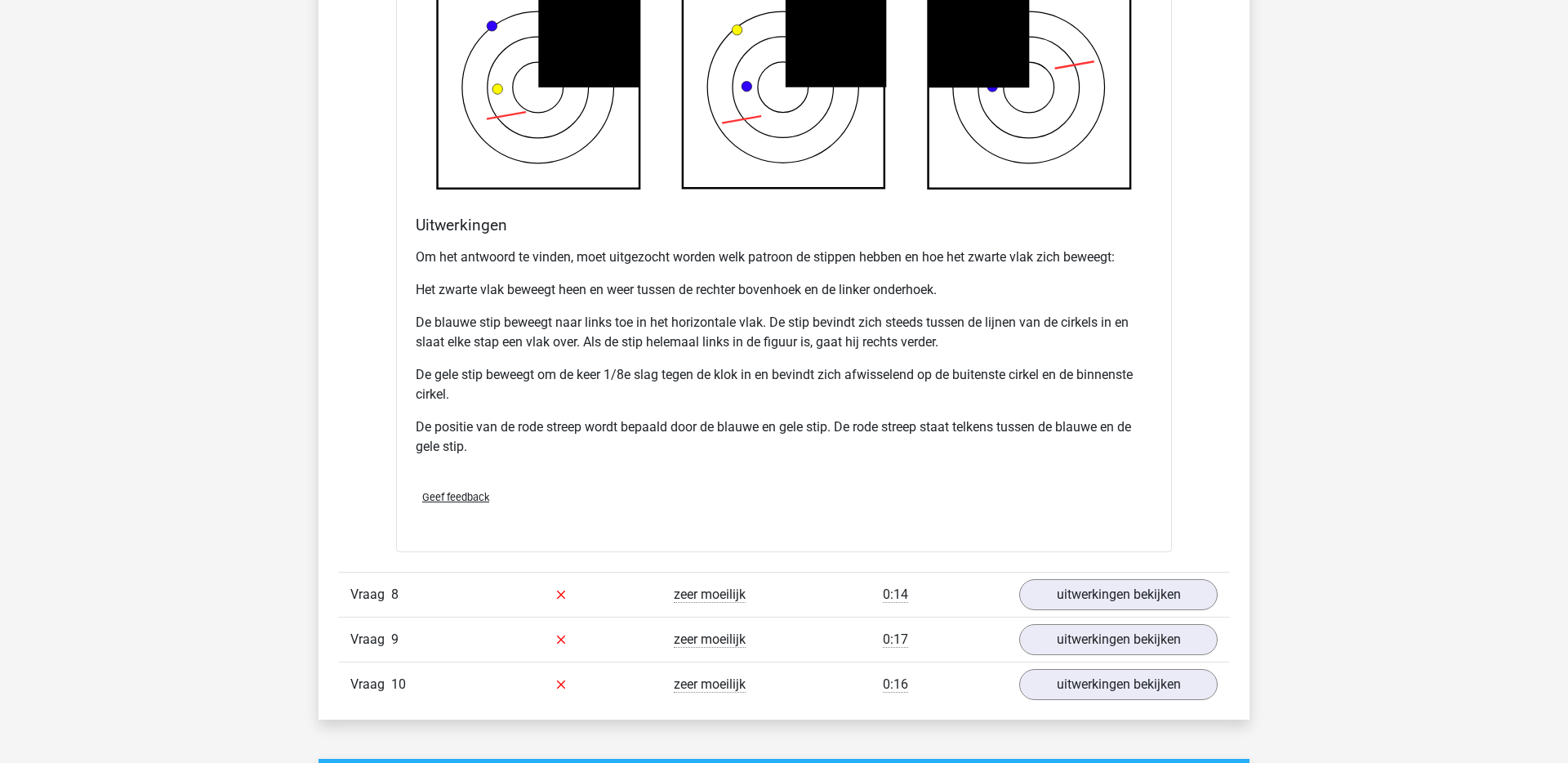
scroll to position [5151, 0]
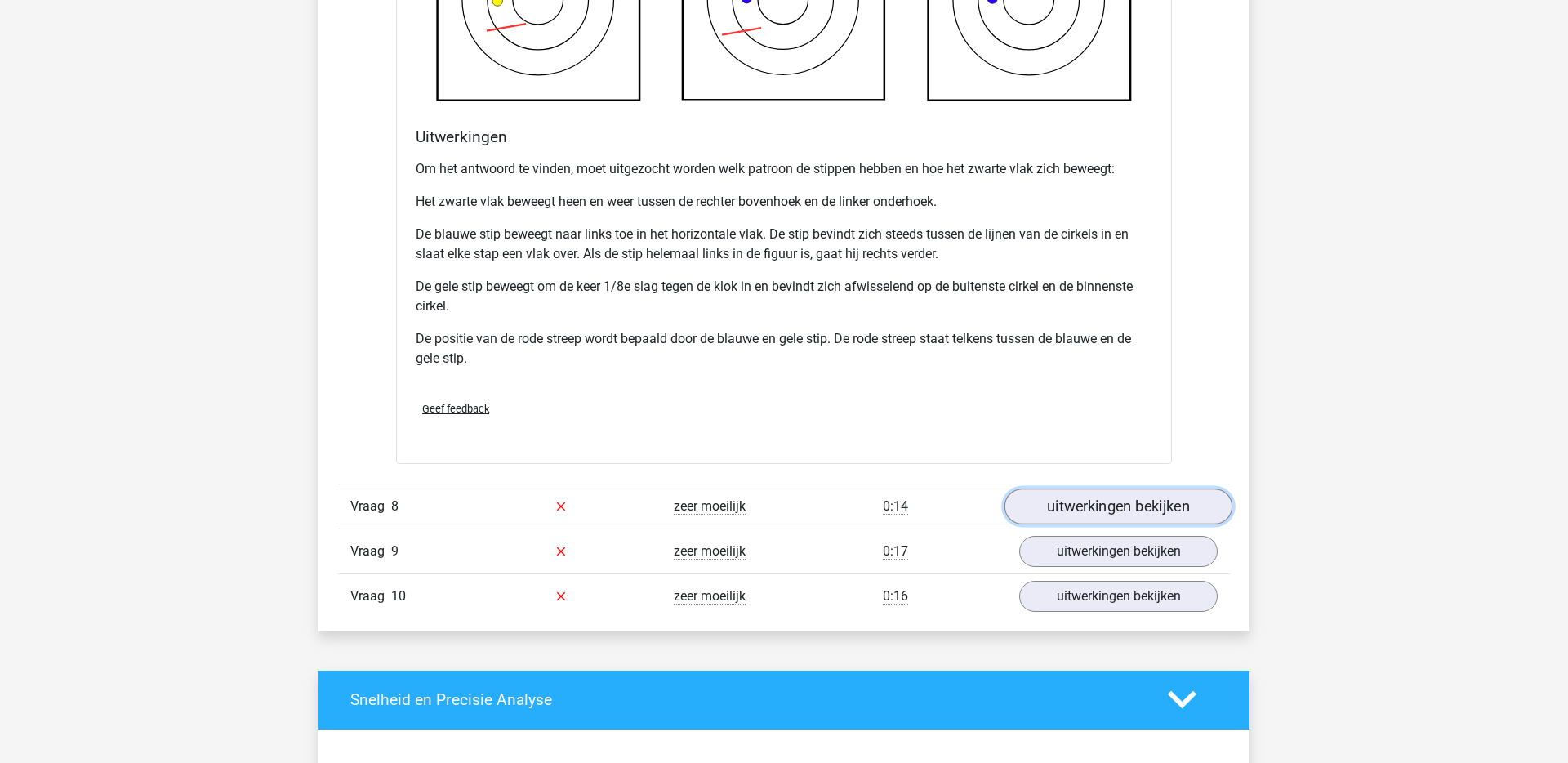
click at [1088, 504] on link "uitwerkingen bekijken" at bounding box center [1118, 505] width 228 height 36
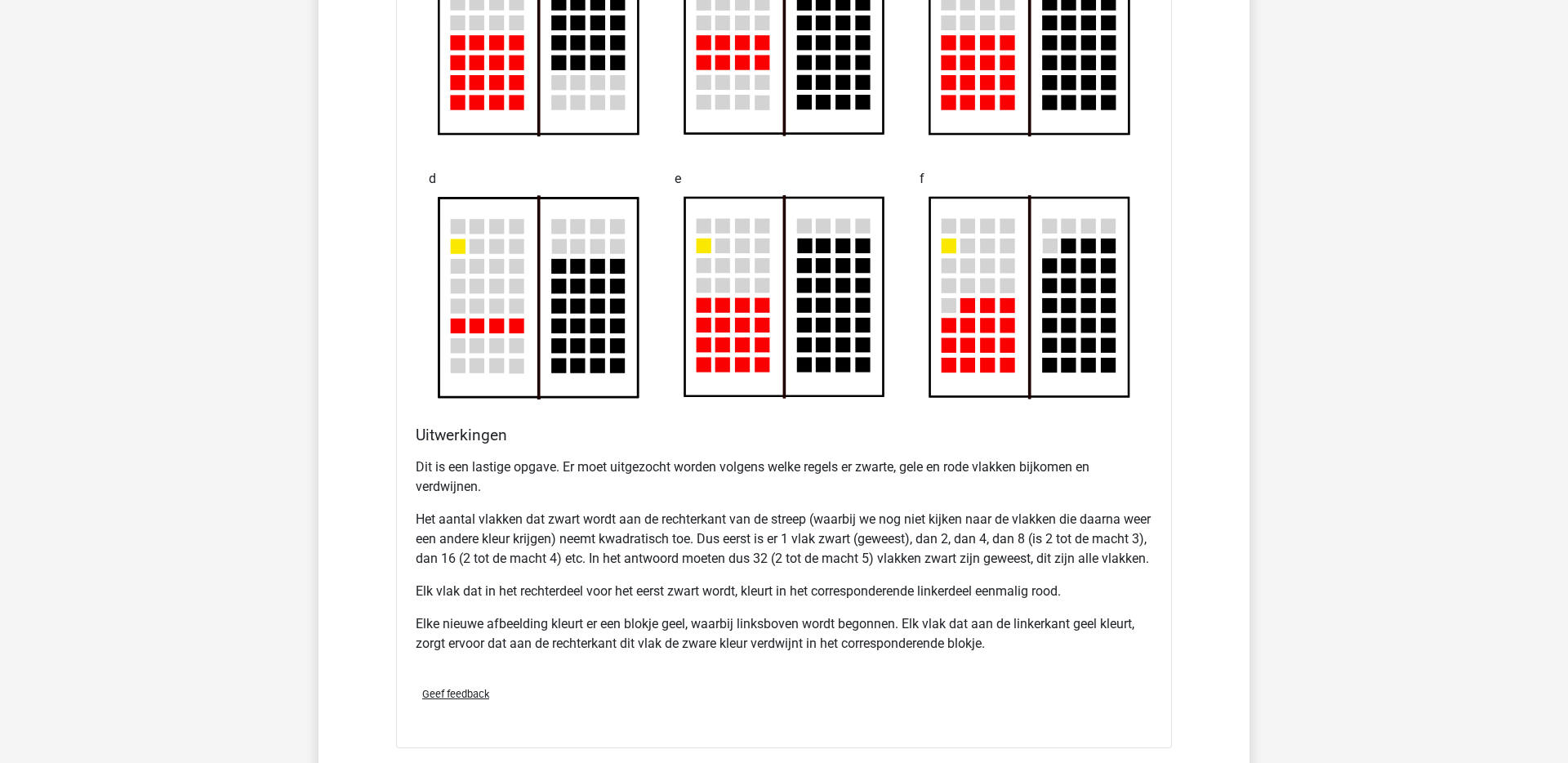
scroll to position [5979, 0]
click at [581, 524] on p "Het aantal vlakken dat zwart wordt aan de rechterkant van de streep (waarbij we…" at bounding box center [783, 538] width 736 height 59
drag, startPoint x: 626, startPoint y: 518, endPoint x: 807, endPoint y: 513, distance: 181.1
click at [807, 512] on p "Het aantal vlakken dat zwart wordt aan de rechterkant van de streep (waarbij we…" at bounding box center [783, 538] width 736 height 59
click at [807, 513] on p "Het aantal vlakken dat zwart wordt aan de rechterkant van de streep (waarbij we…" at bounding box center [783, 538] width 736 height 59
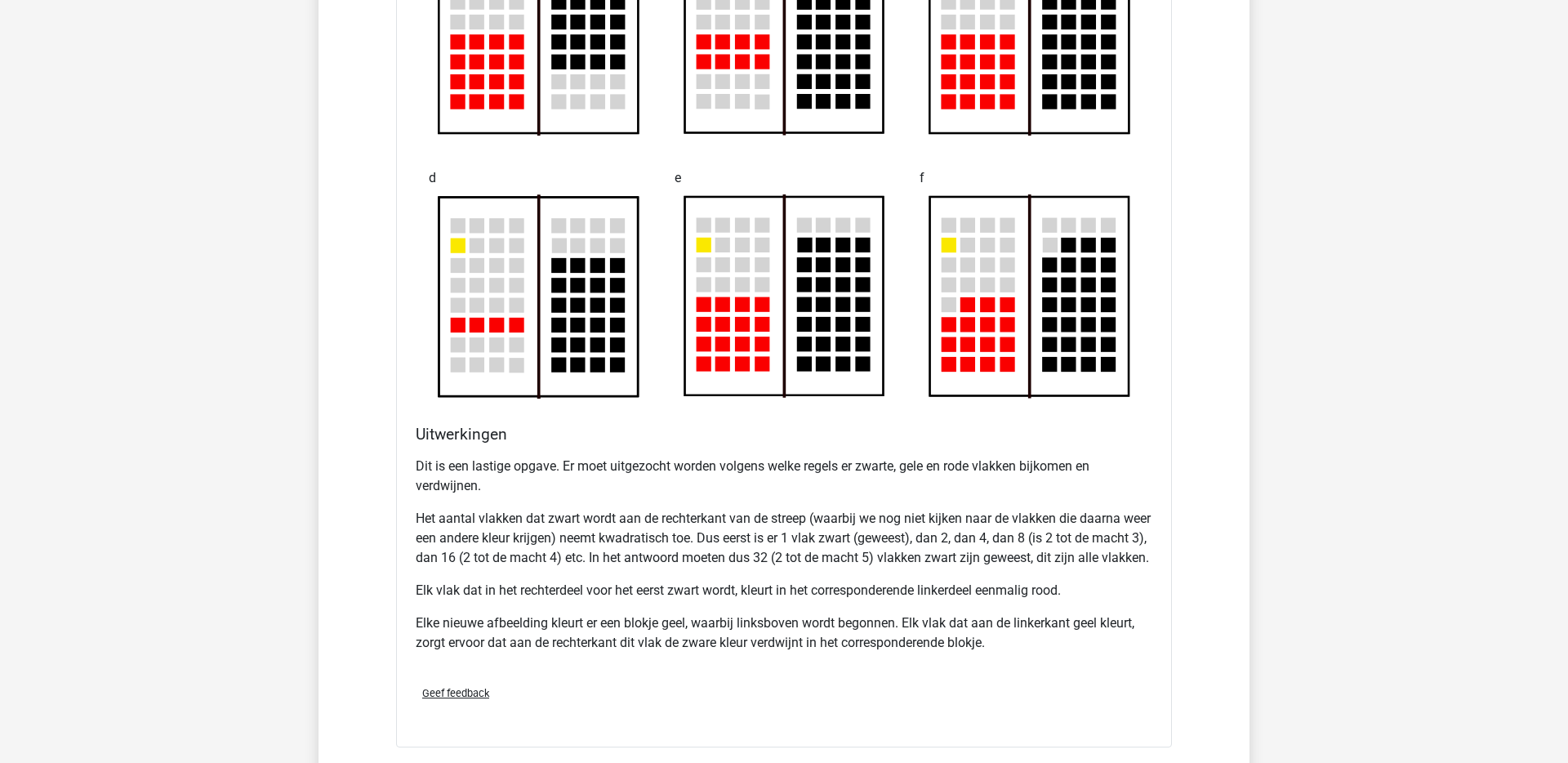
drag, startPoint x: 428, startPoint y: 540, endPoint x: 591, endPoint y: 540, distance: 163.0
click at [591, 540] on p "Het aantal vlakken dat zwart wordt aan de rechterkant van de streep (waarbij we…" at bounding box center [783, 538] width 736 height 59
drag, startPoint x: 591, startPoint y: 540, endPoint x: 679, endPoint y: 540, distance: 88.0
click at [679, 540] on p "Het aantal vlakken dat zwart wordt aan de rechterkant van de streep (waarbij we…" at bounding box center [783, 538] width 736 height 59
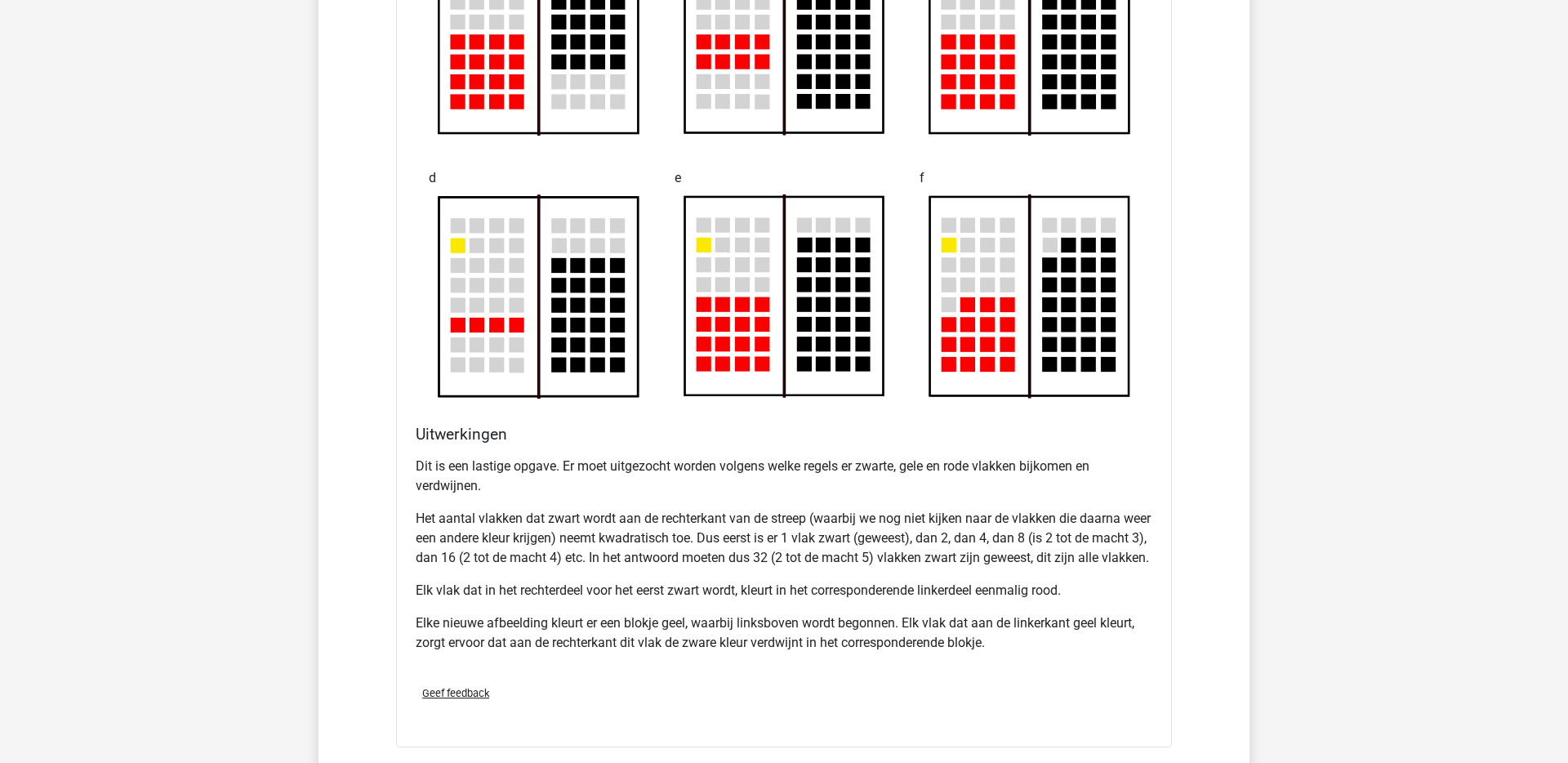
click at [735, 546] on p "Het aantal vlakken dat zwart wordt aan de rechterkant van de streep (waarbij we…" at bounding box center [783, 538] width 736 height 59
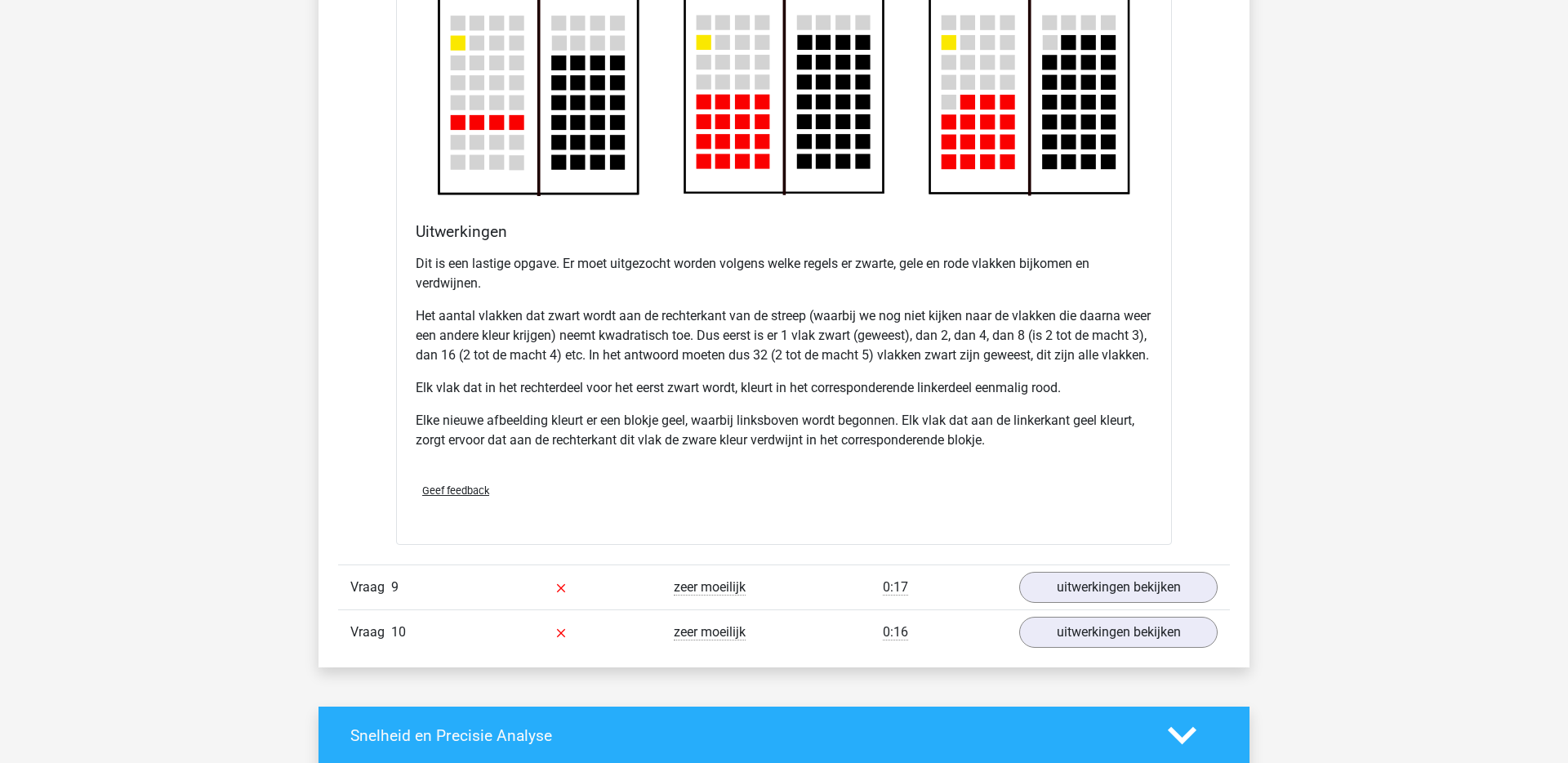
scroll to position [6213, 0]
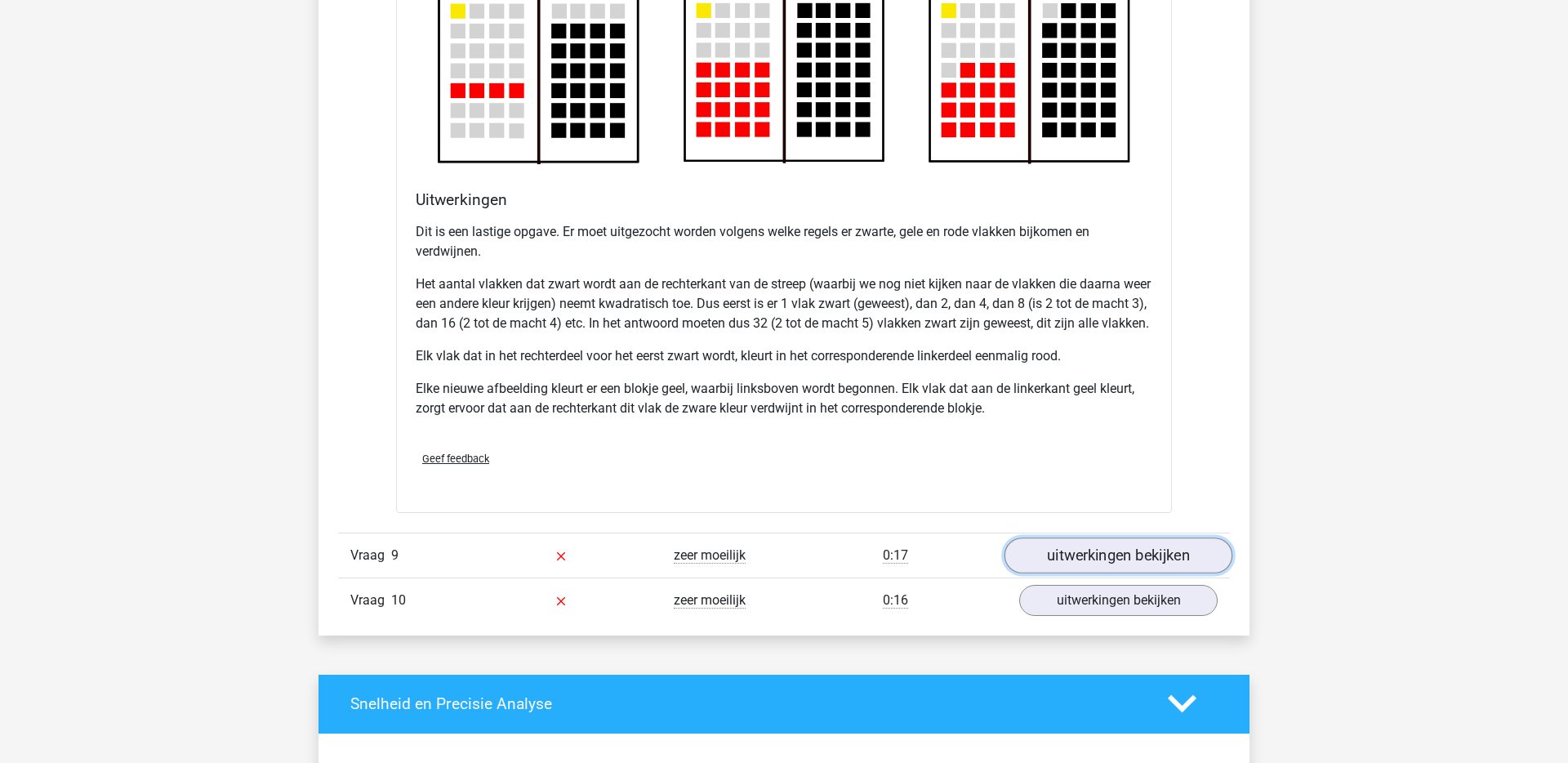
click at [1090, 571] on link "uitwerkingen bekijken" at bounding box center [1118, 555] width 228 height 36
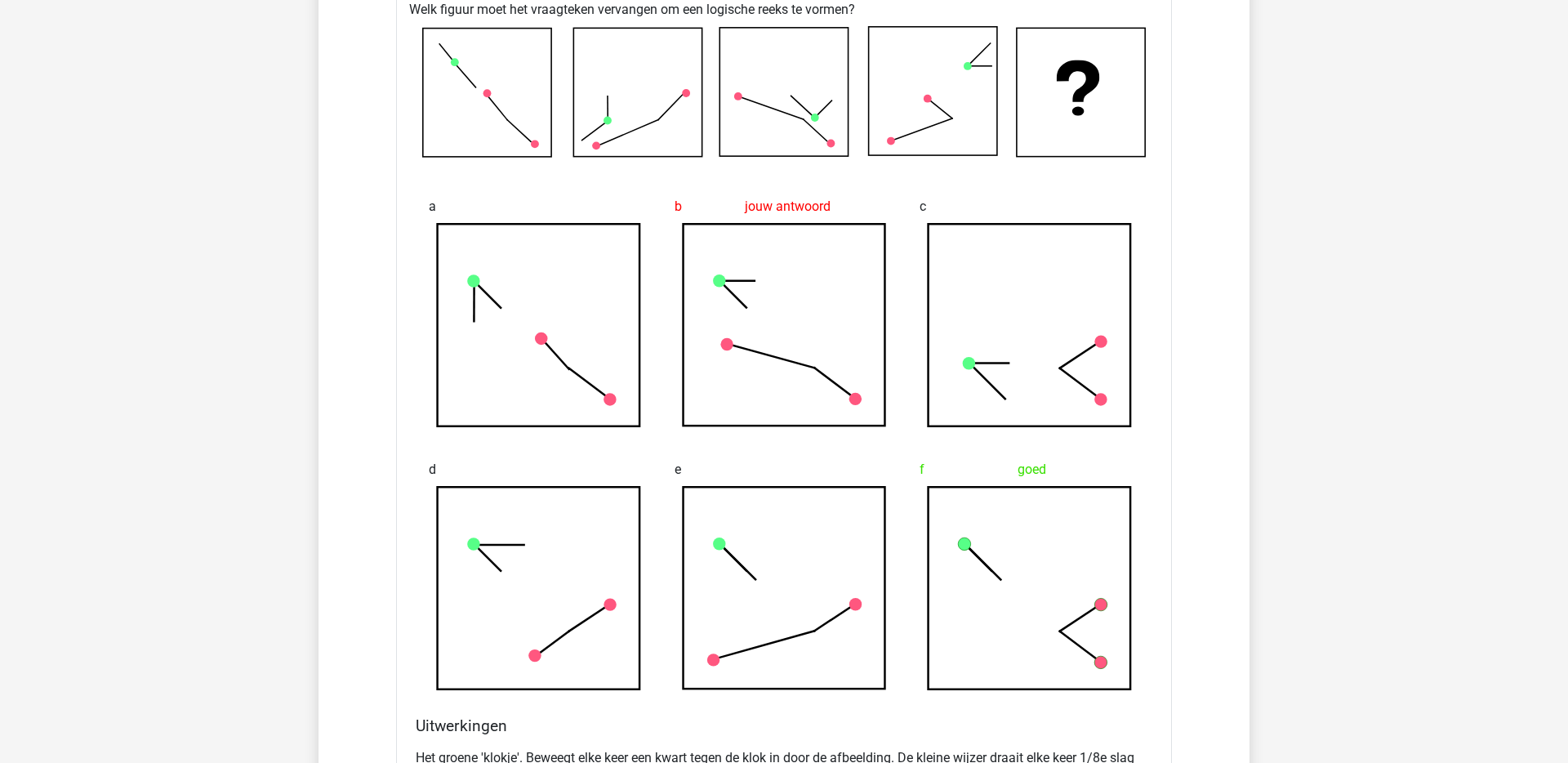
scroll to position [6820, 0]
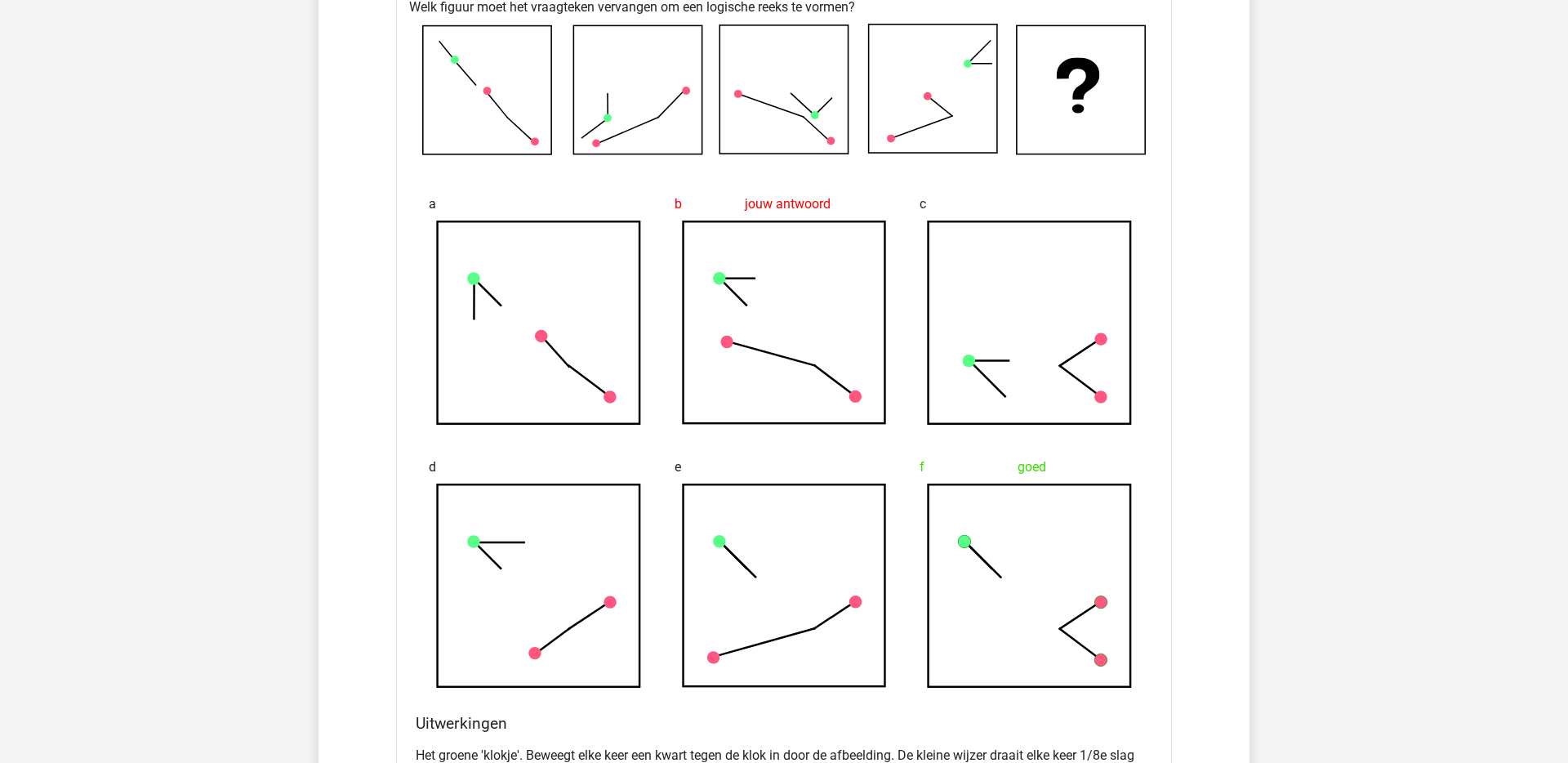
click at [969, 582] on rect at bounding box center [1030, 585] width 203 height 203
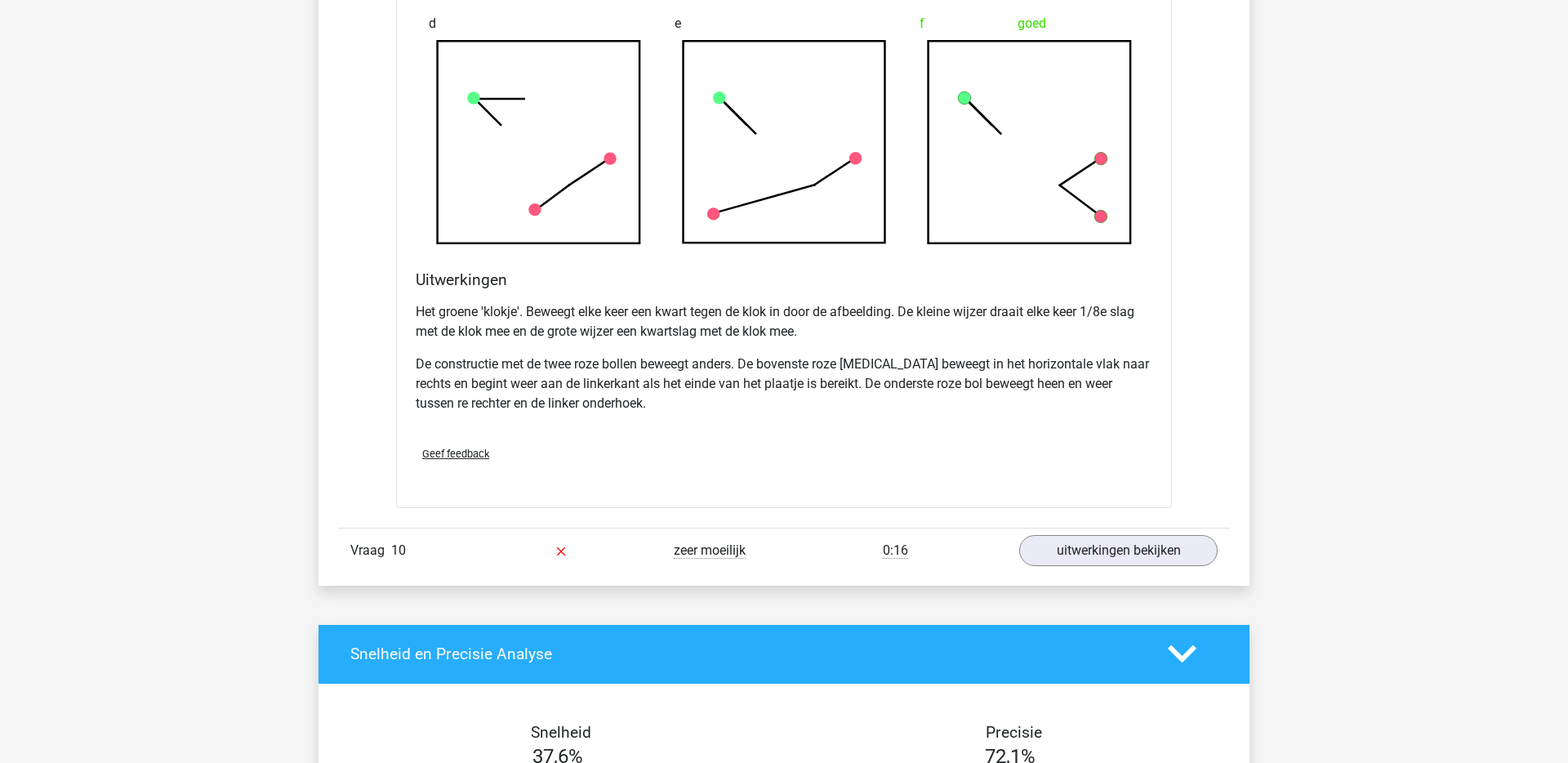
scroll to position [7330, 0]
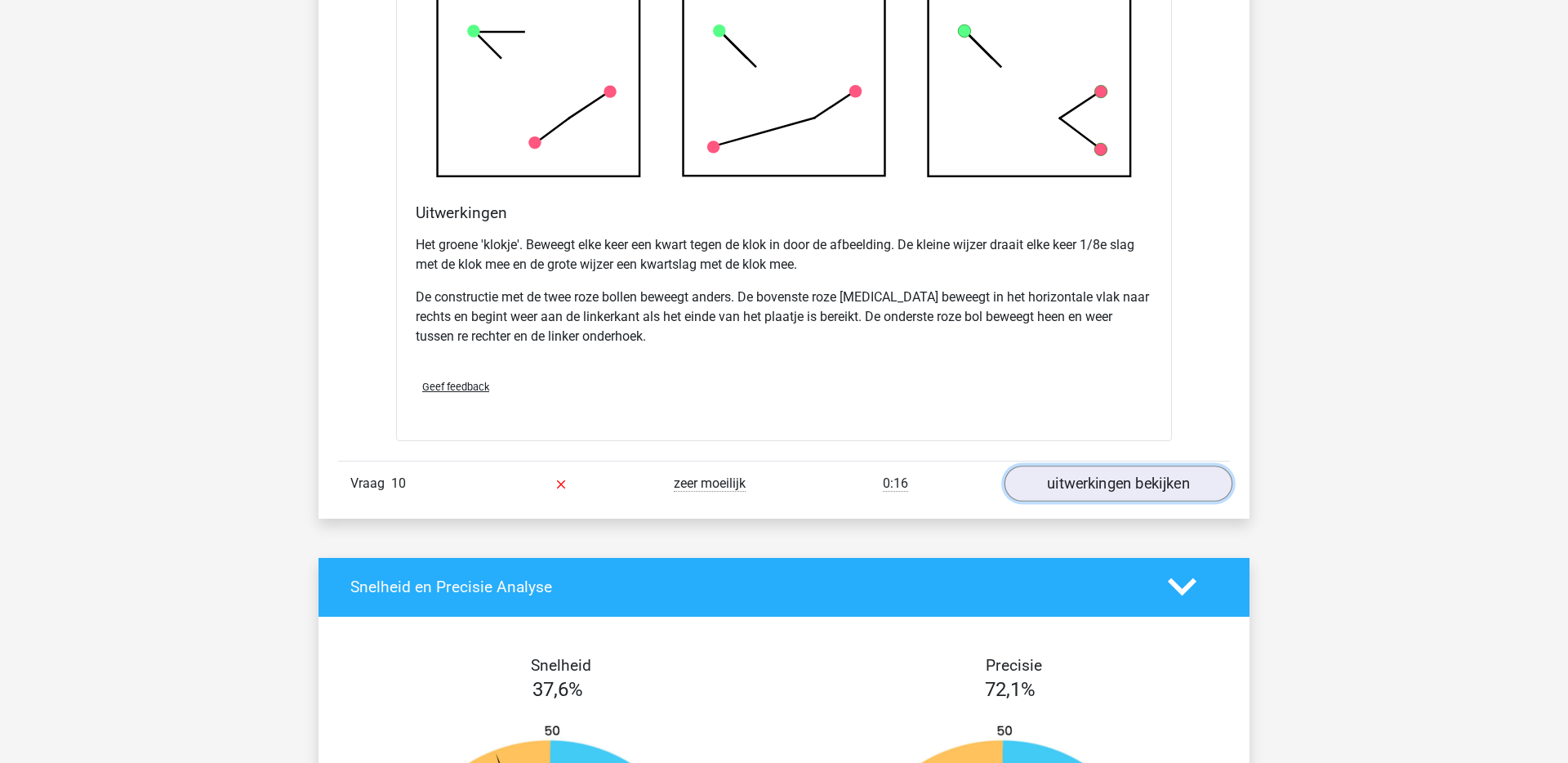
click at [1080, 501] on link "uitwerkingen bekijken" at bounding box center [1118, 483] width 228 height 36
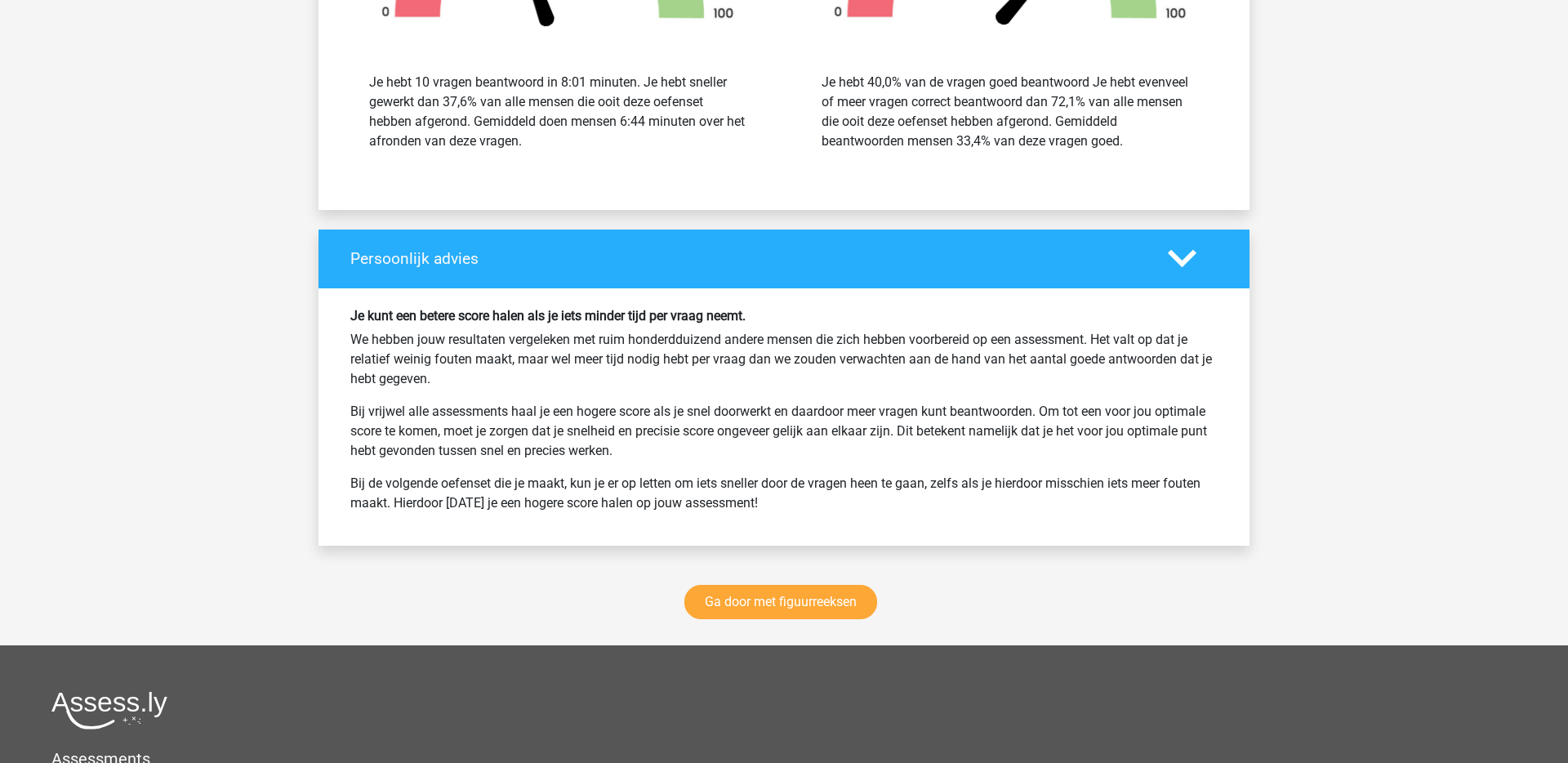
scroll to position [9198, 0]
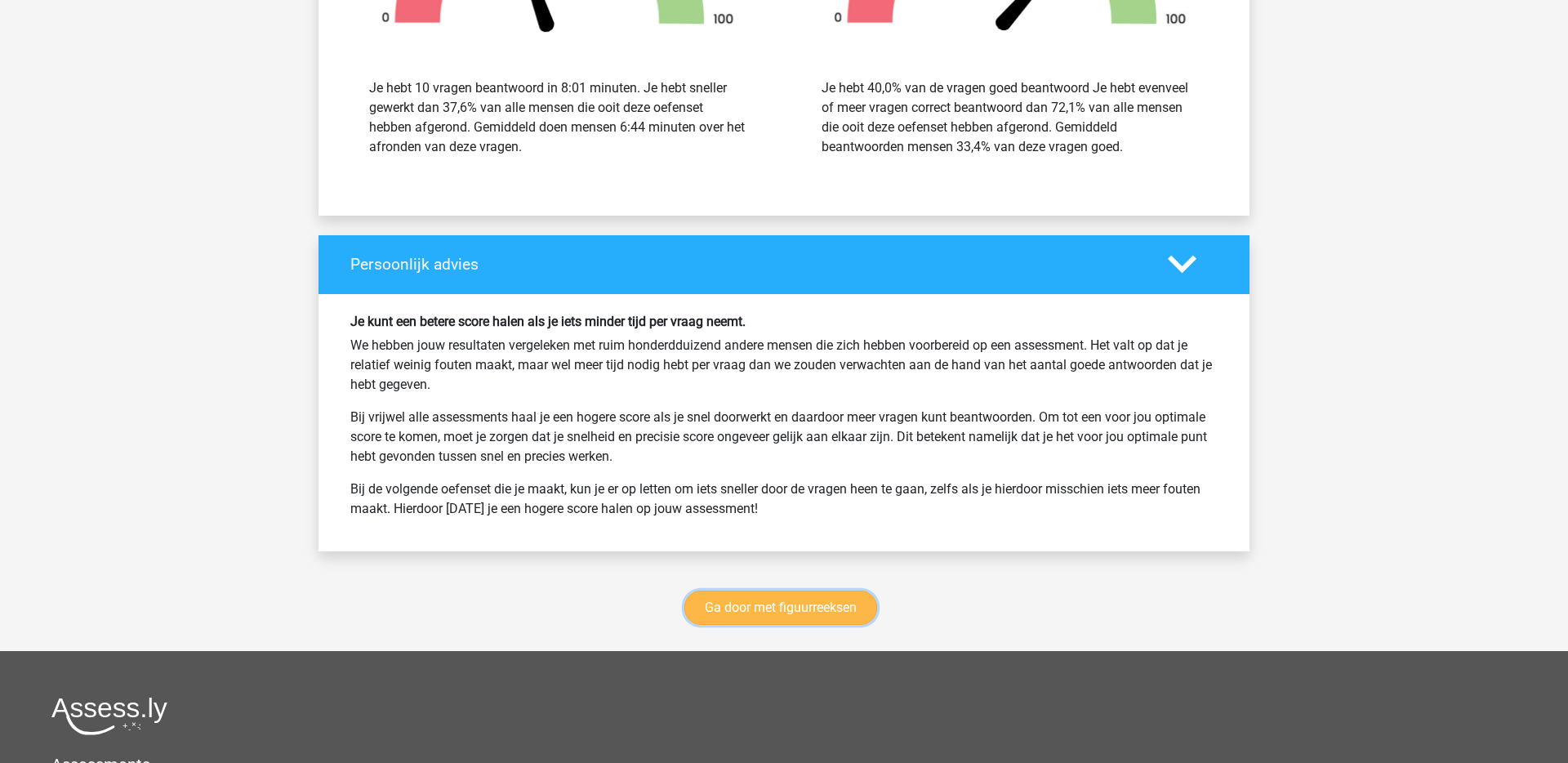
click at [826, 624] on link "Ga door met figuurreeksen" at bounding box center [781, 608] width 193 height 35
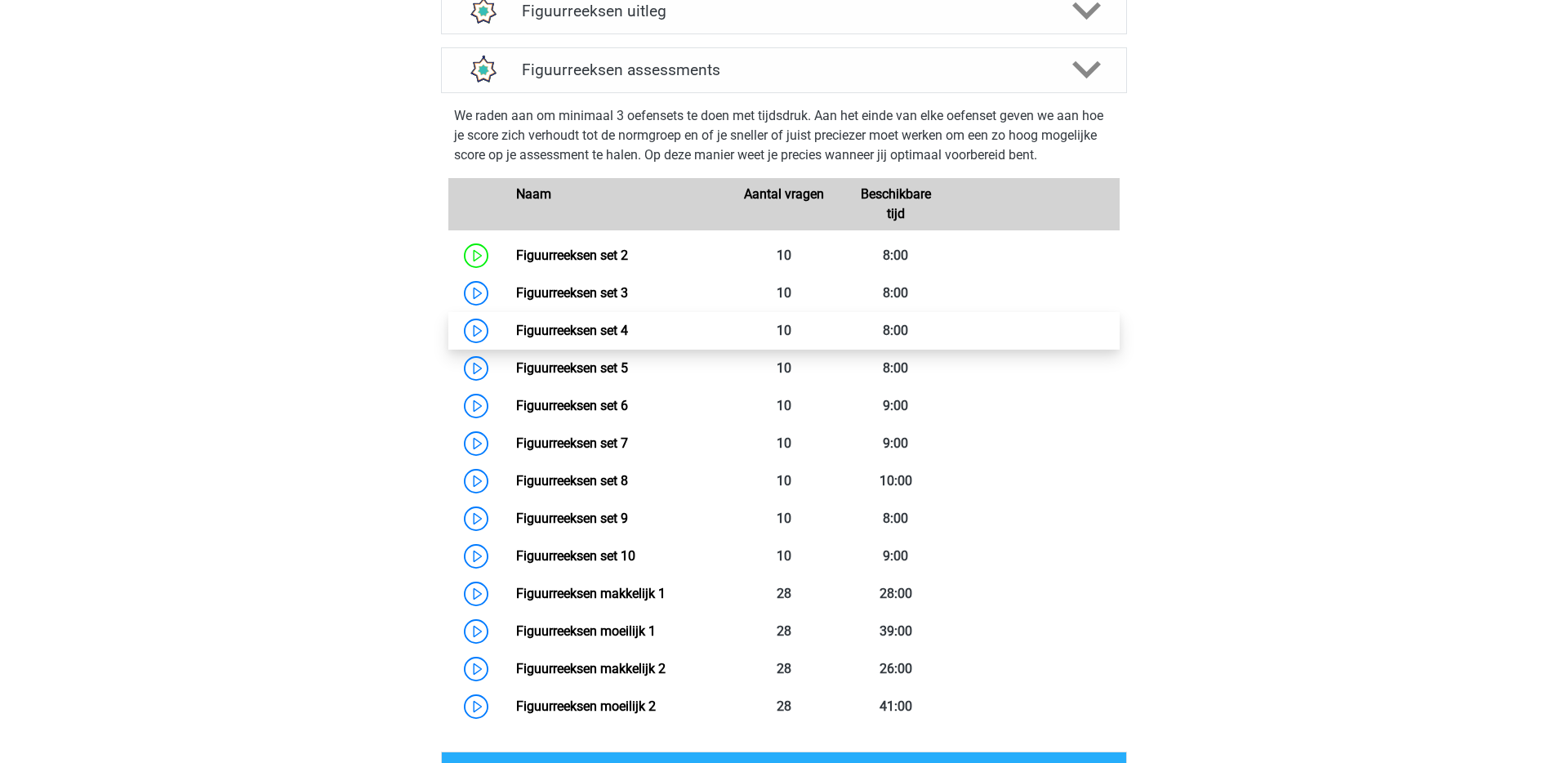
scroll to position [673, 0]
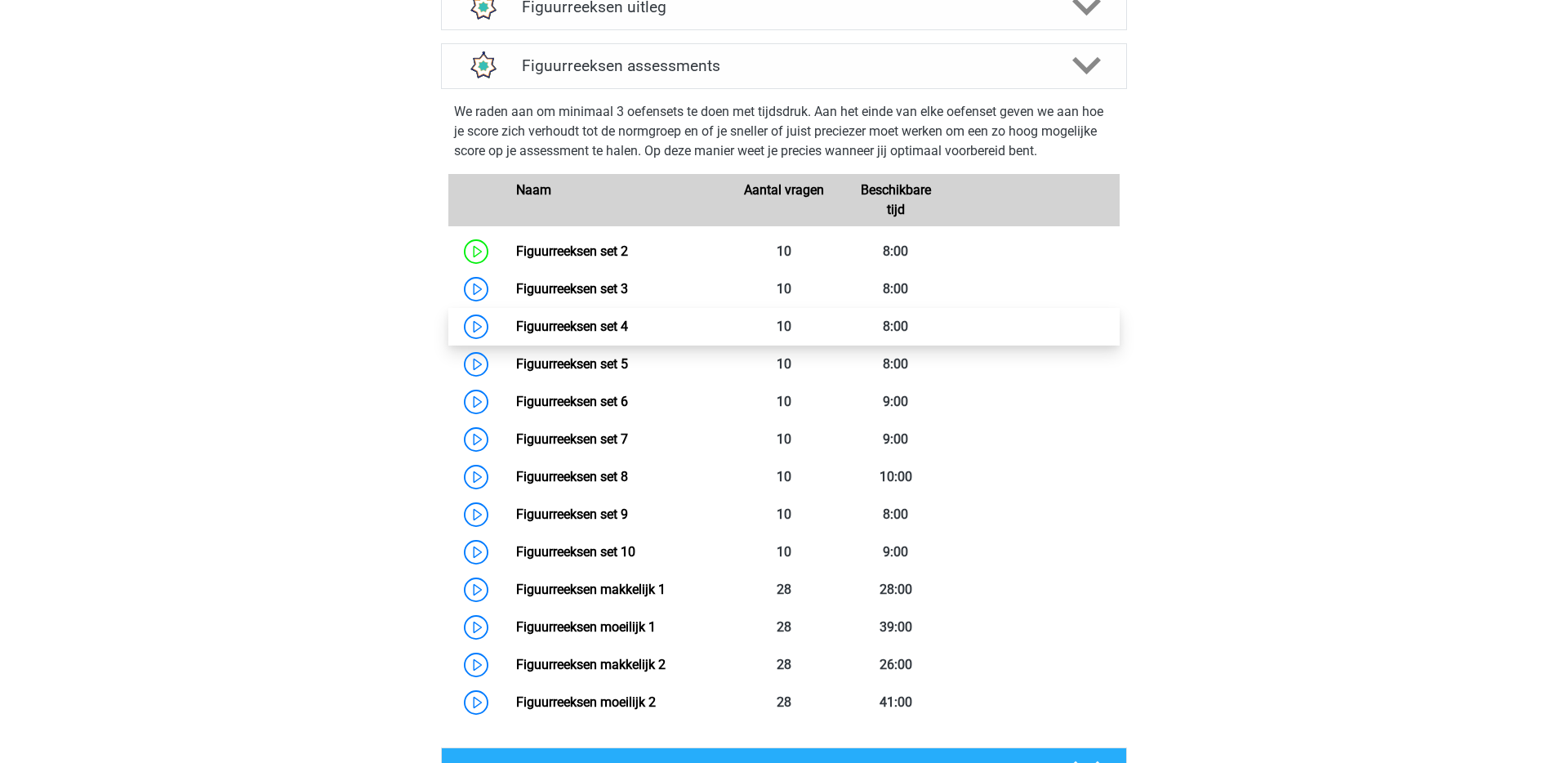
click at [588, 329] on link "Figuurreeksen set 4" at bounding box center [572, 326] width 112 height 16
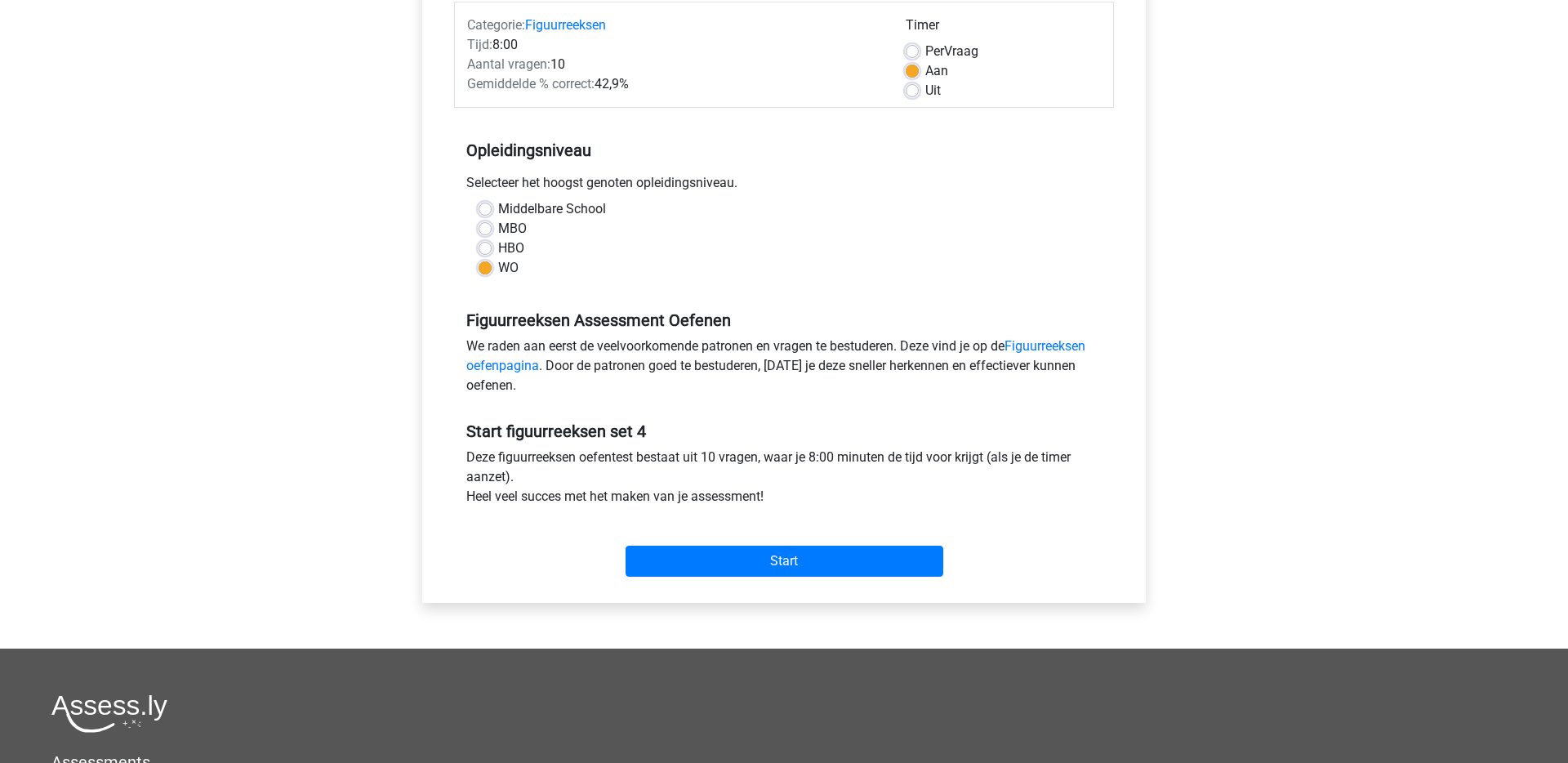
scroll to position [228, 0]
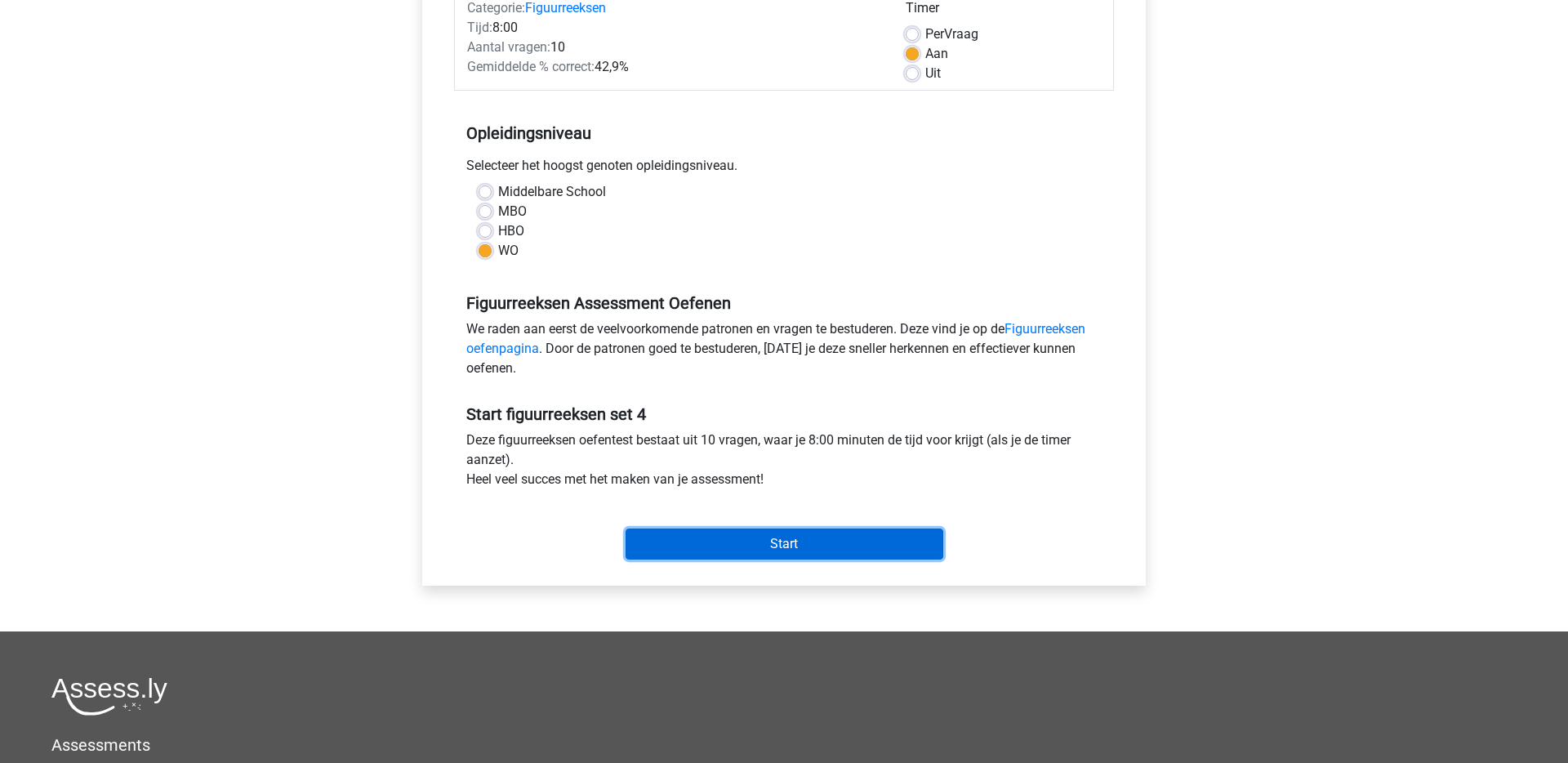
click at [718, 538] on input "Start" at bounding box center [784, 544] width 317 height 31
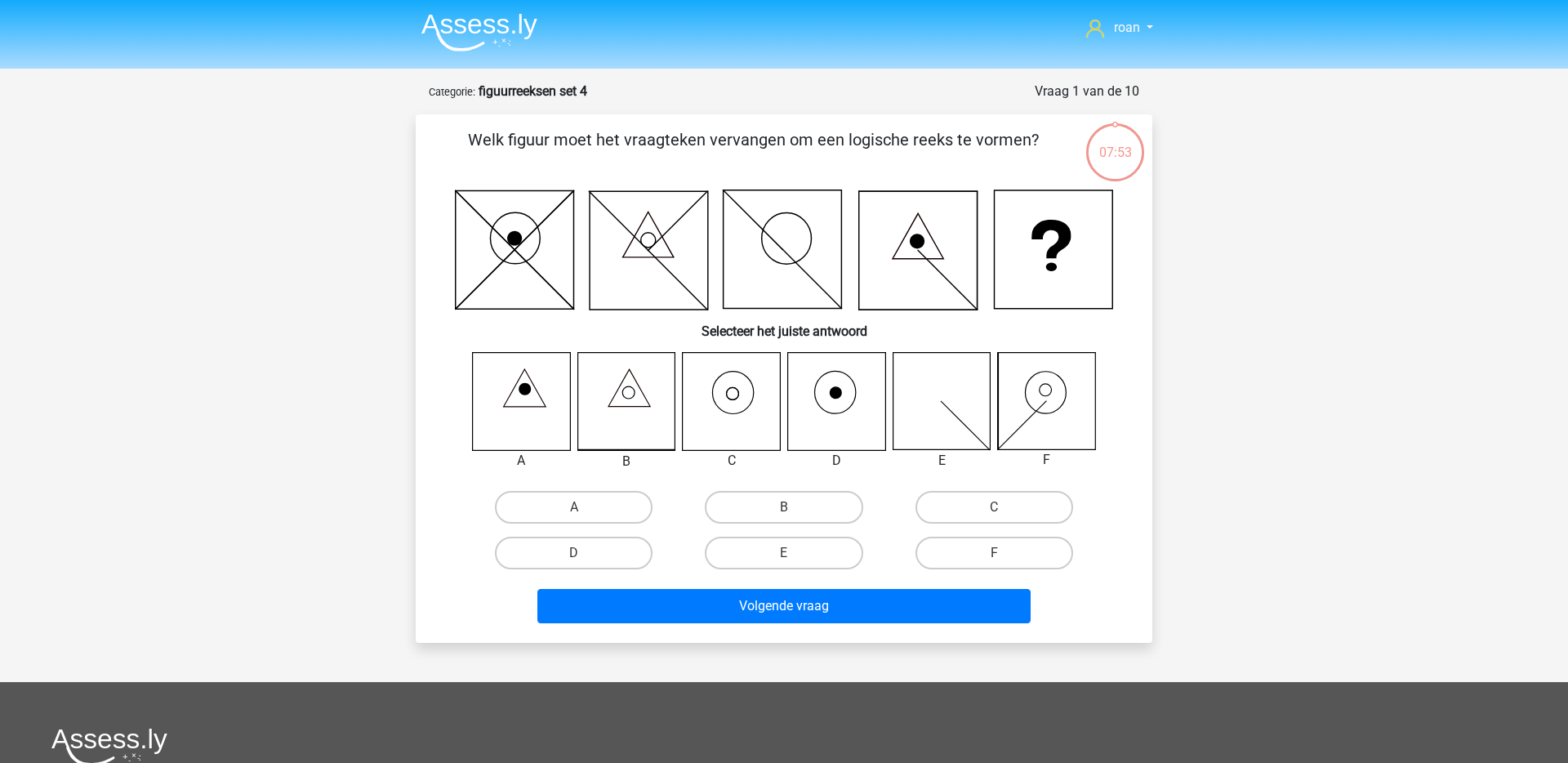
click at [695, 429] on icon at bounding box center [731, 401] width 97 height 97
click at [963, 512] on label "C" at bounding box center [995, 507] width 158 height 33
click at [994, 512] on input "C" at bounding box center [999, 512] width 10 height 10
radio input "true"
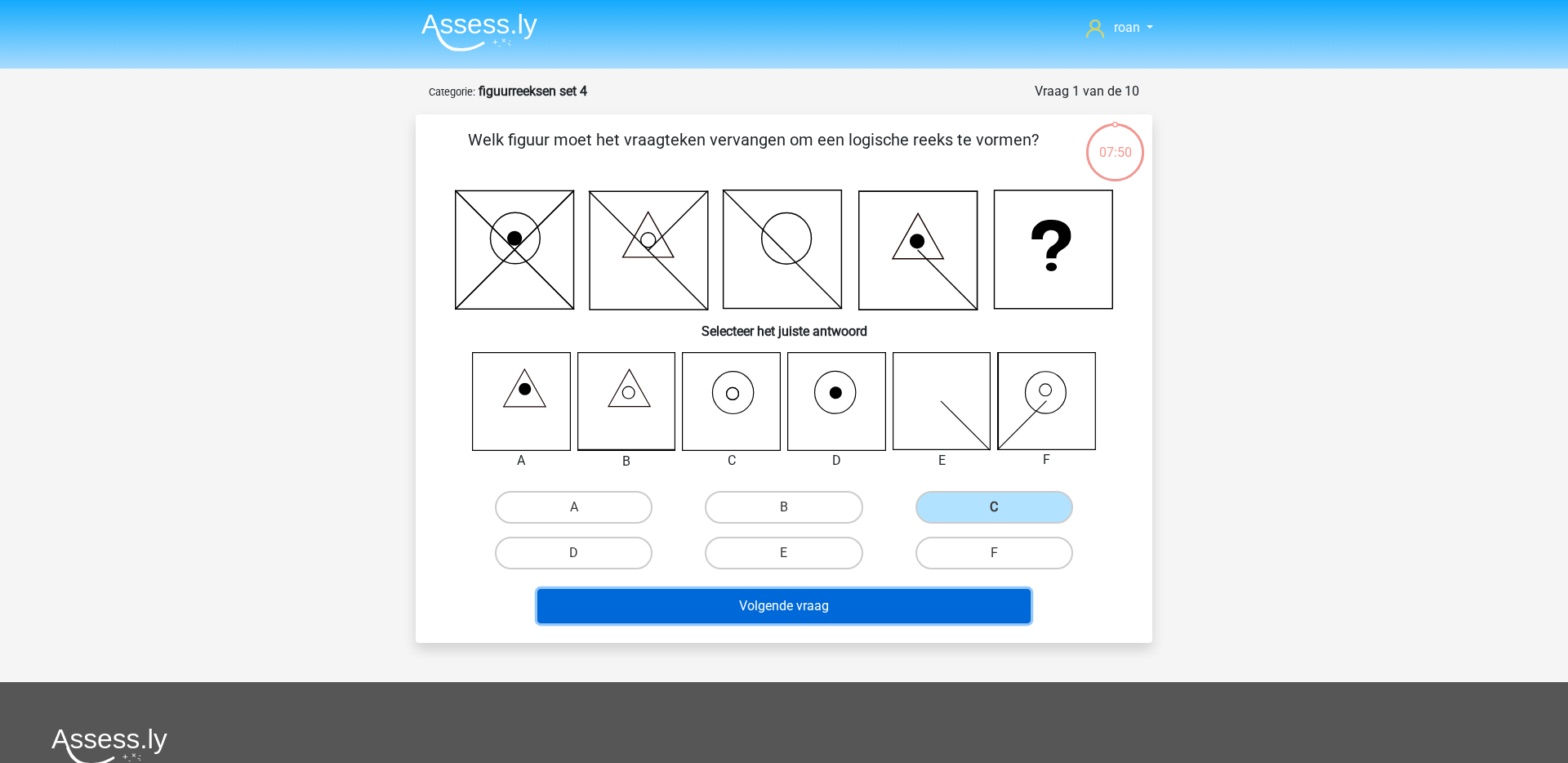
click at [826, 618] on button "Volgende vraag" at bounding box center [785, 606] width 494 height 35
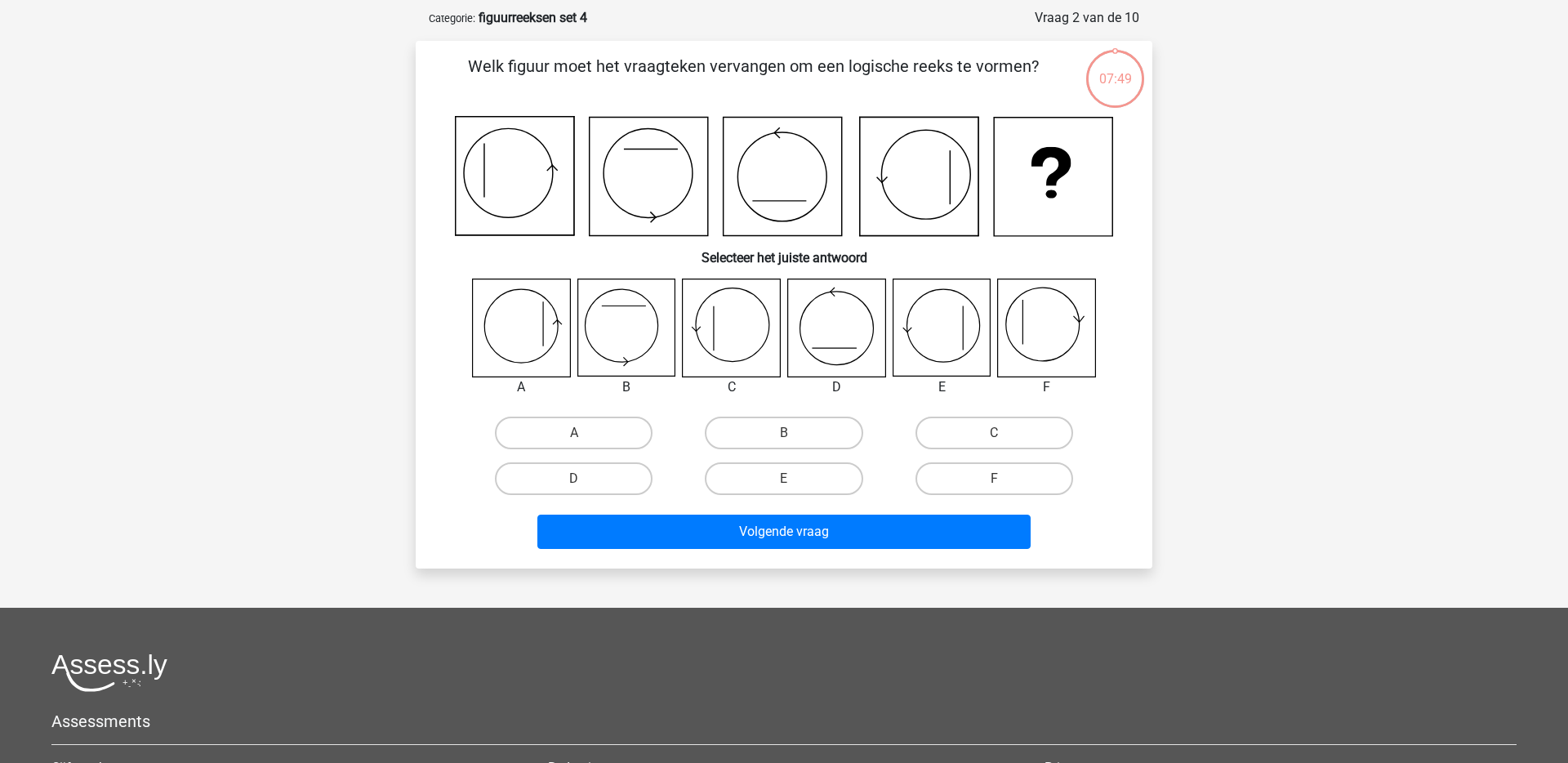
scroll to position [82, 0]
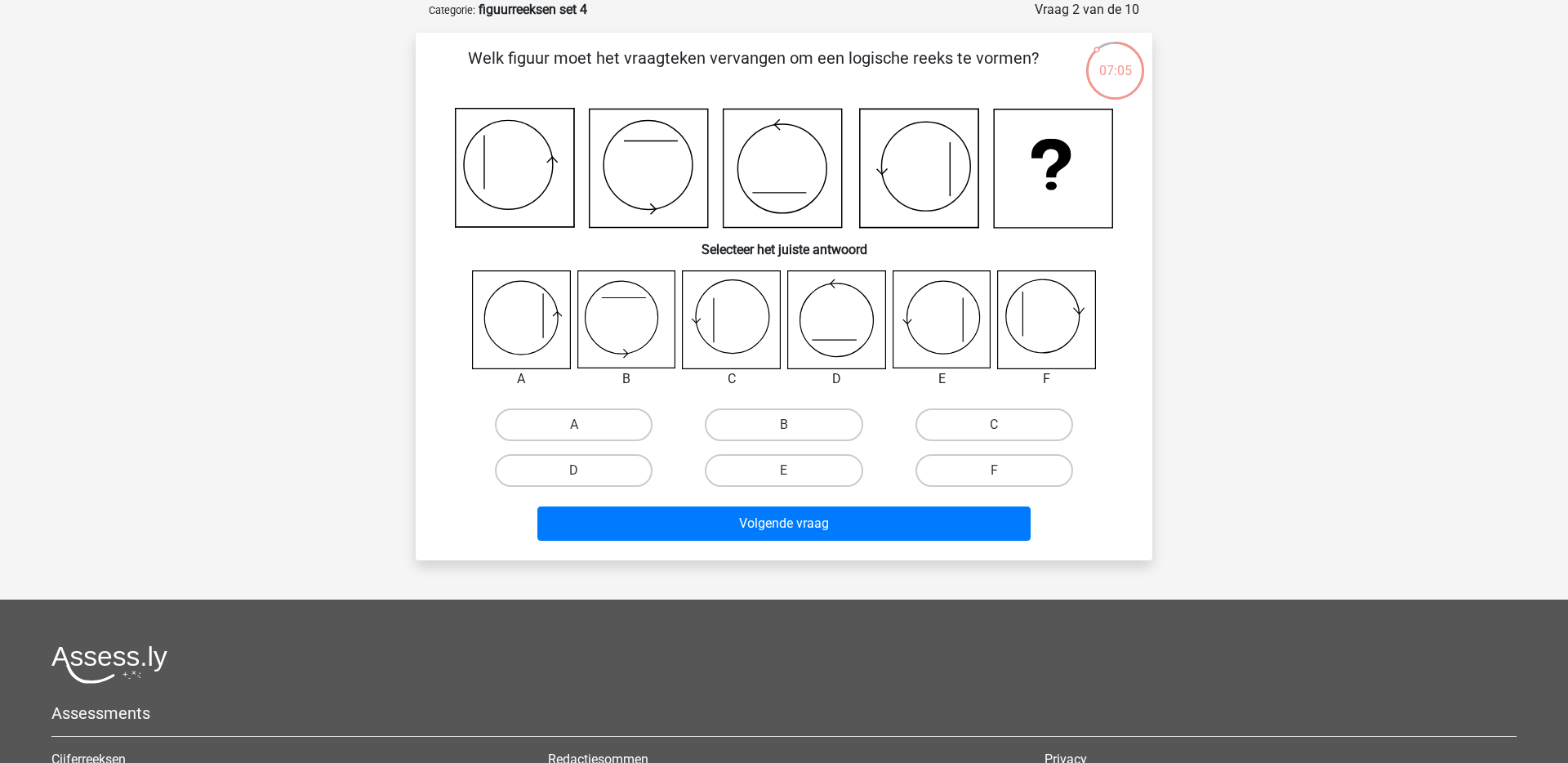
click at [720, 321] on icon at bounding box center [731, 320] width 97 height 97
click at [987, 421] on label "C" at bounding box center [995, 425] width 158 height 33
click at [994, 425] on input "C" at bounding box center [999, 430] width 10 height 10
radio input "true"
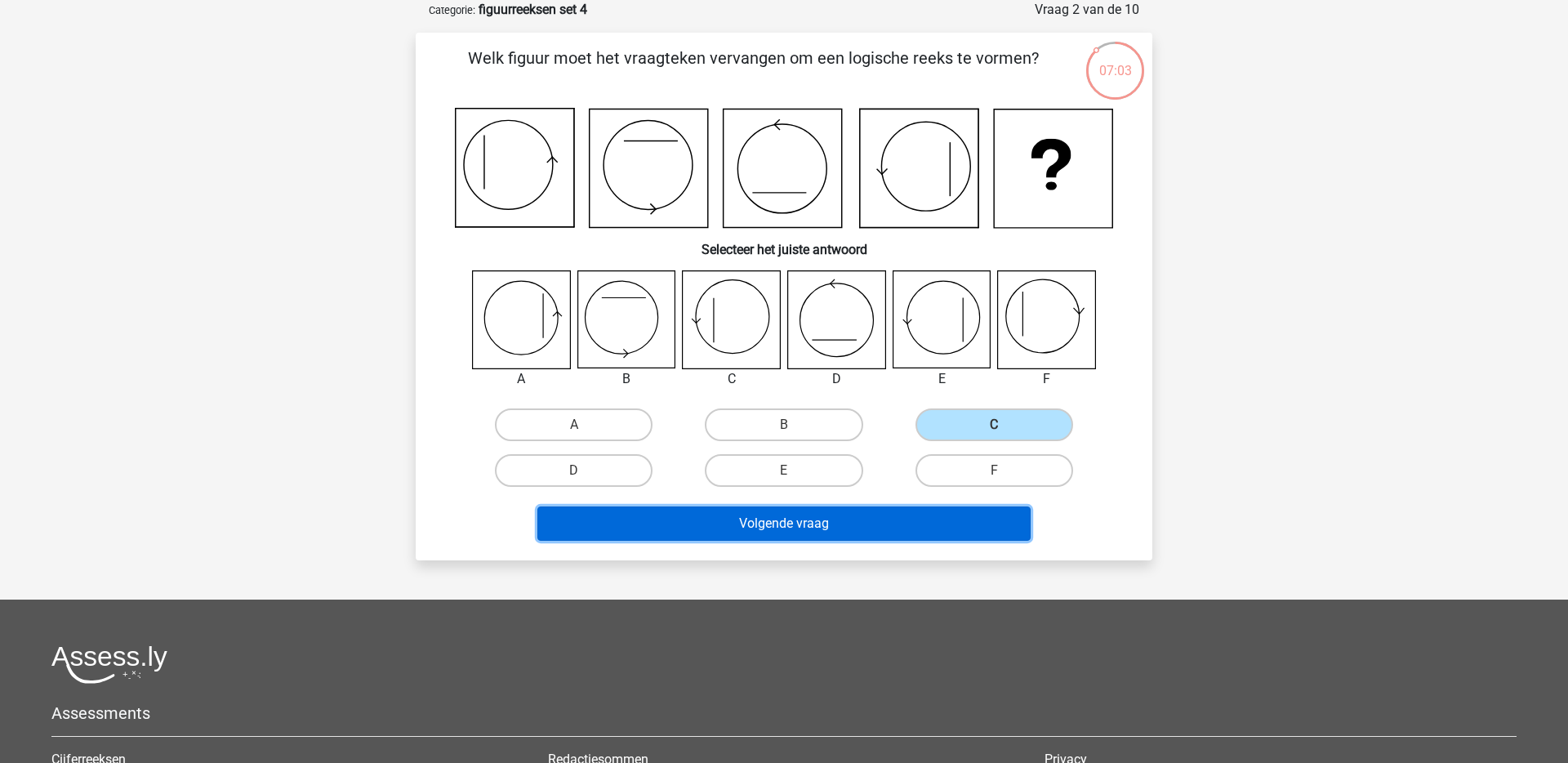
click at [879, 530] on button "Volgende vraag" at bounding box center [785, 524] width 494 height 35
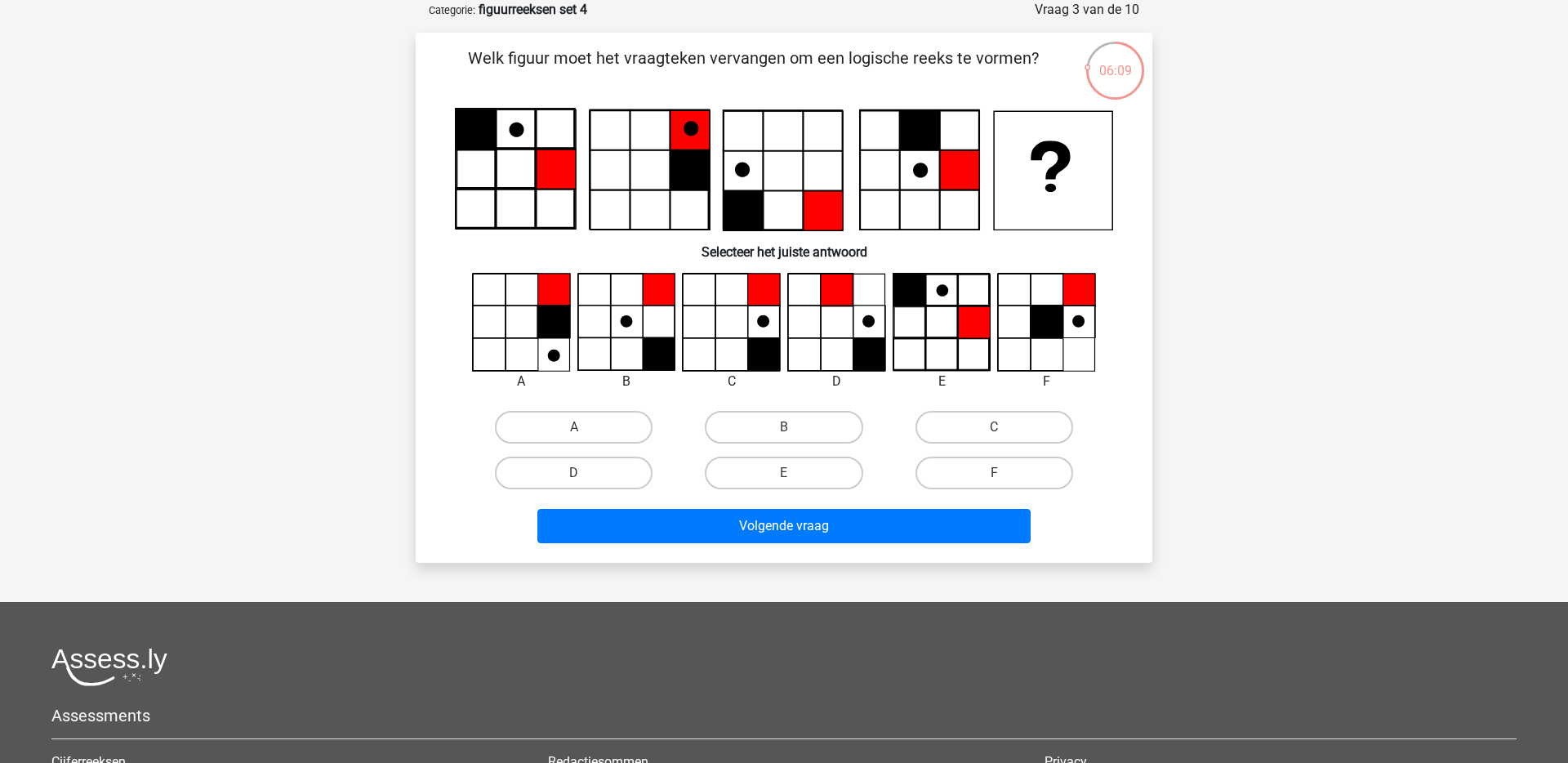
click at [955, 498] on div "Volgende vraag" at bounding box center [784, 523] width 684 height 54
click at [955, 462] on label "F" at bounding box center [995, 473] width 158 height 33
click at [994, 473] on input "F" at bounding box center [999, 478] width 10 height 10
radio input "true"
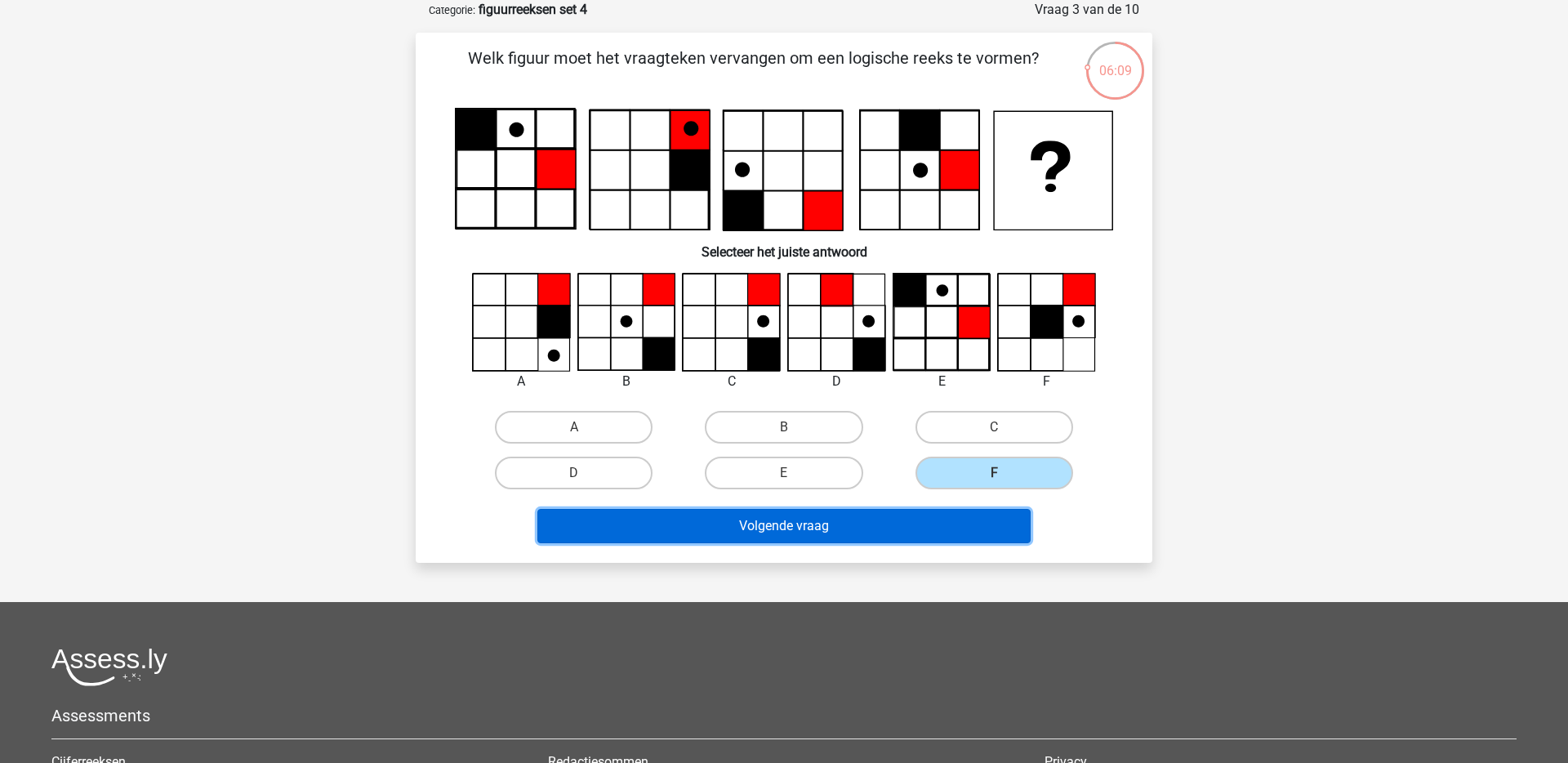
click at [895, 526] on button "Volgende vraag" at bounding box center [785, 526] width 494 height 35
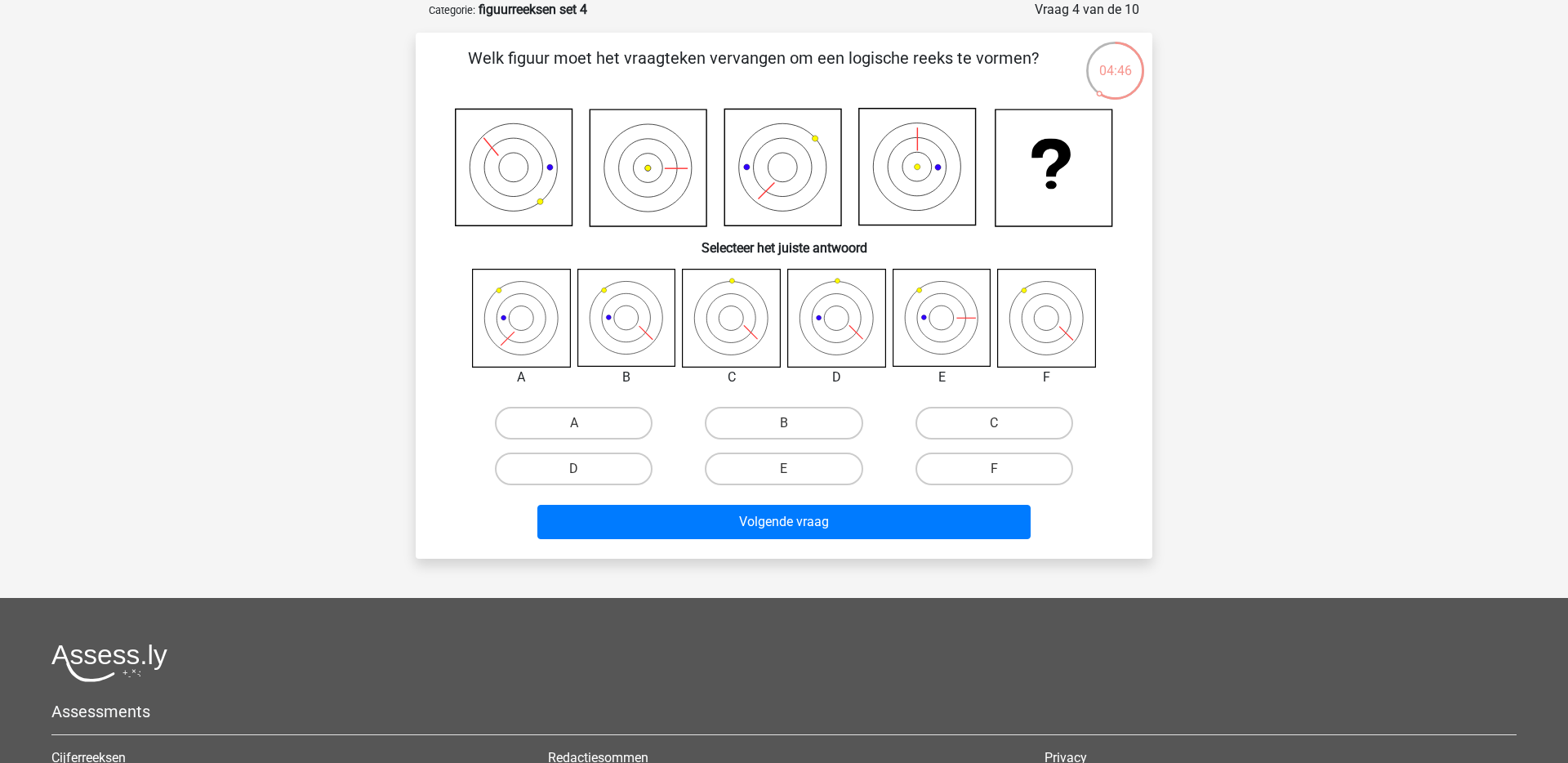
click at [614, 331] on icon at bounding box center [626, 318] width 97 height 97
click at [813, 421] on label "B" at bounding box center [784, 423] width 158 height 33
click at [794, 423] on input "B" at bounding box center [789, 428] width 10 height 10
radio input "true"
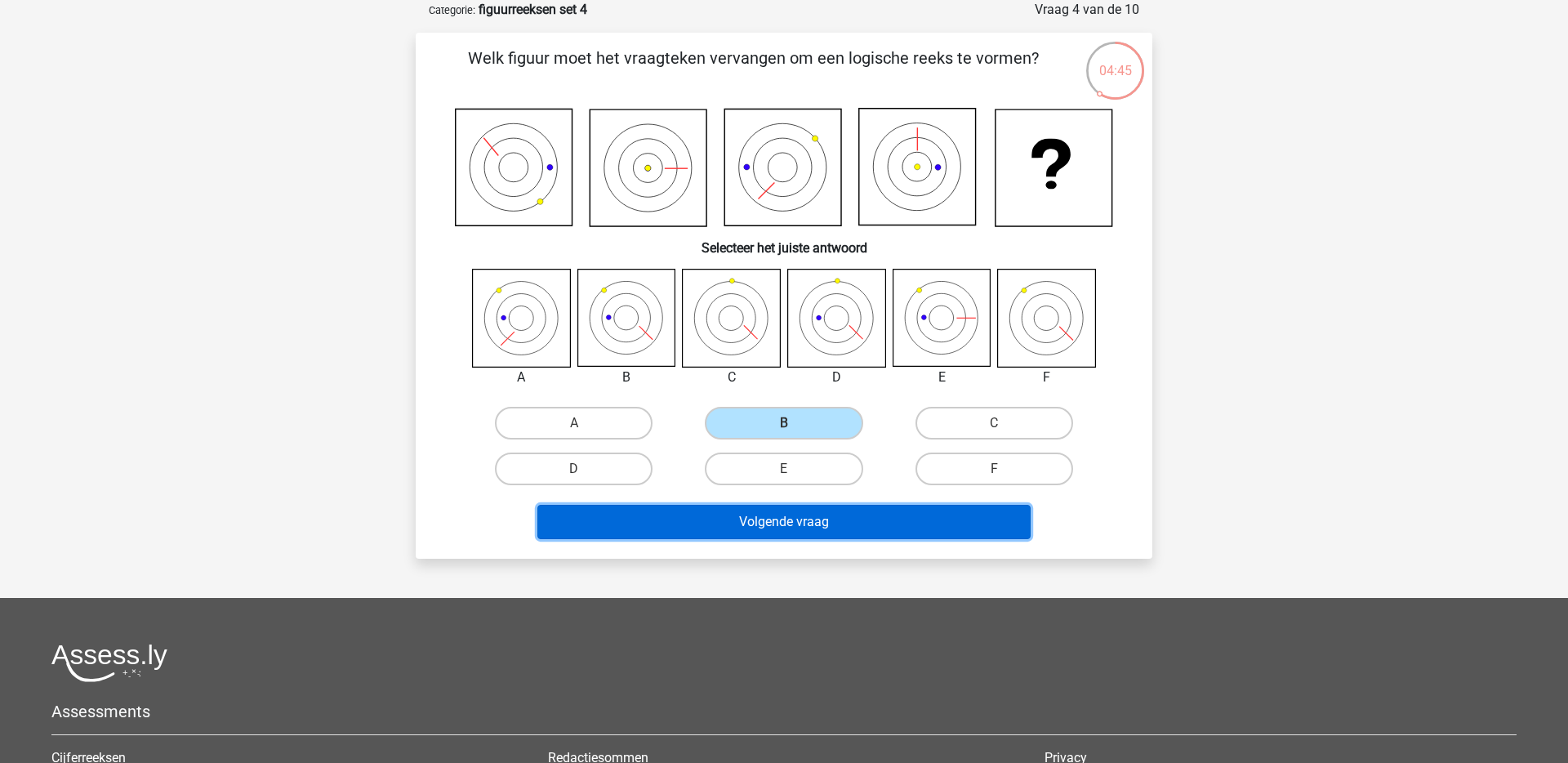
click at [773, 529] on button "Volgende vraag" at bounding box center [785, 522] width 494 height 35
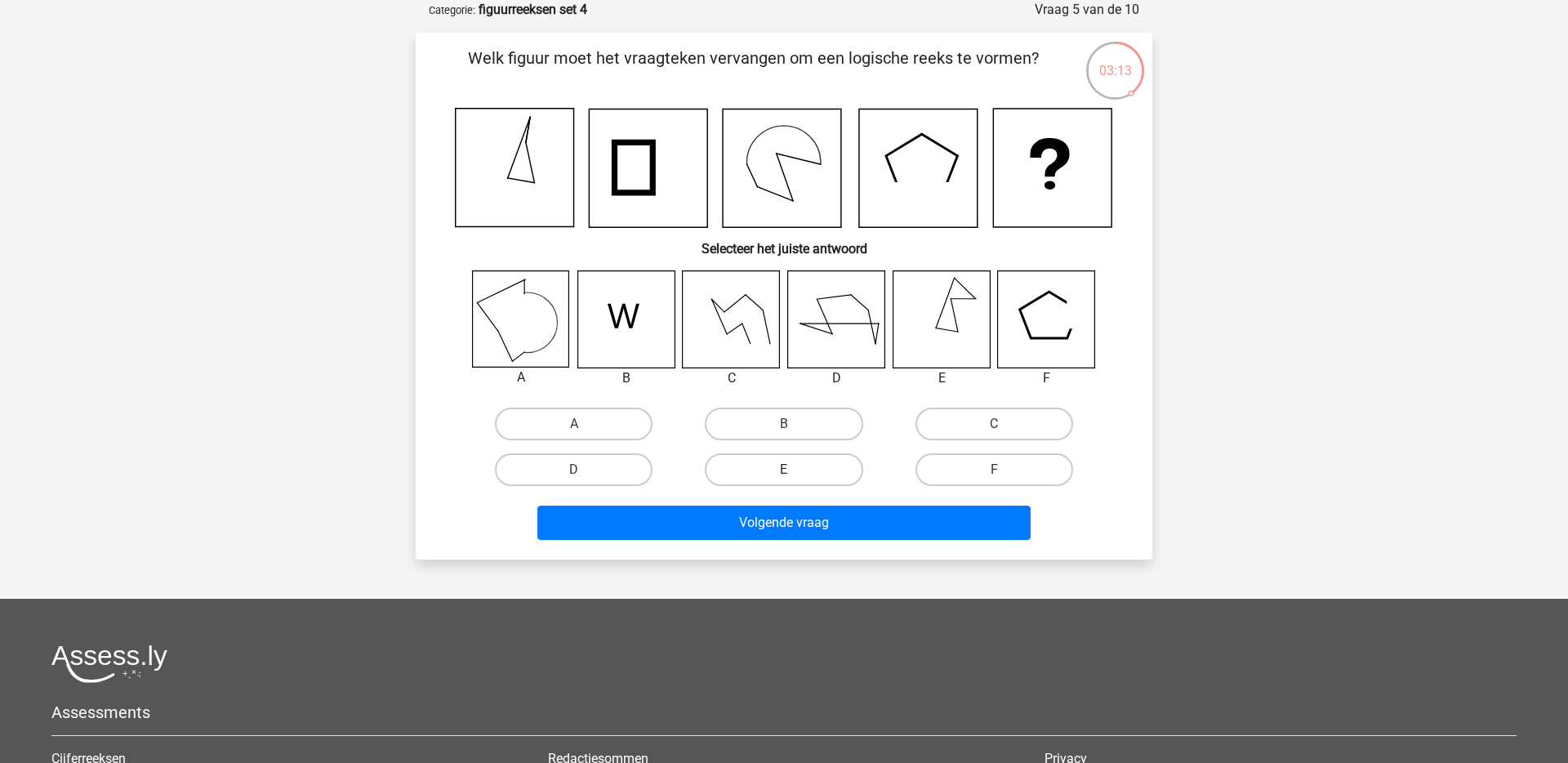
click at [796, 457] on label "E" at bounding box center [784, 470] width 158 height 33
click at [794, 470] on input "E" at bounding box center [789, 475] width 10 height 10
radio input "true"
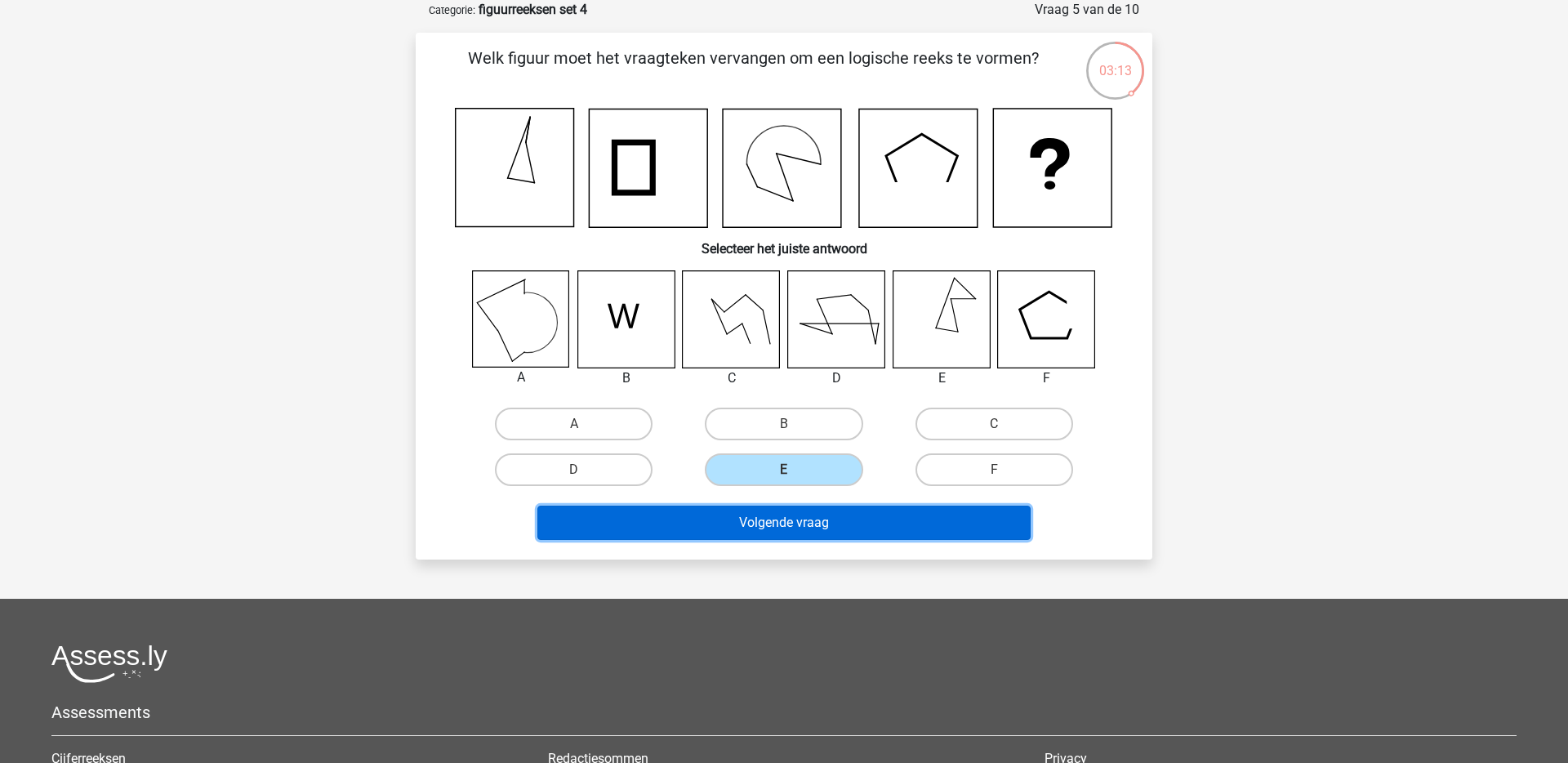
click at [793, 520] on button "Volgende vraag" at bounding box center [785, 523] width 494 height 35
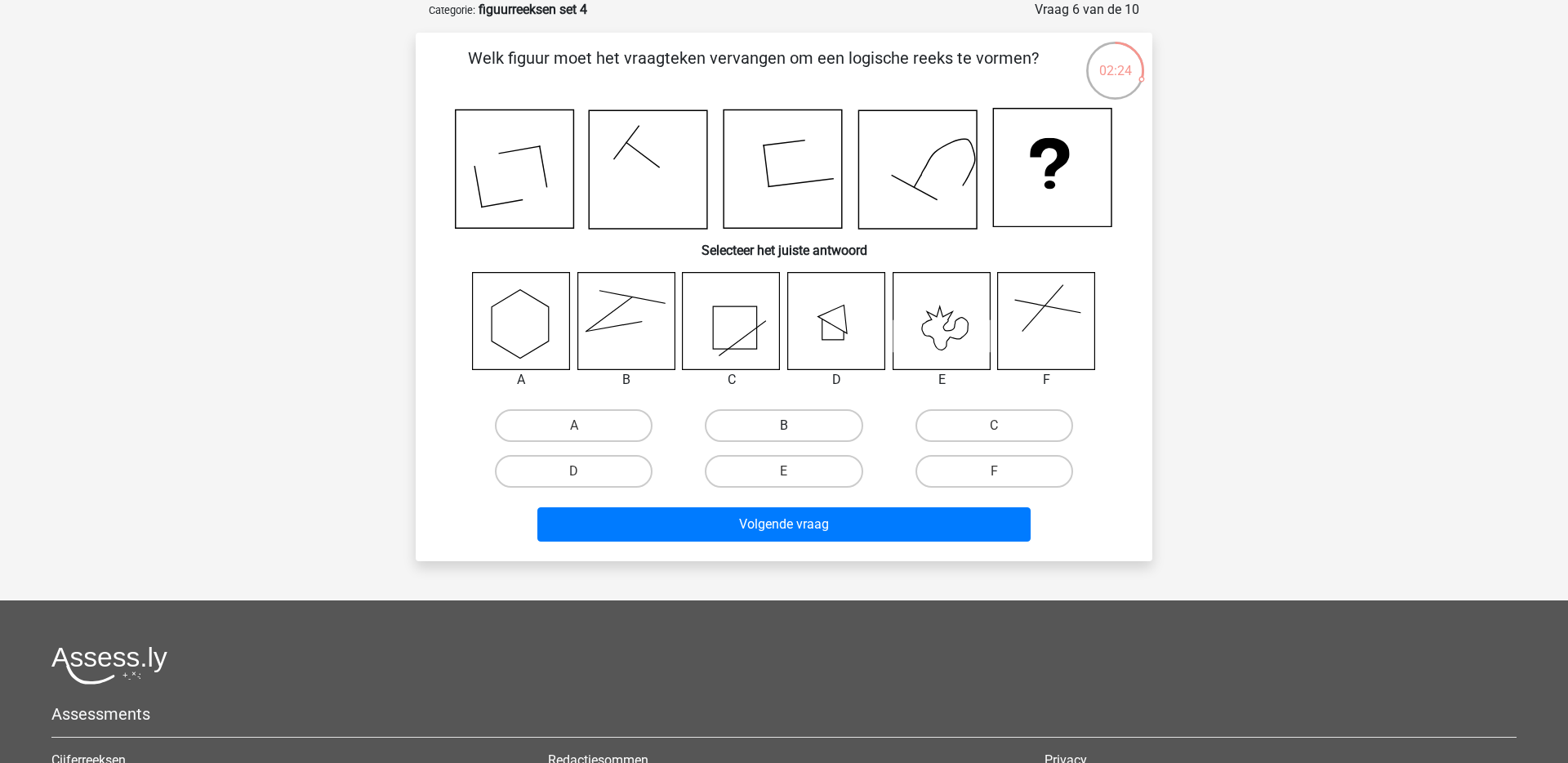
click at [735, 419] on label "B" at bounding box center [784, 426] width 158 height 33
click at [784, 426] on input "B" at bounding box center [789, 431] width 10 height 10
radio input "true"
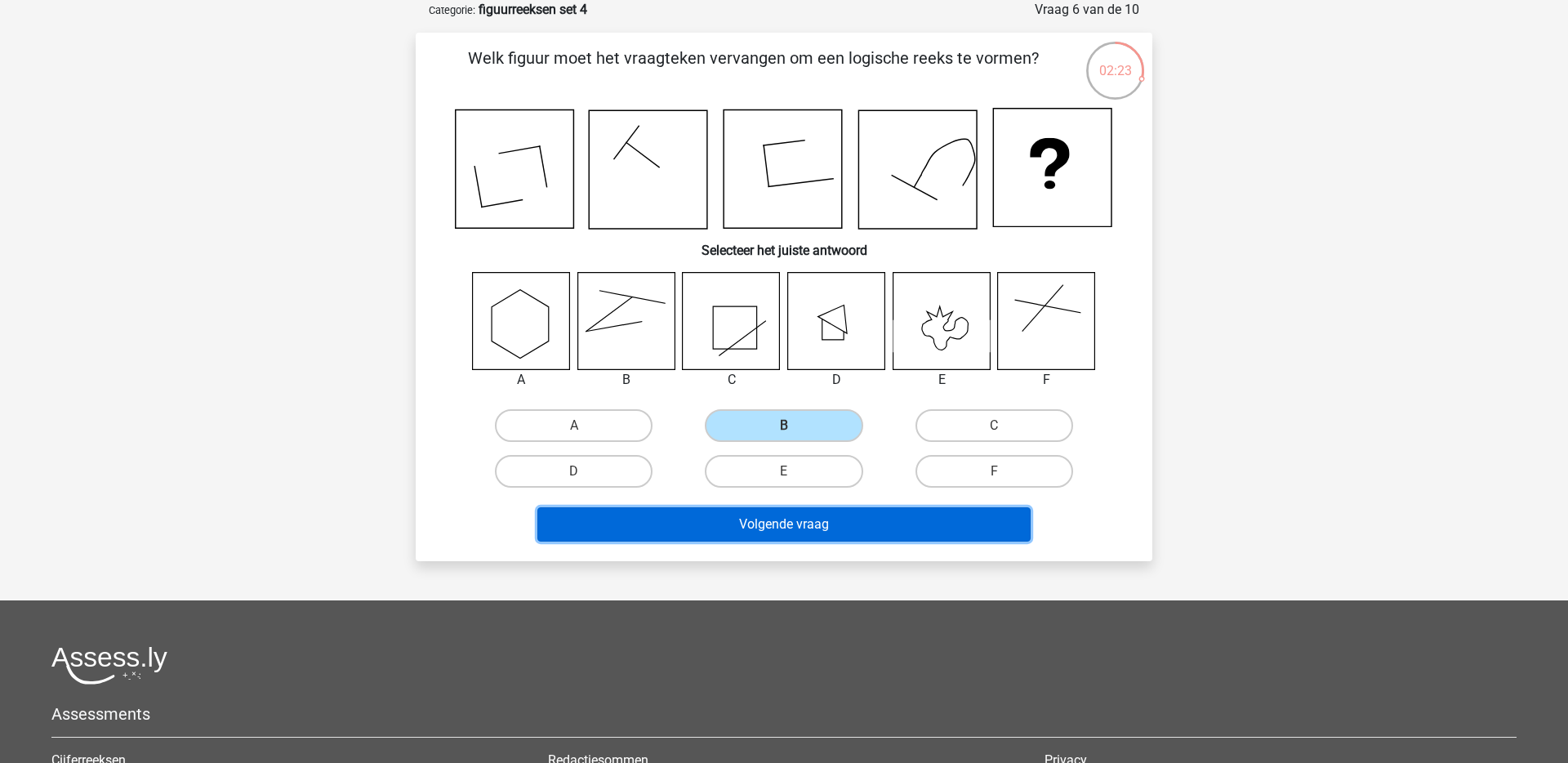
click at [738, 535] on button "Volgende vraag" at bounding box center [785, 525] width 494 height 35
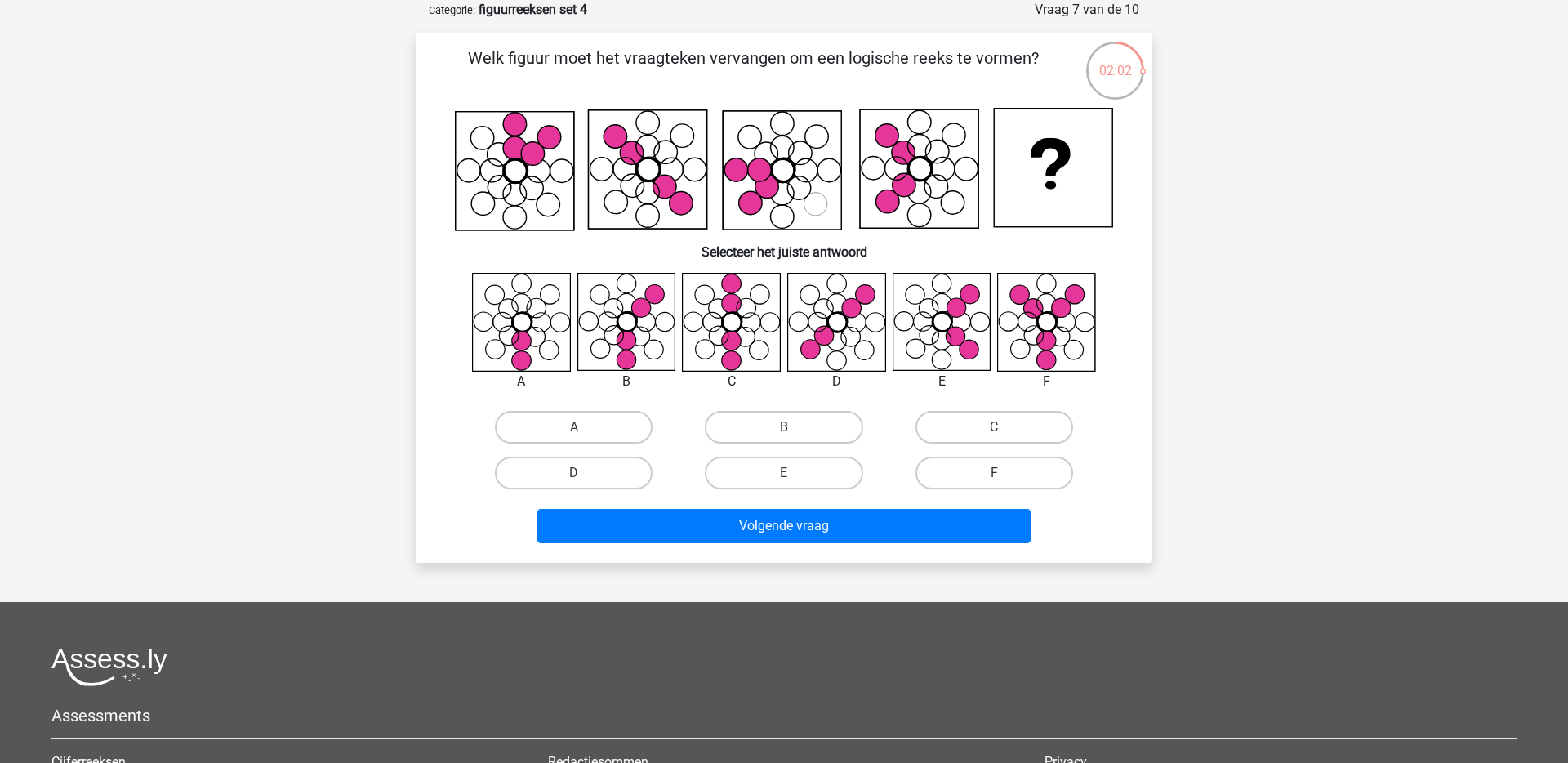
click at [762, 418] on label "B" at bounding box center [784, 427] width 158 height 33
click at [784, 427] on input "B" at bounding box center [789, 433] width 10 height 10
radio input "true"
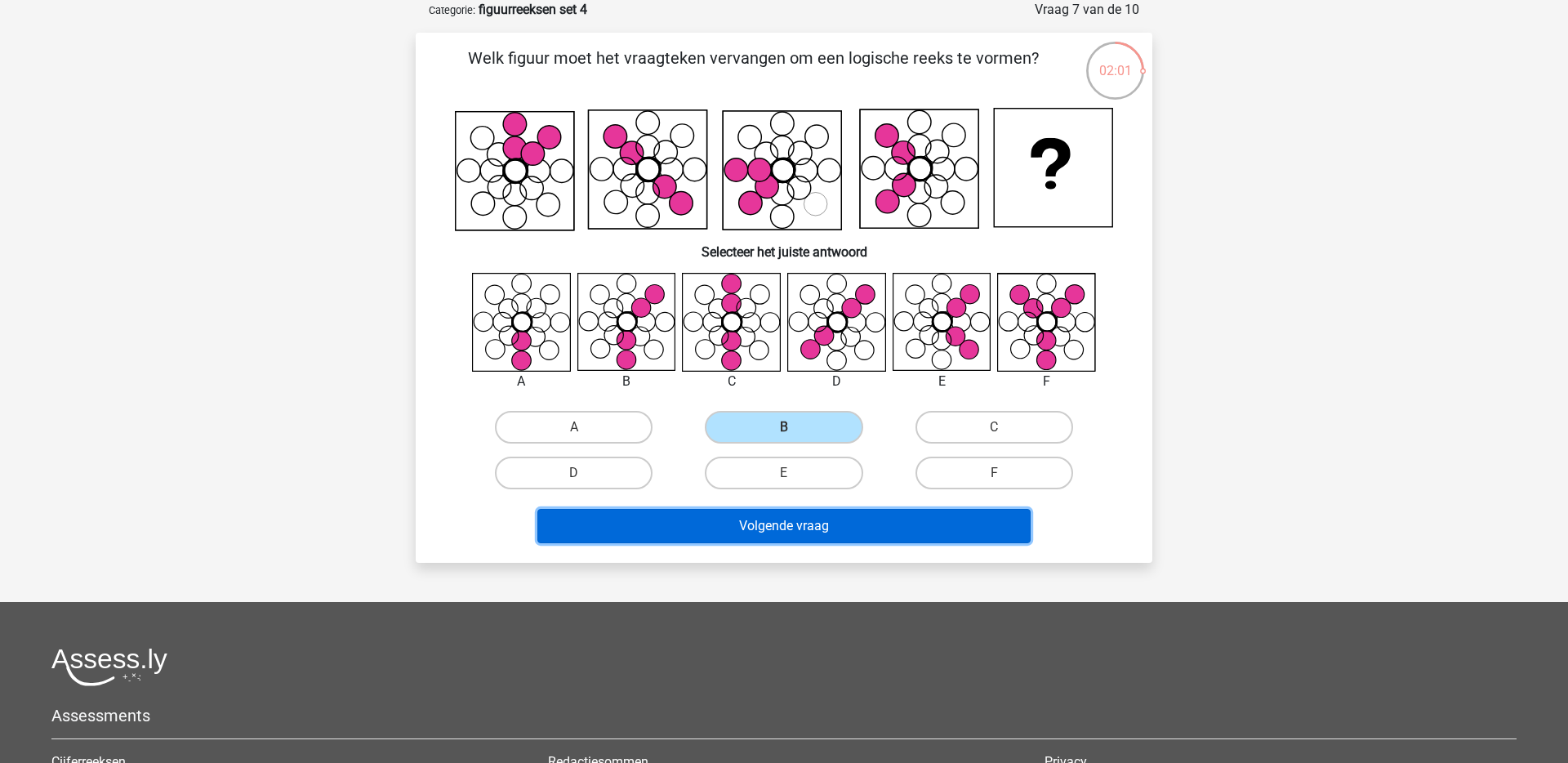
click at [696, 520] on button "Volgende vraag" at bounding box center [785, 526] width 494 height 35
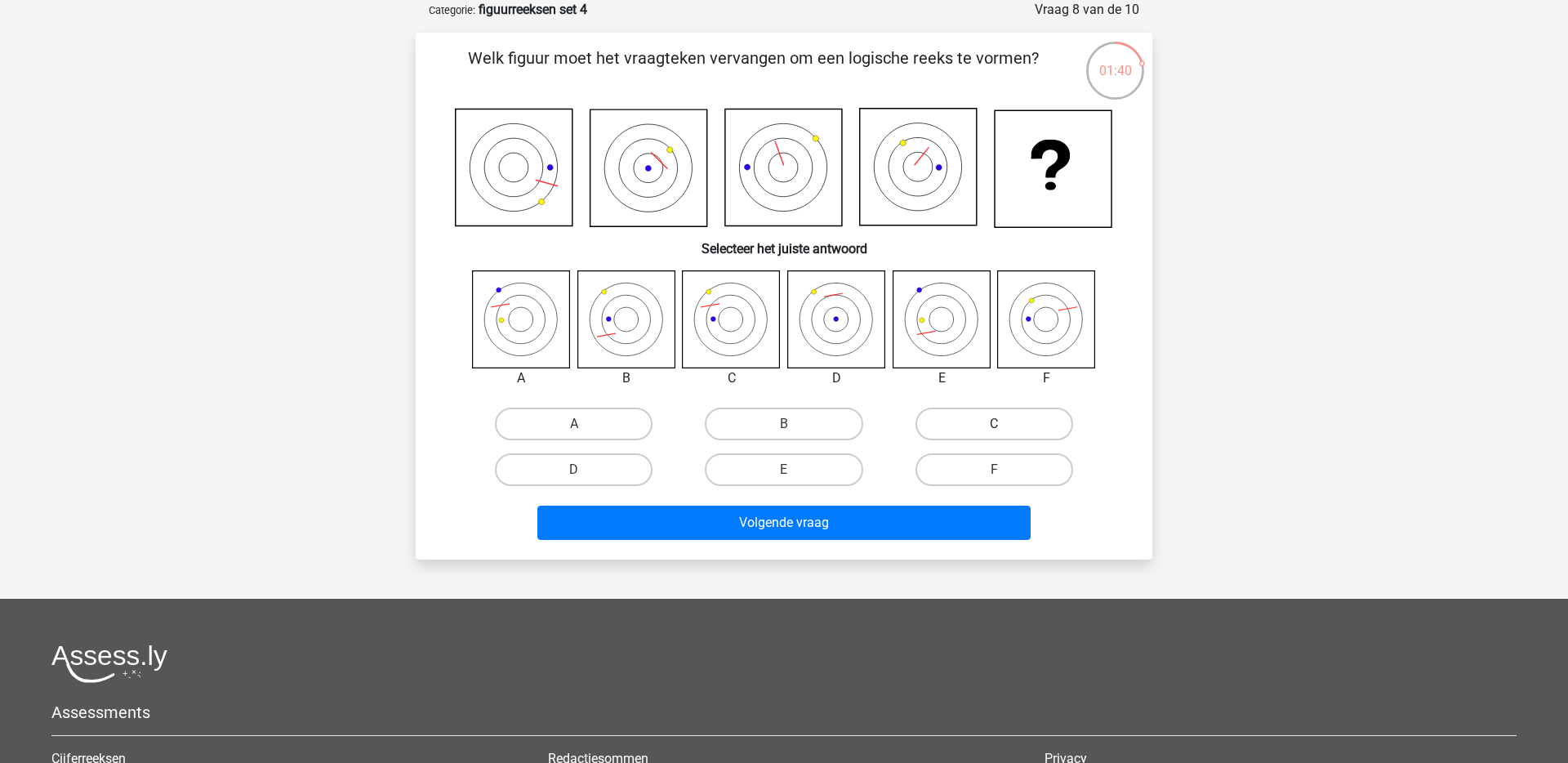
click at [959, 435] on label "C" at bounding box center [995, 424] width 158 height 33
click at [994, 434] on input "C" at bounding box center [999, 429] width 10 height 10
radio input "true"
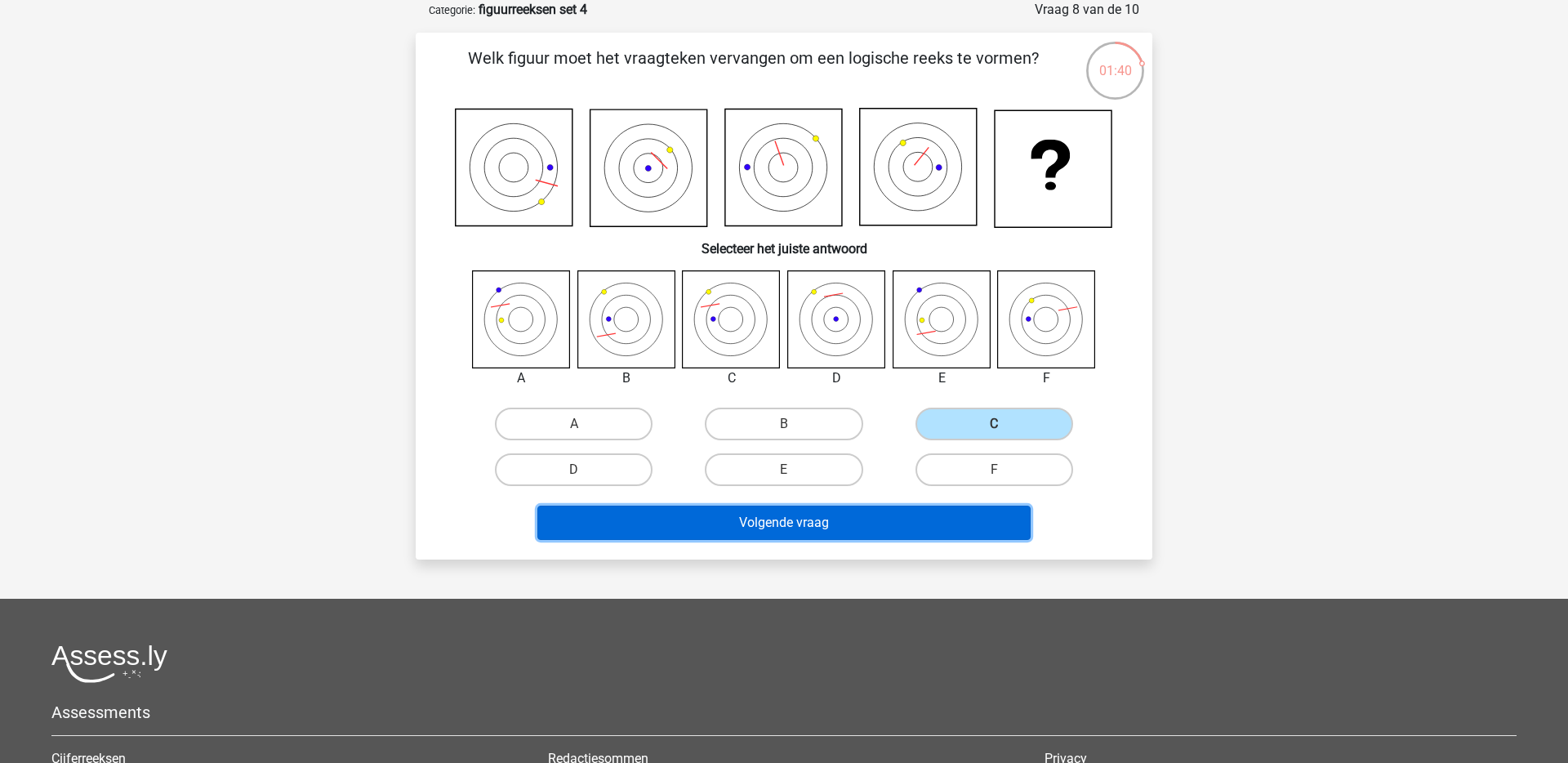
click at [877, 515] on button "Volgende vraag" at bounding box center [785, 523] width 494 height 35
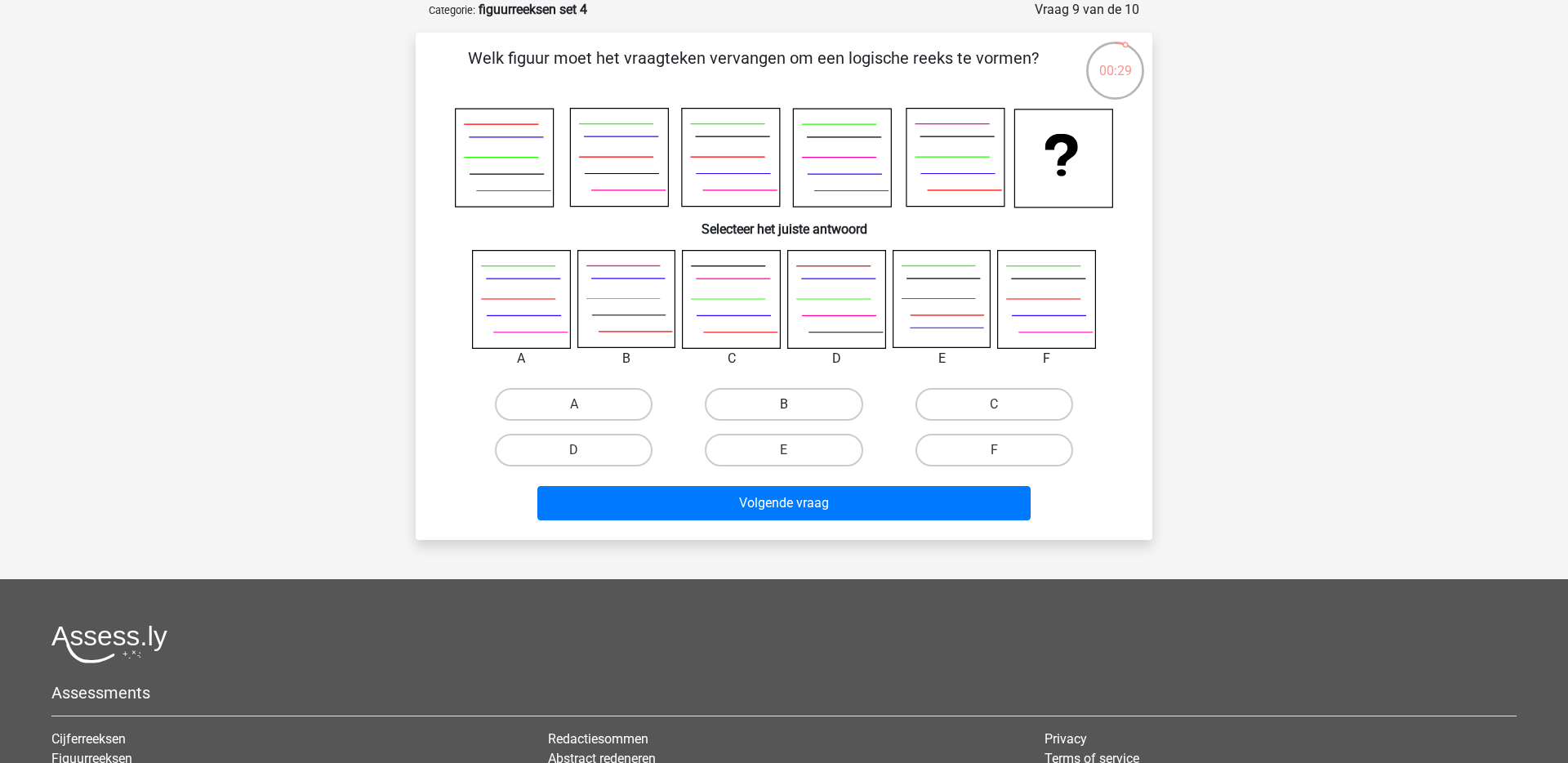
click at [800, 406] on label "B" at bounding box center [784, 404] width 158 height 33
click at [794, 406] on input "B" at bounding box center [789, 409] width 10 height 10
radio input "true"
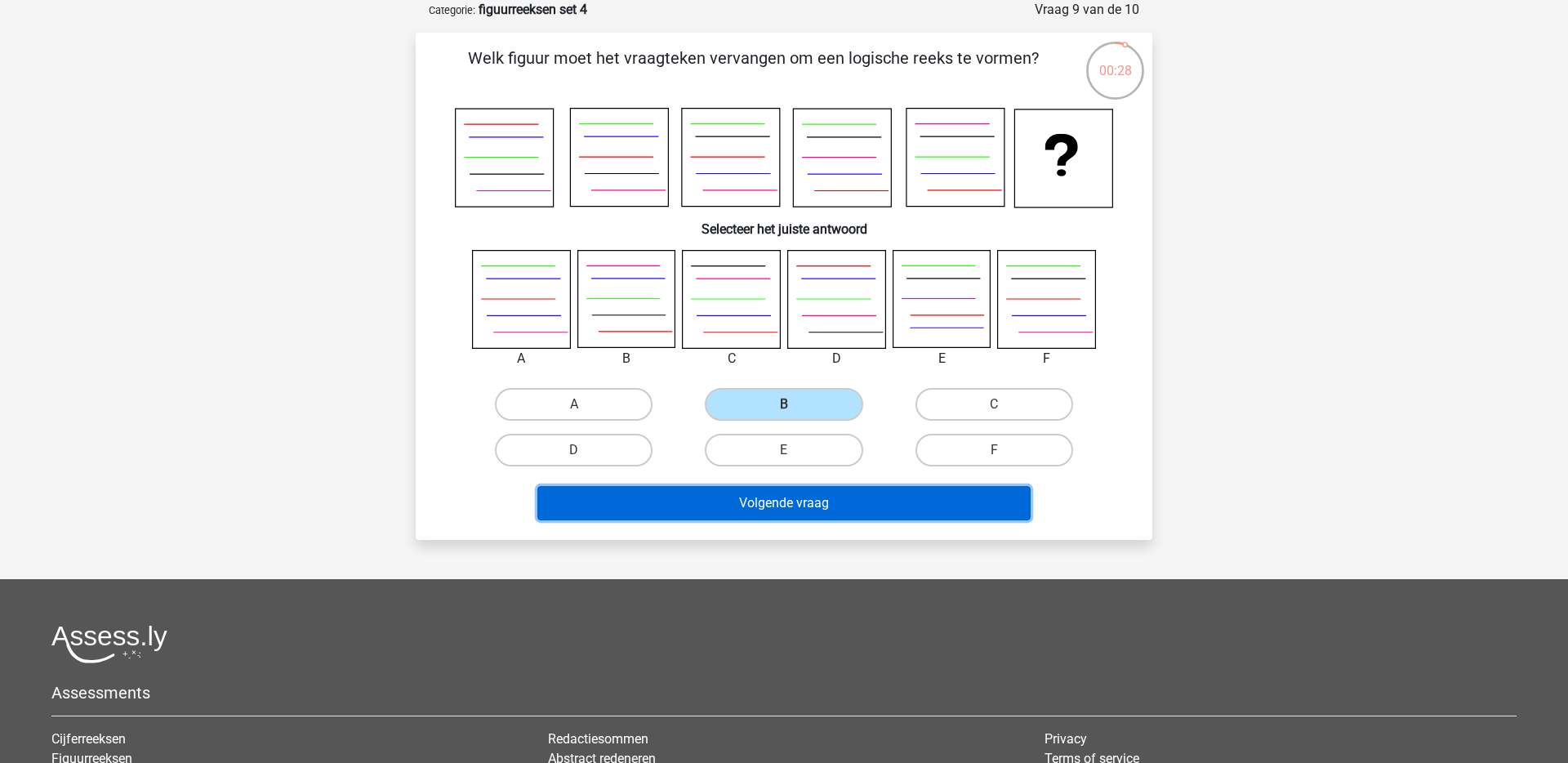
click at [787, 504] on button "Volgende vraag" at bounding box center [785, 503] width 494 height 35
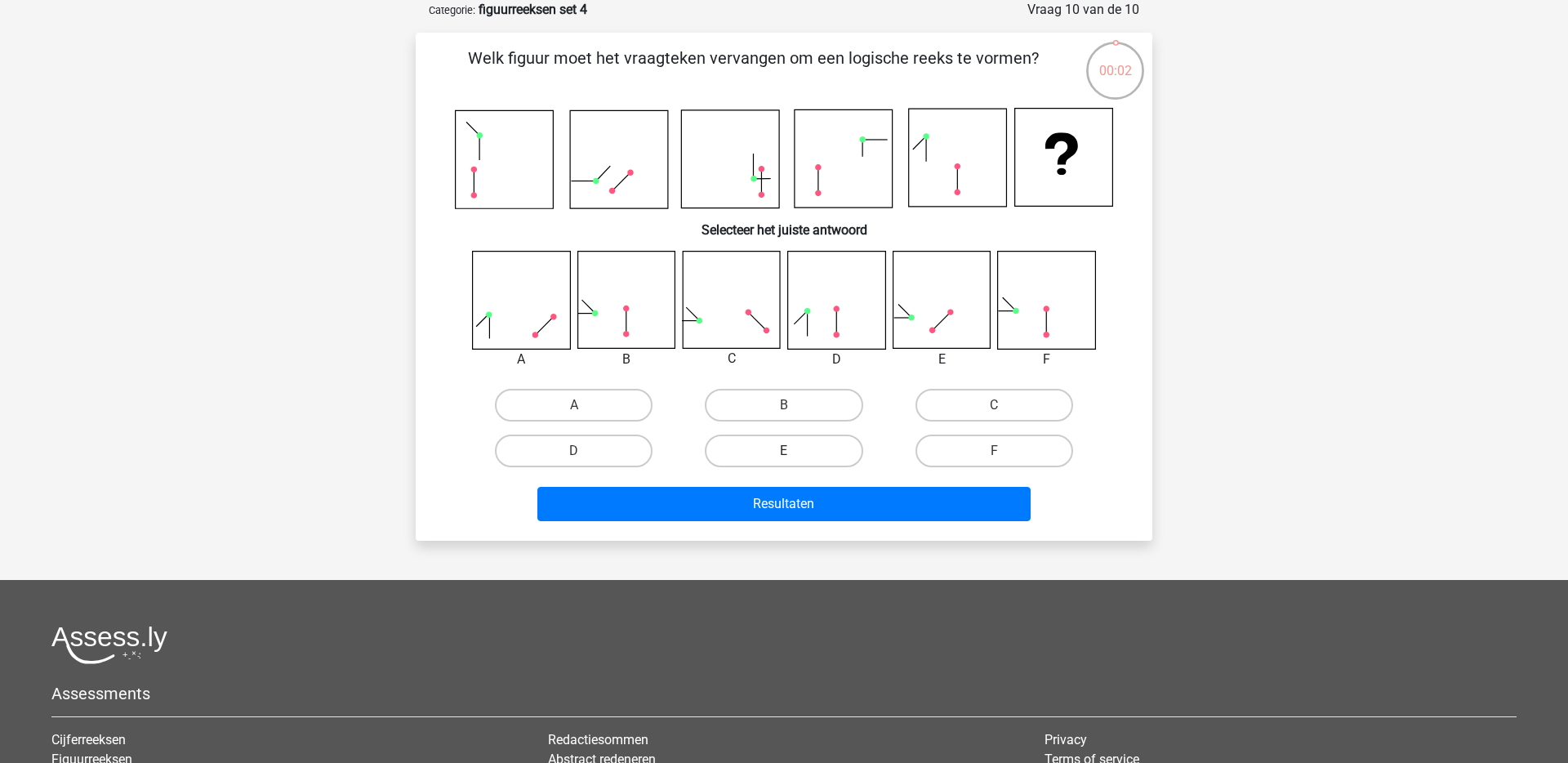
click at [784, 441] on label "E" at bounding box center [784, 451] width 158 height 33
click at [784, 451] on input "E" at bounding box center [789, 456] width 10 height 10
radio input "true"
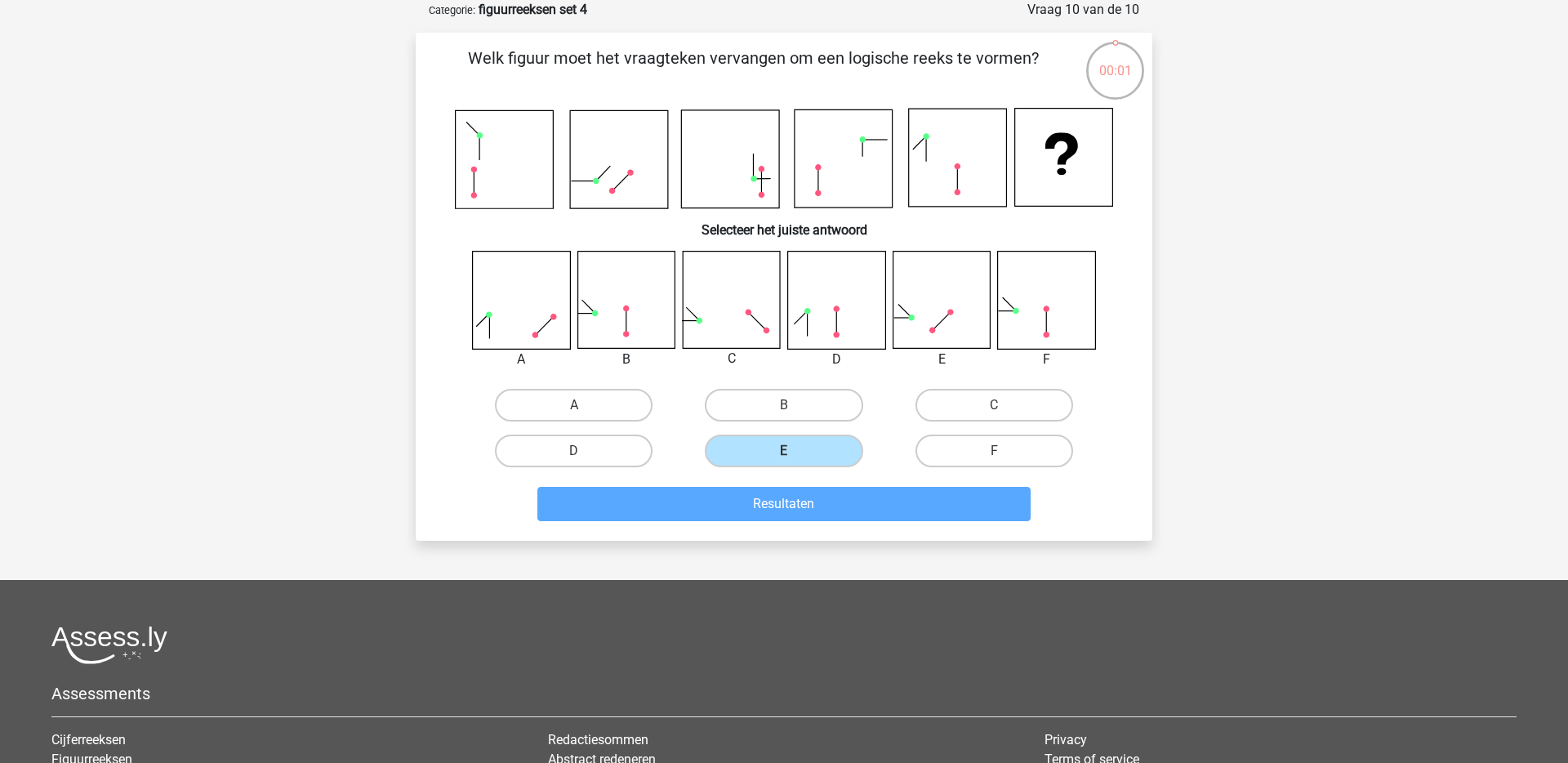
click at [781, 522] on div "Resultaten" at bounding box center [784, 506] width 630 height 41
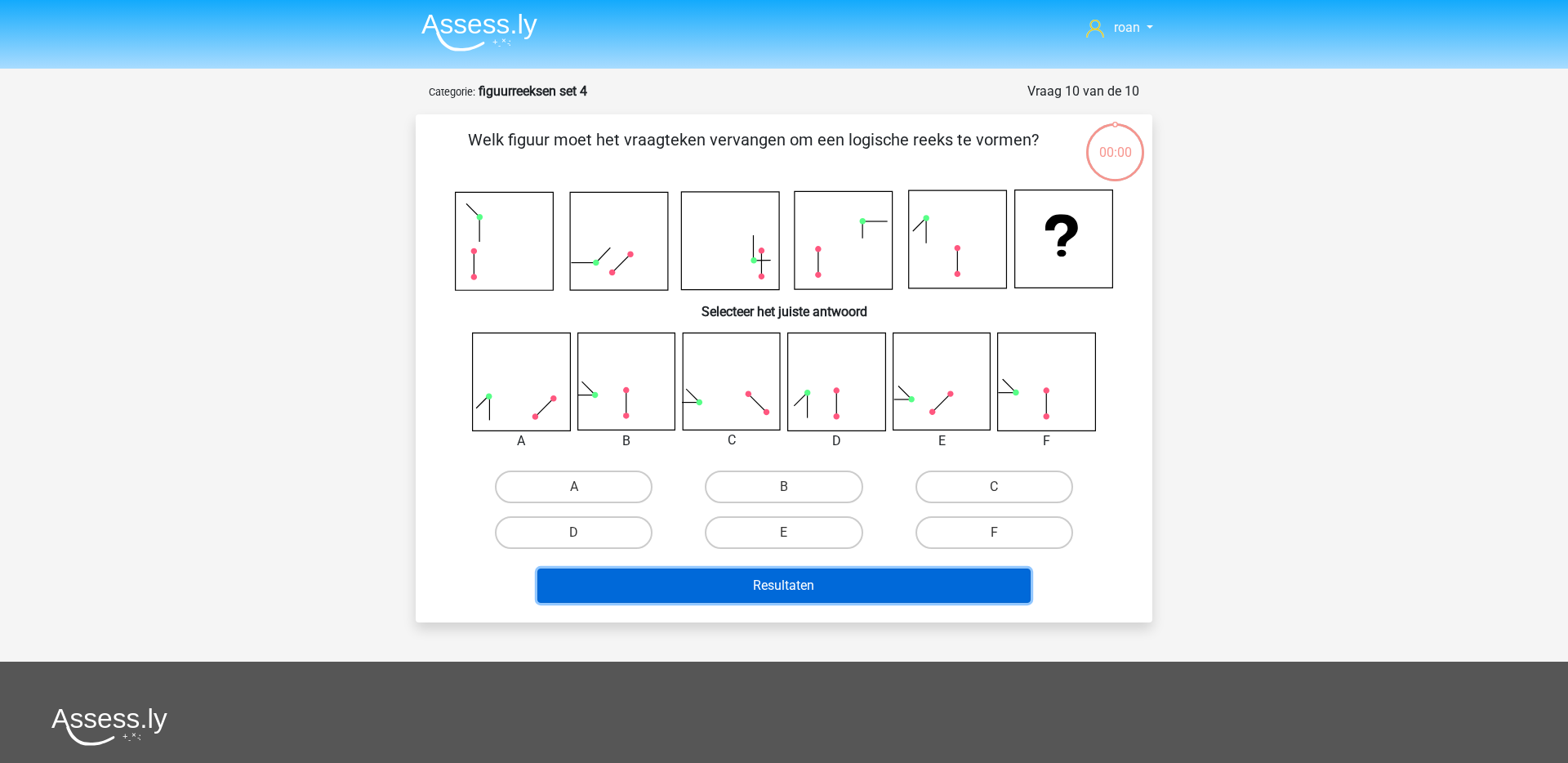
scroll to position [82, 0]
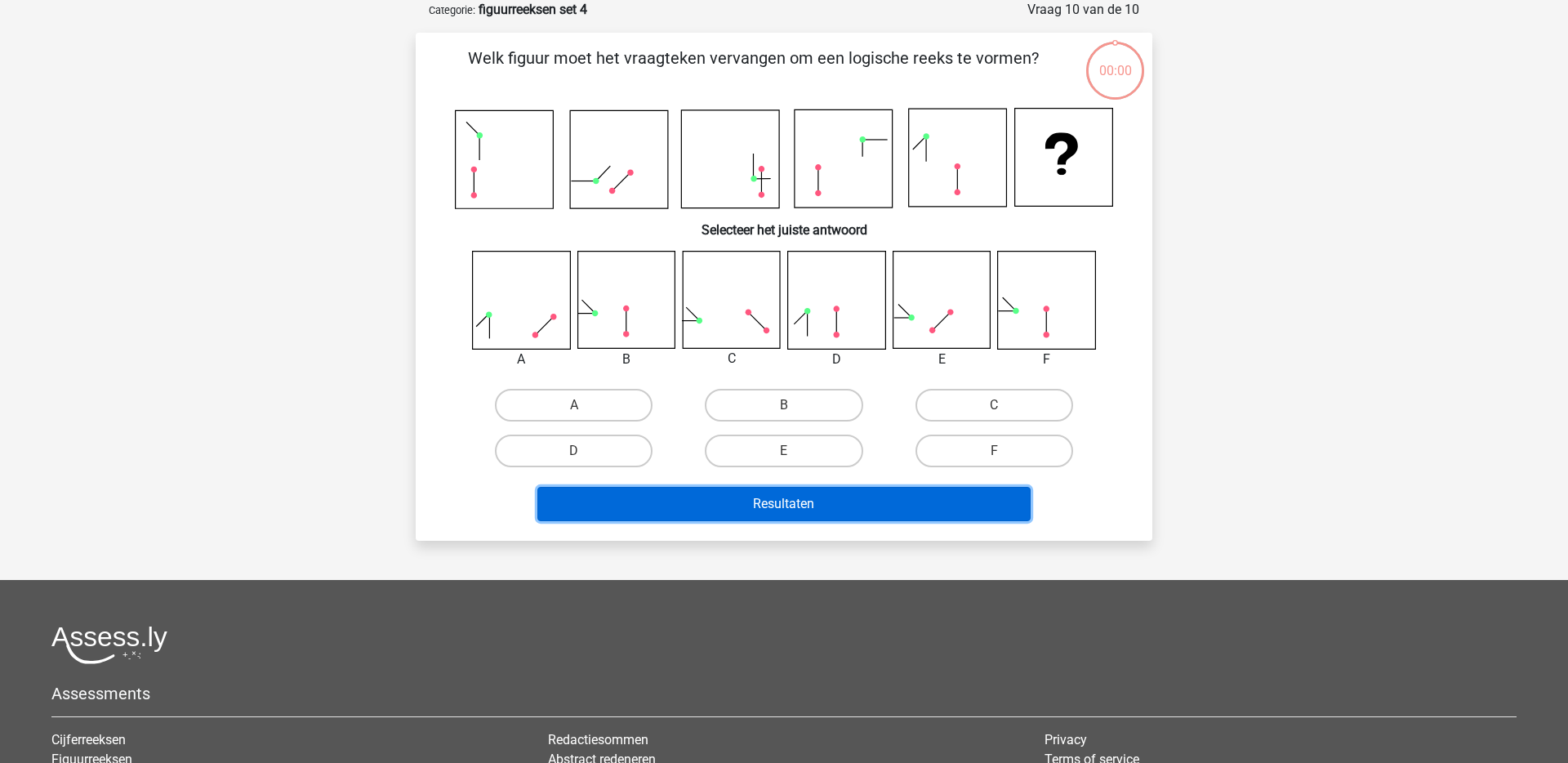
click at [777, 506] on button "Resultaten" at bounding box center [785, 504] width 494 height 35
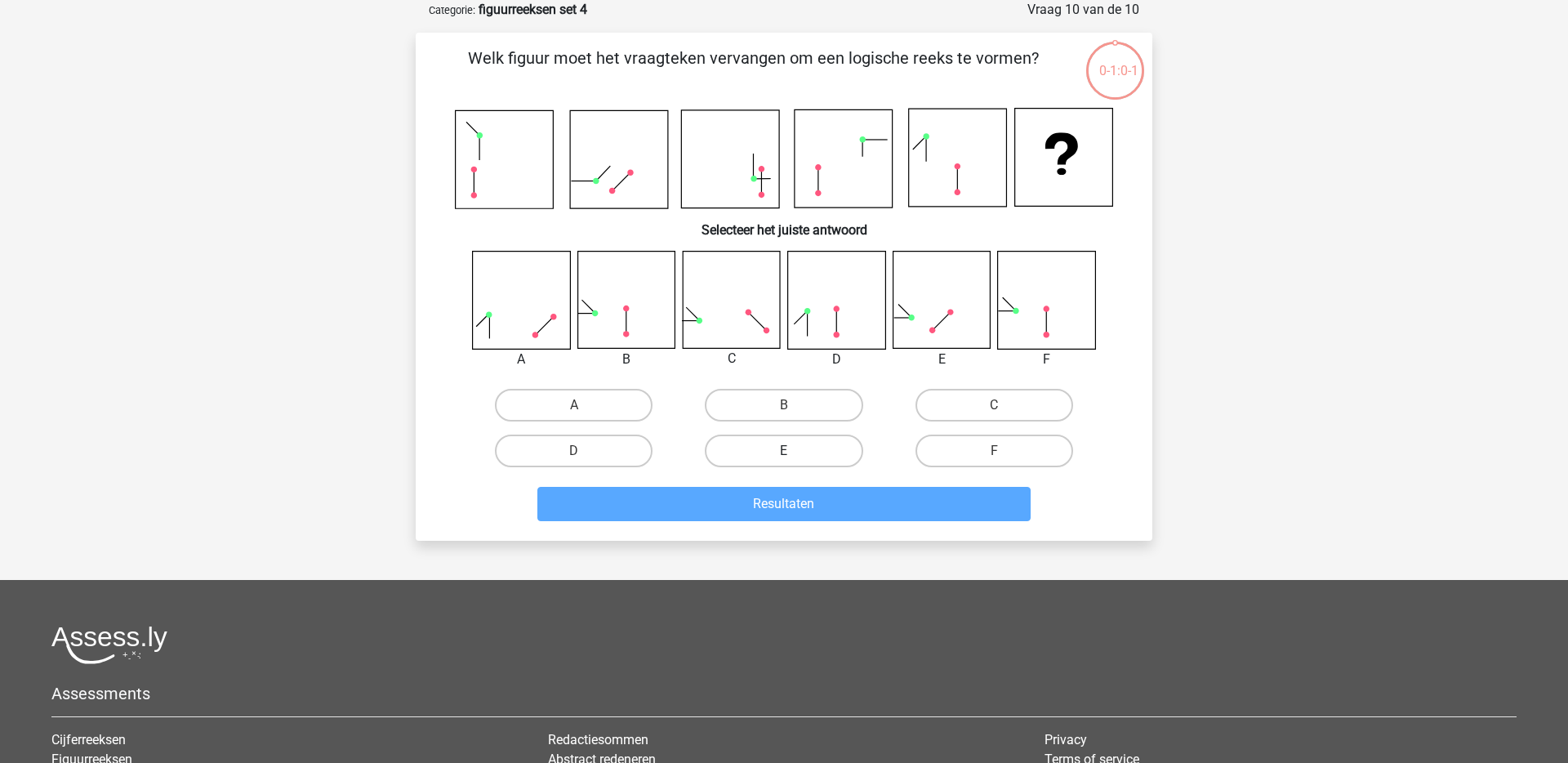
click at [783, 461] on label "E" at bounding box center [784, 451] width 158 height 33
click at [784, 461] on input "E" at bounding box center [789, 456] width 10 height 10
radio input "true"
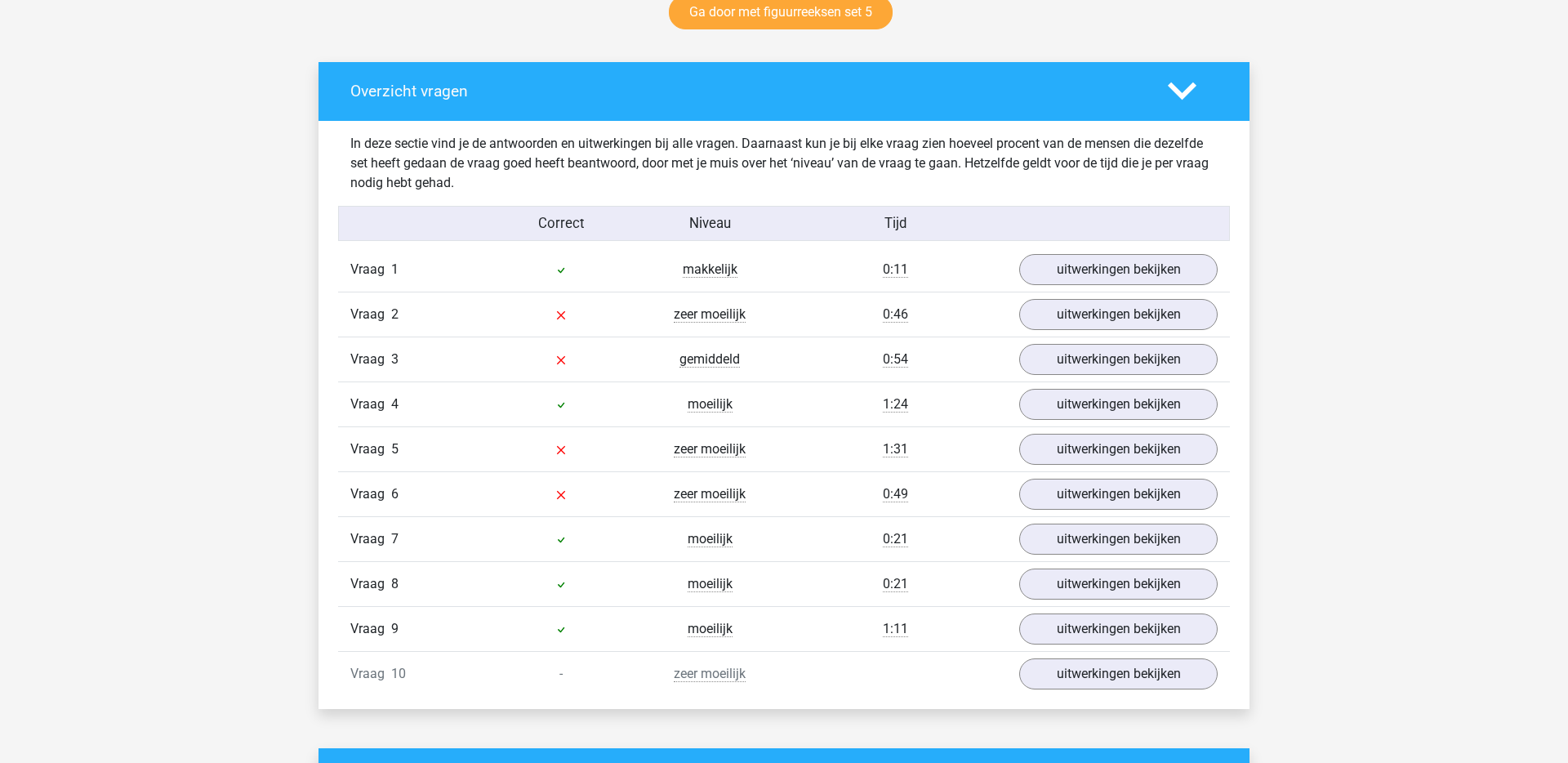
scroll to position [882, 0]
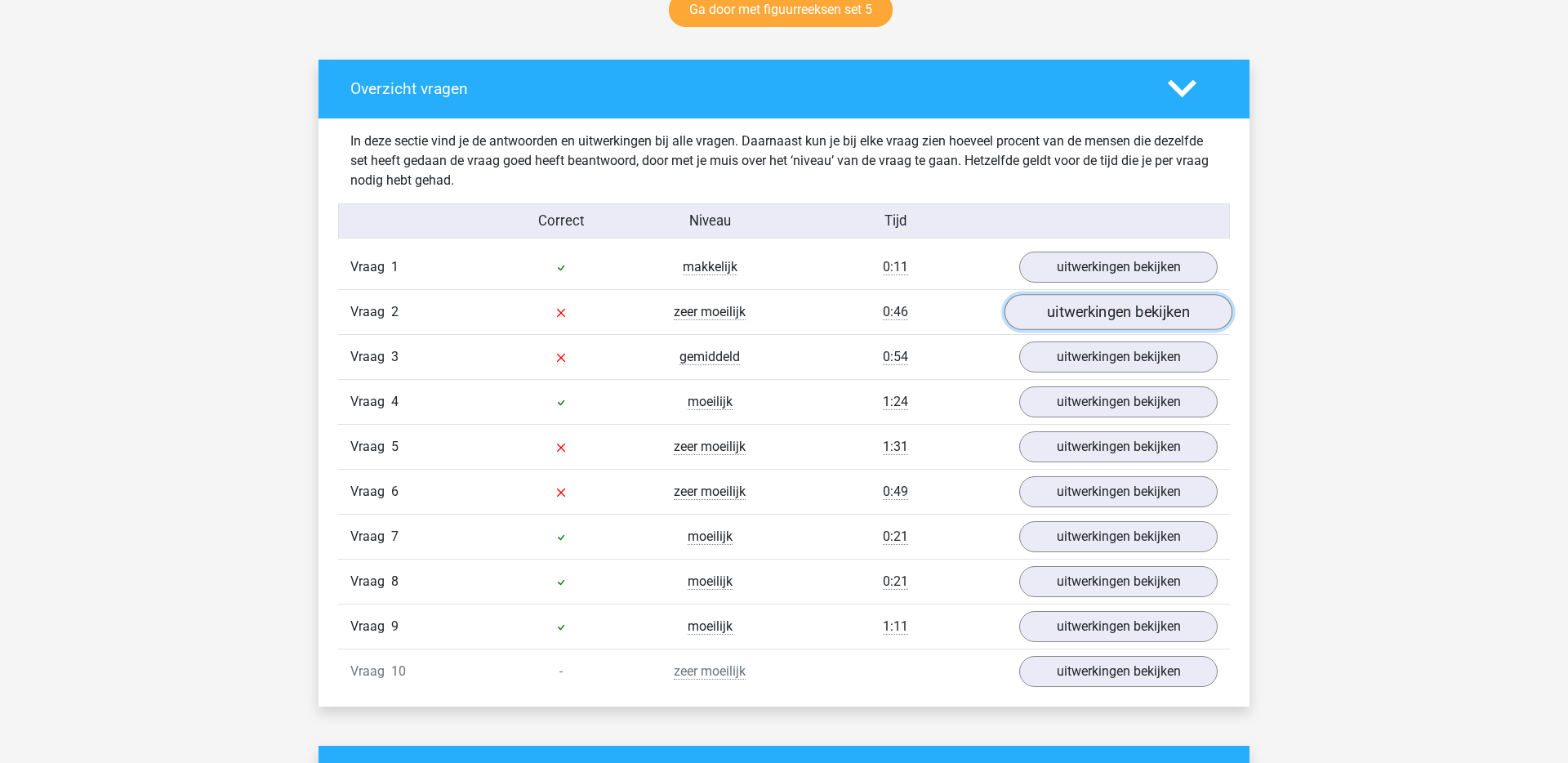
click at [1088, 303] on link "uitwerkingen bekijken" at bounding box center [1118, 311] width 228 height 36
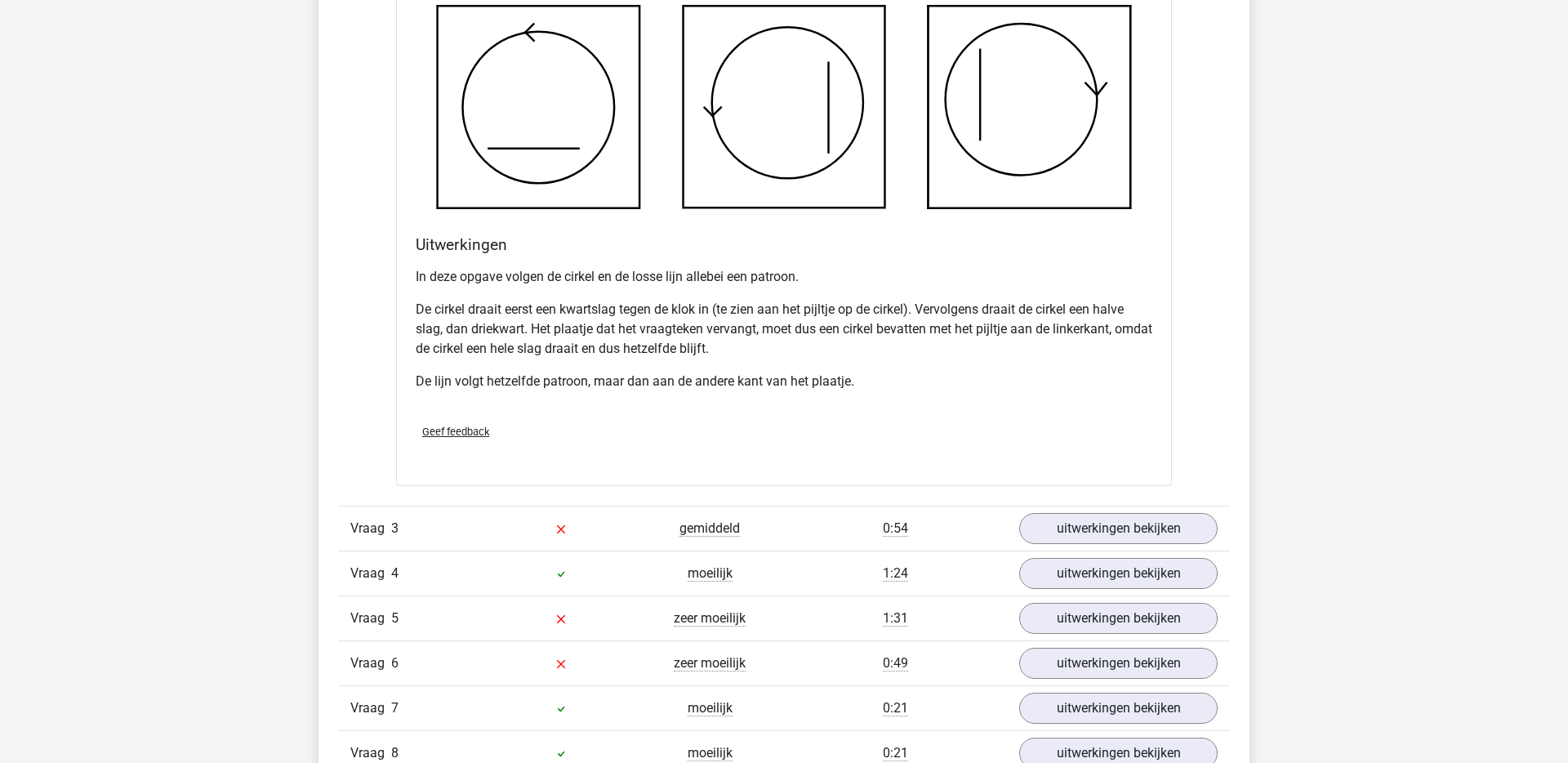
scroll to position [1738, 0]
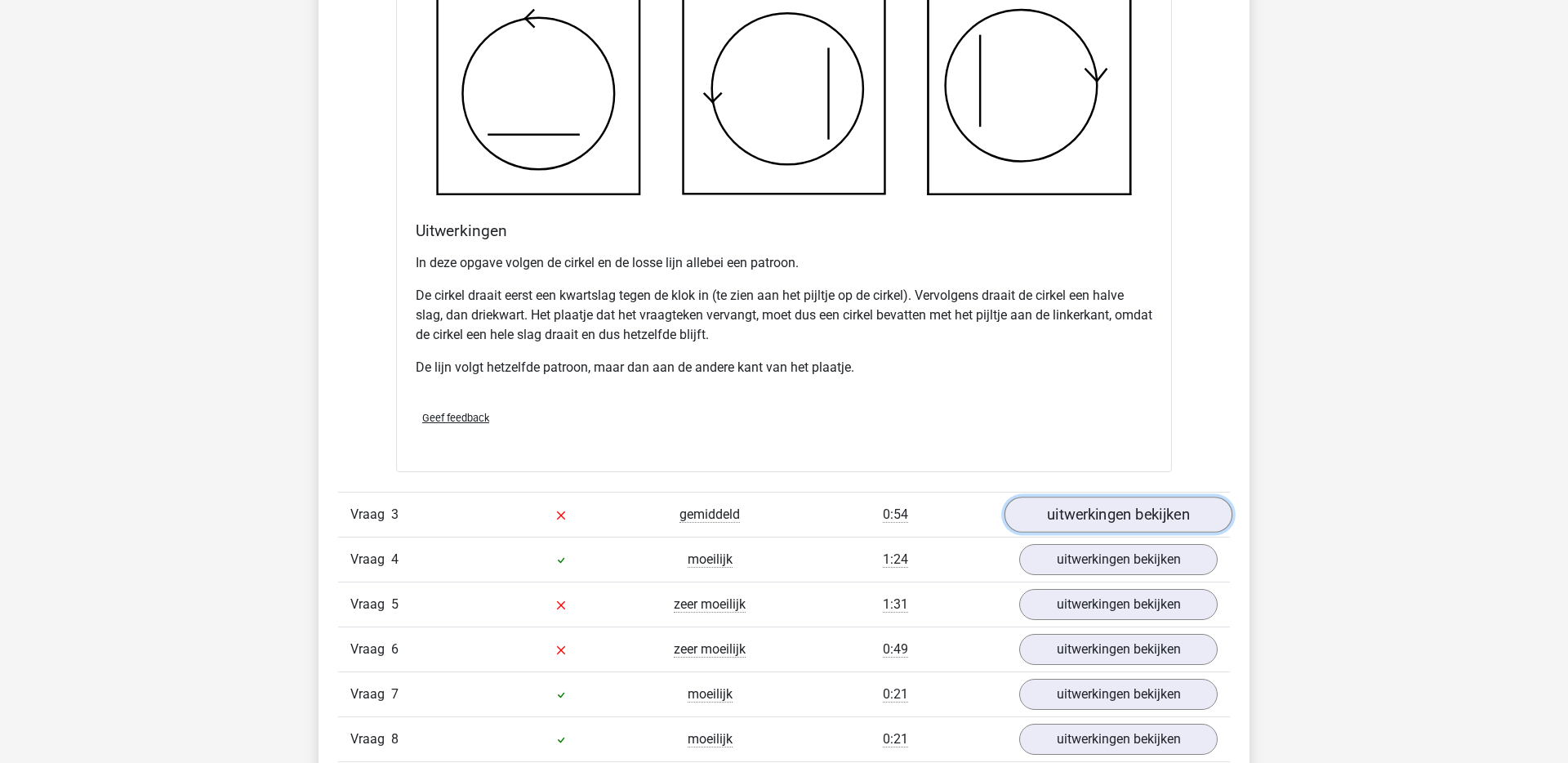
click at [1098, 526] on link "uitwerkingen bekijken" at bounding box center [1118, 514] width 228 height 36
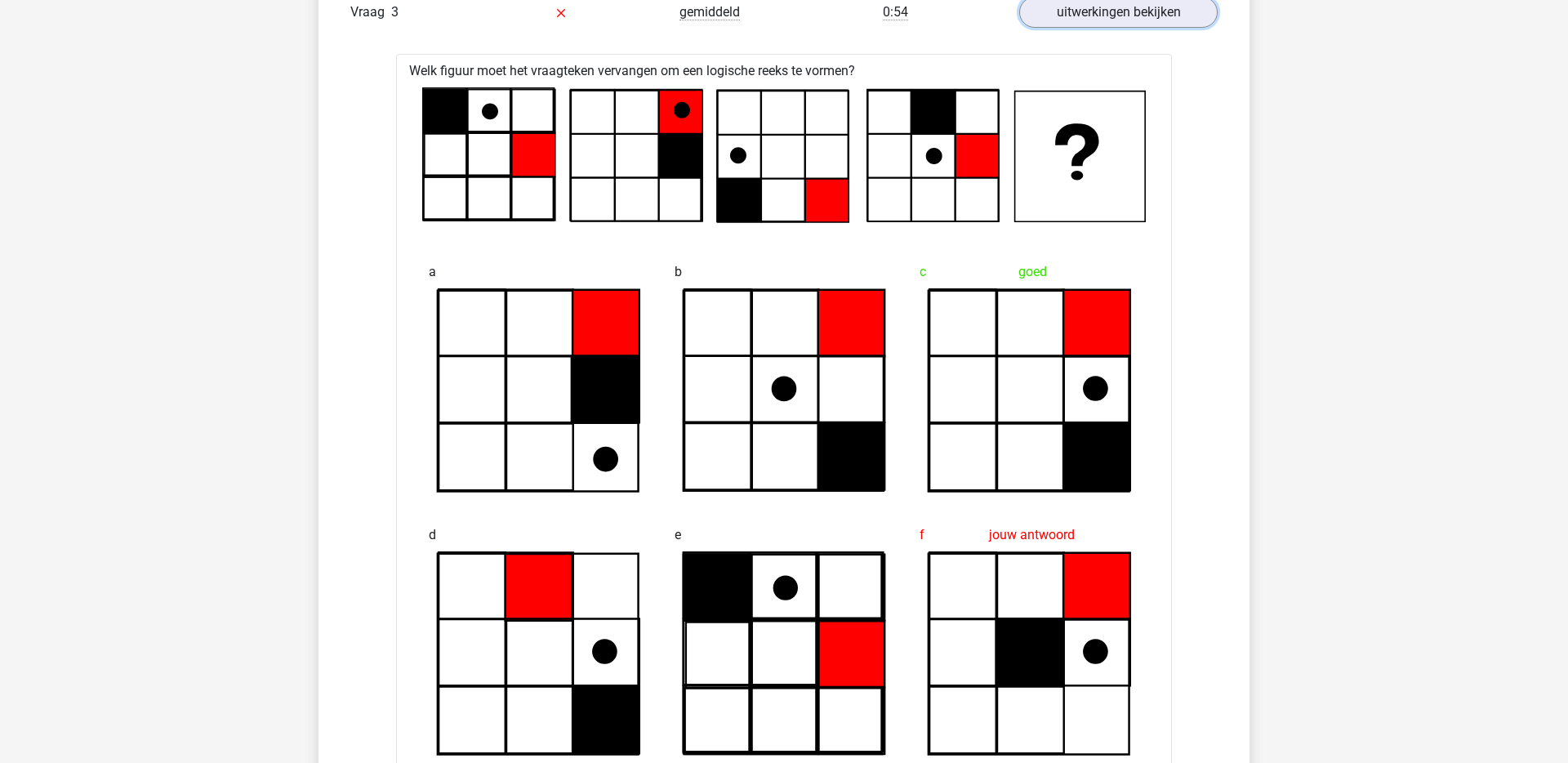
scroll to position [2234, 0]
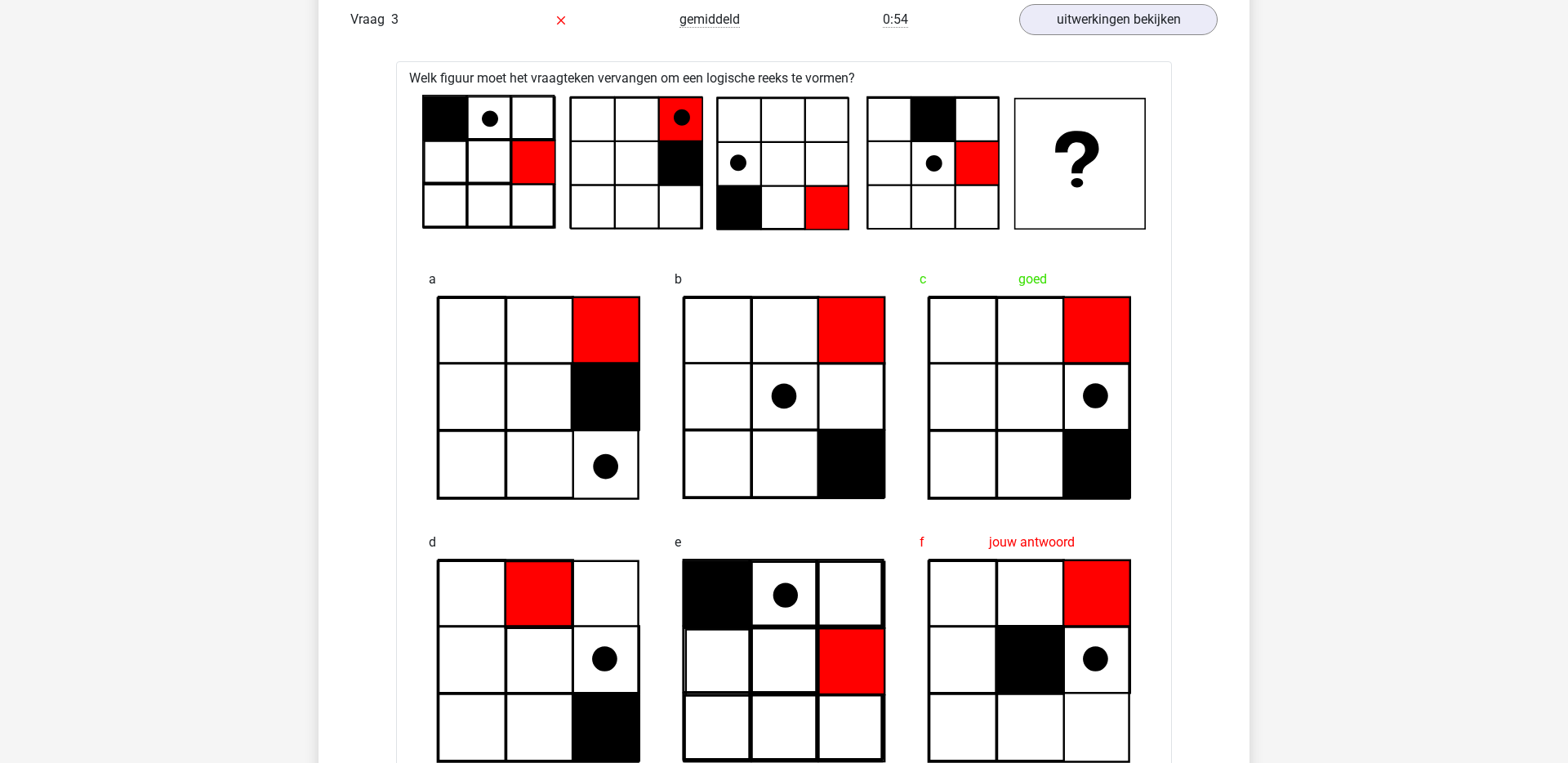
click at [977, 108] on icon at bounding box center [933, 164] width 131 height 131
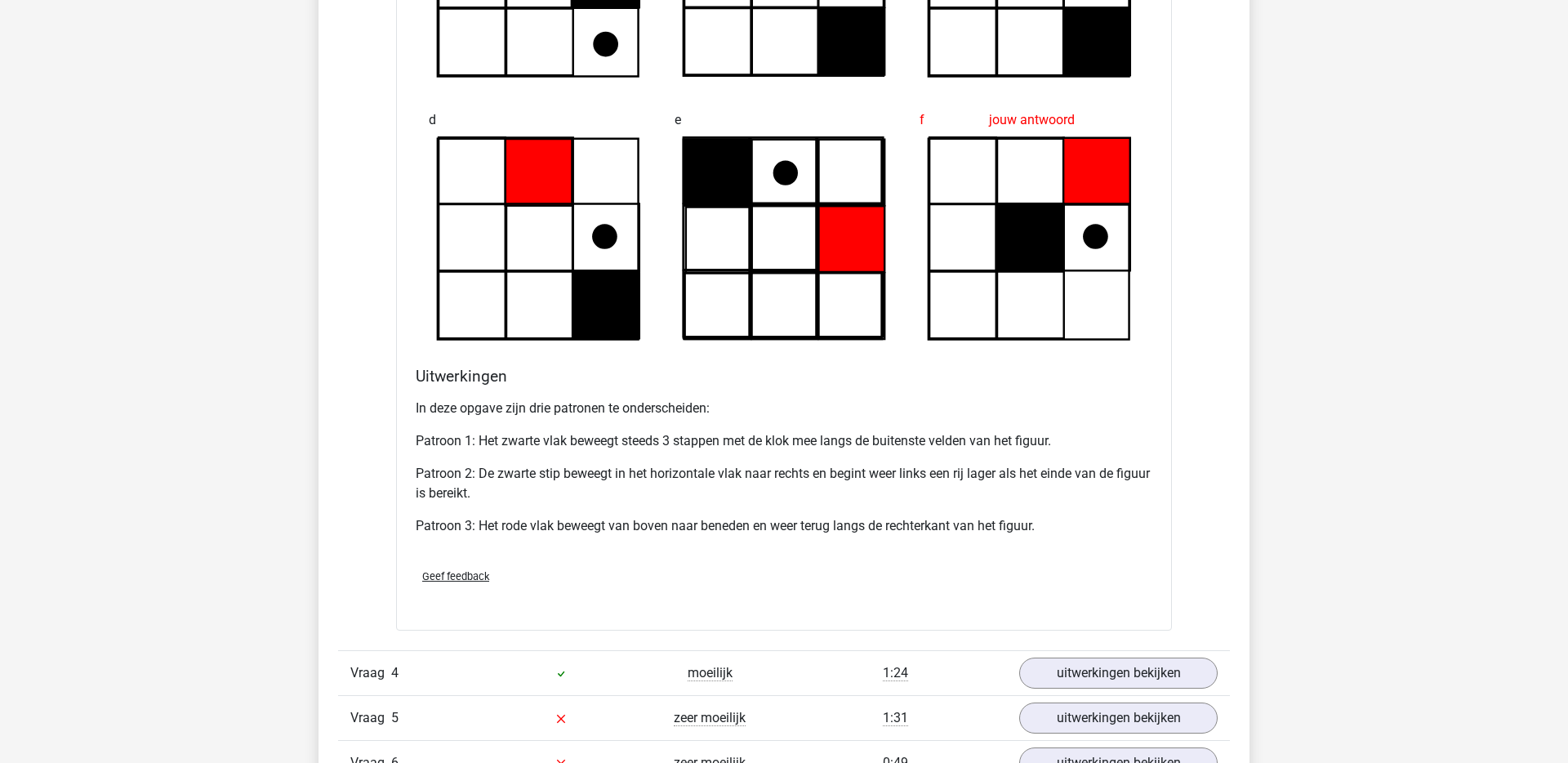
scroll to position [2703, 0]
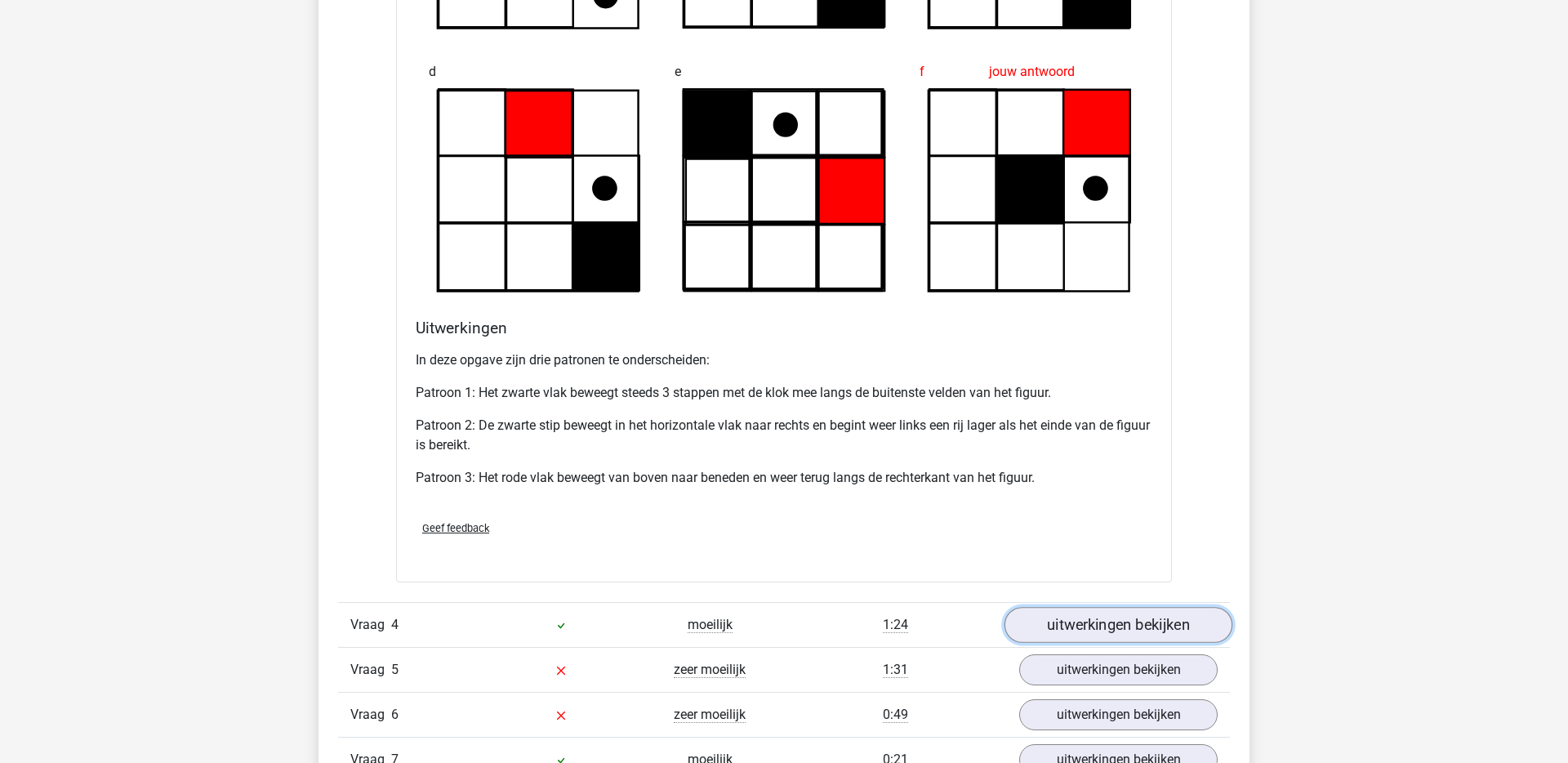
click at [1053, 615] on link "uitwerkingen bekijken" at bounding box center [1118, 625] width 228 height 36
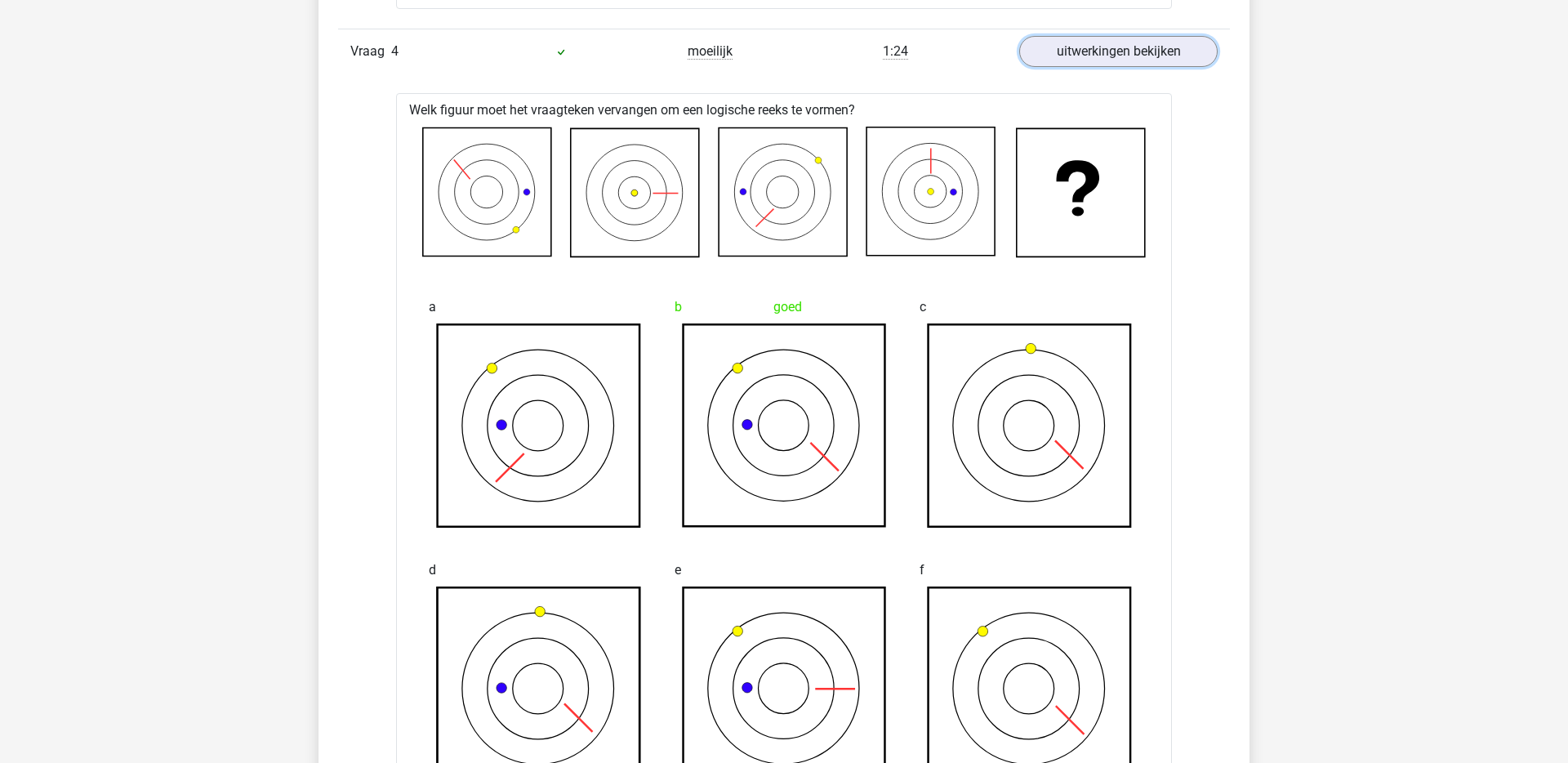
scroll to position [3812, 0]
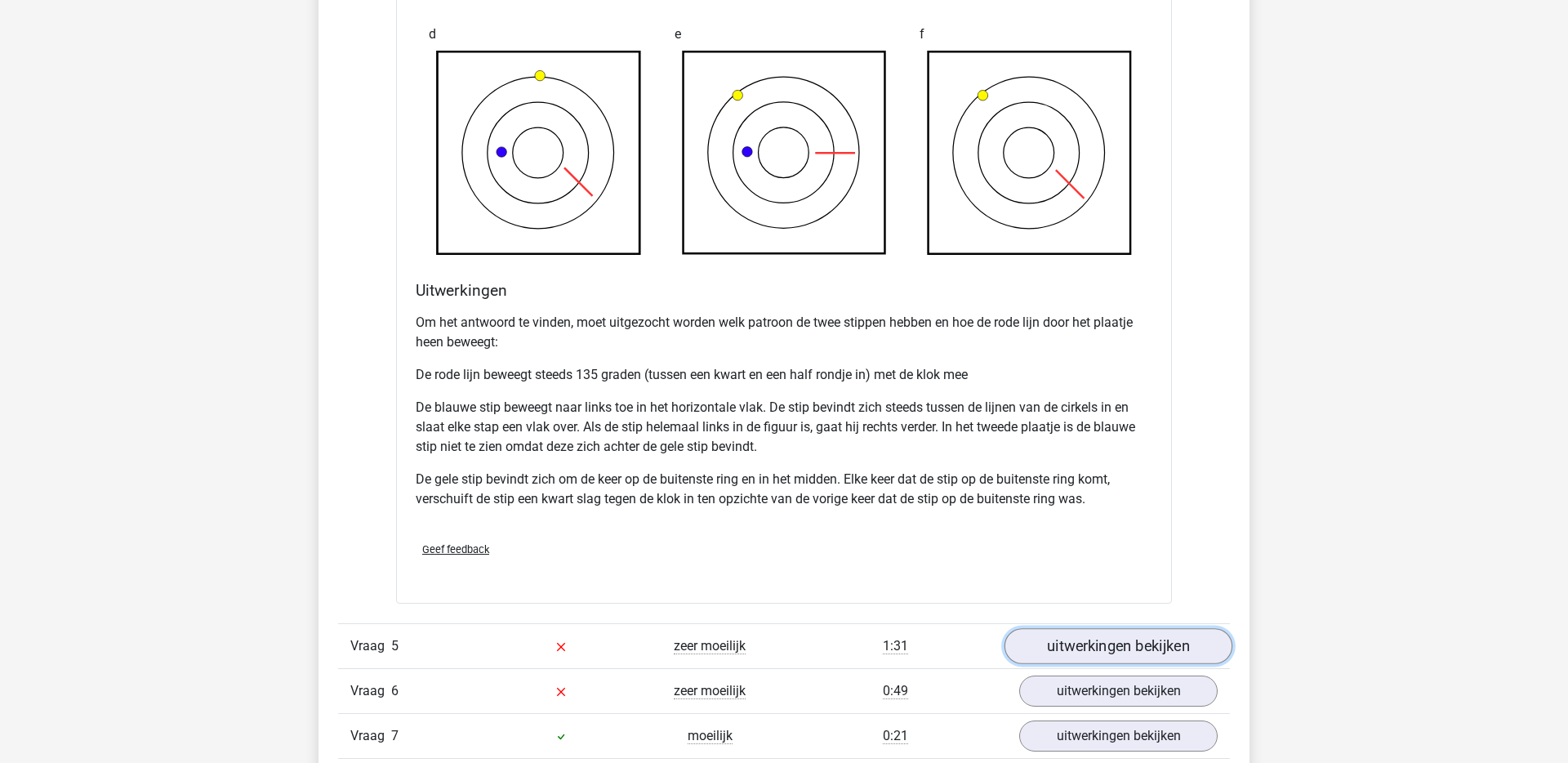
click at [1099, 651] on link "uitwerkingen bekijken" at bounding box center [1118, 645] width 228 height 36
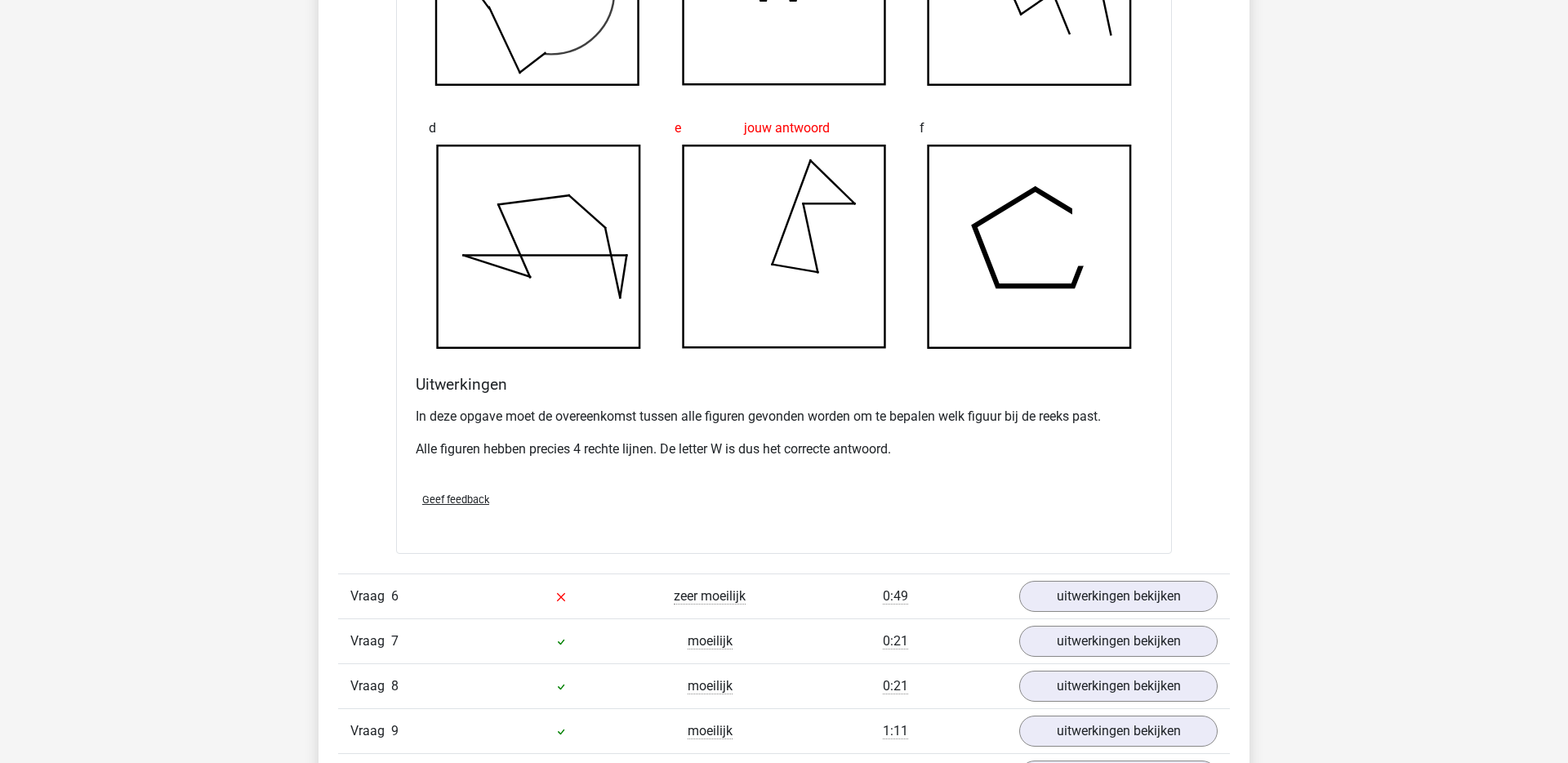
scroll to position [4849, 0]
click at [1046, 592] on link "uitwerkingen bekijken" at bounding box center [1118, 597] width 228 height 36
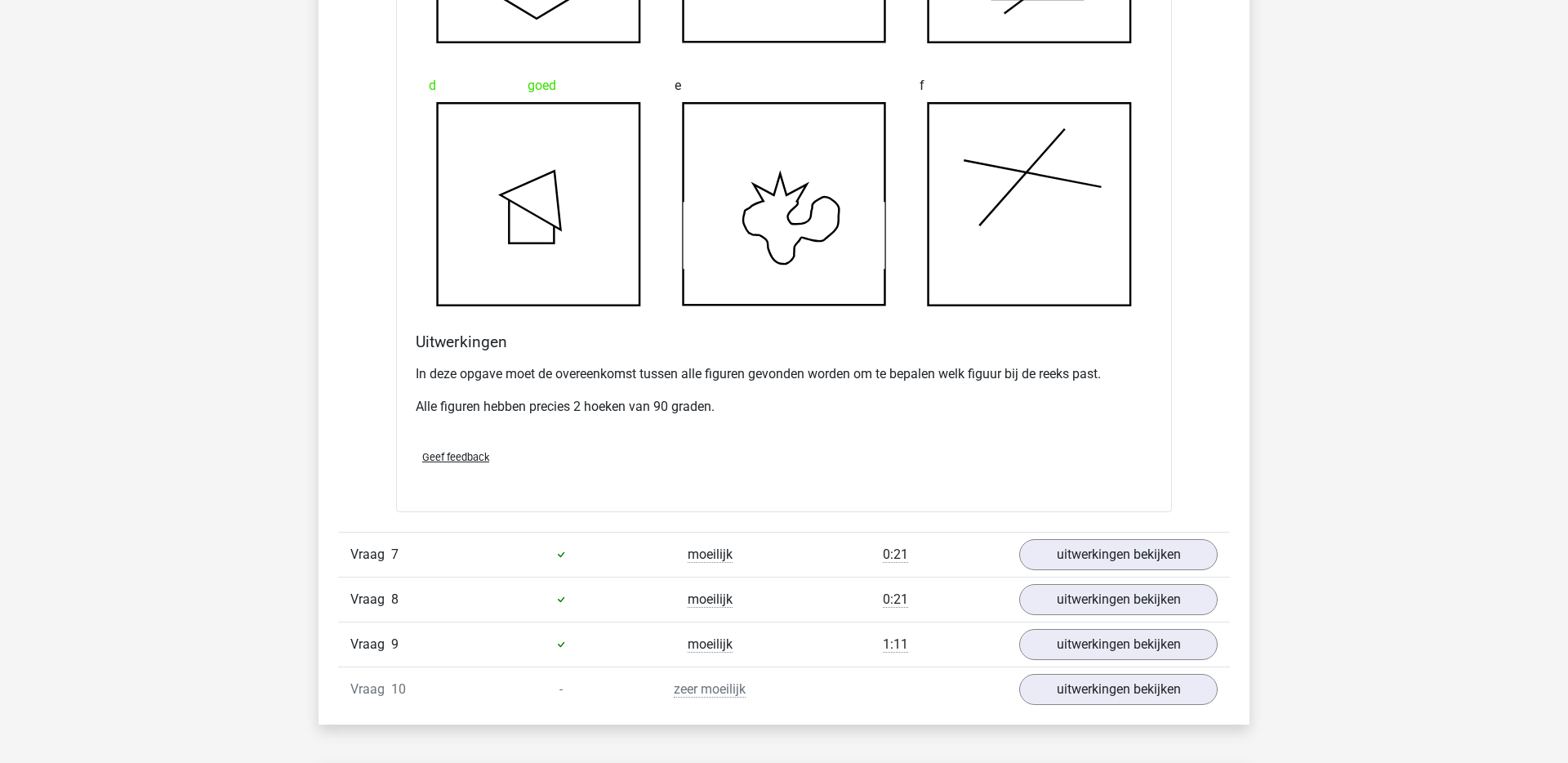
scroll to position [5946, 0]
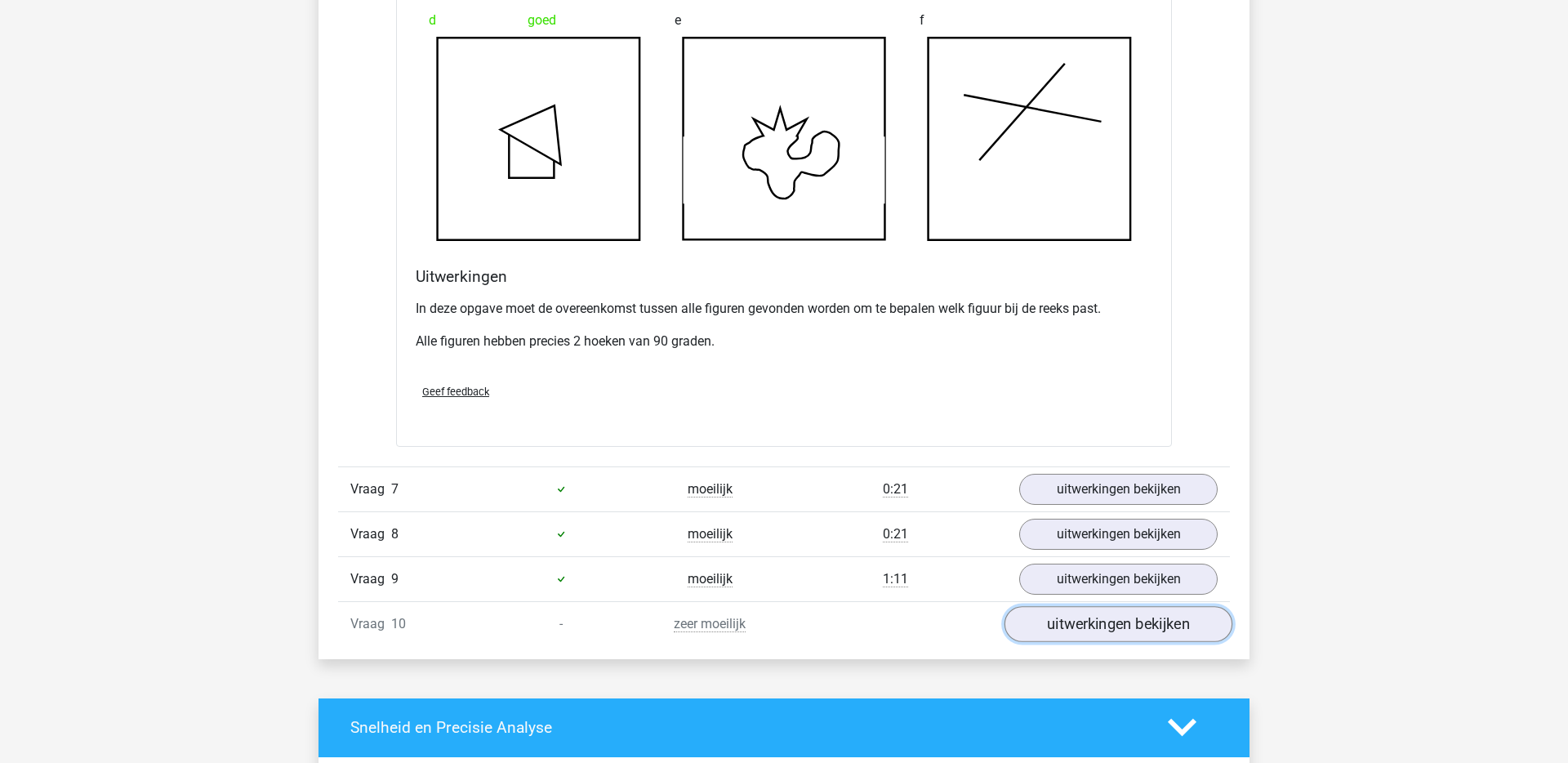
click at [1045, 612] on link "uitwerkingen bekijken" at bounding box center [1118, 623] width 228 height 36
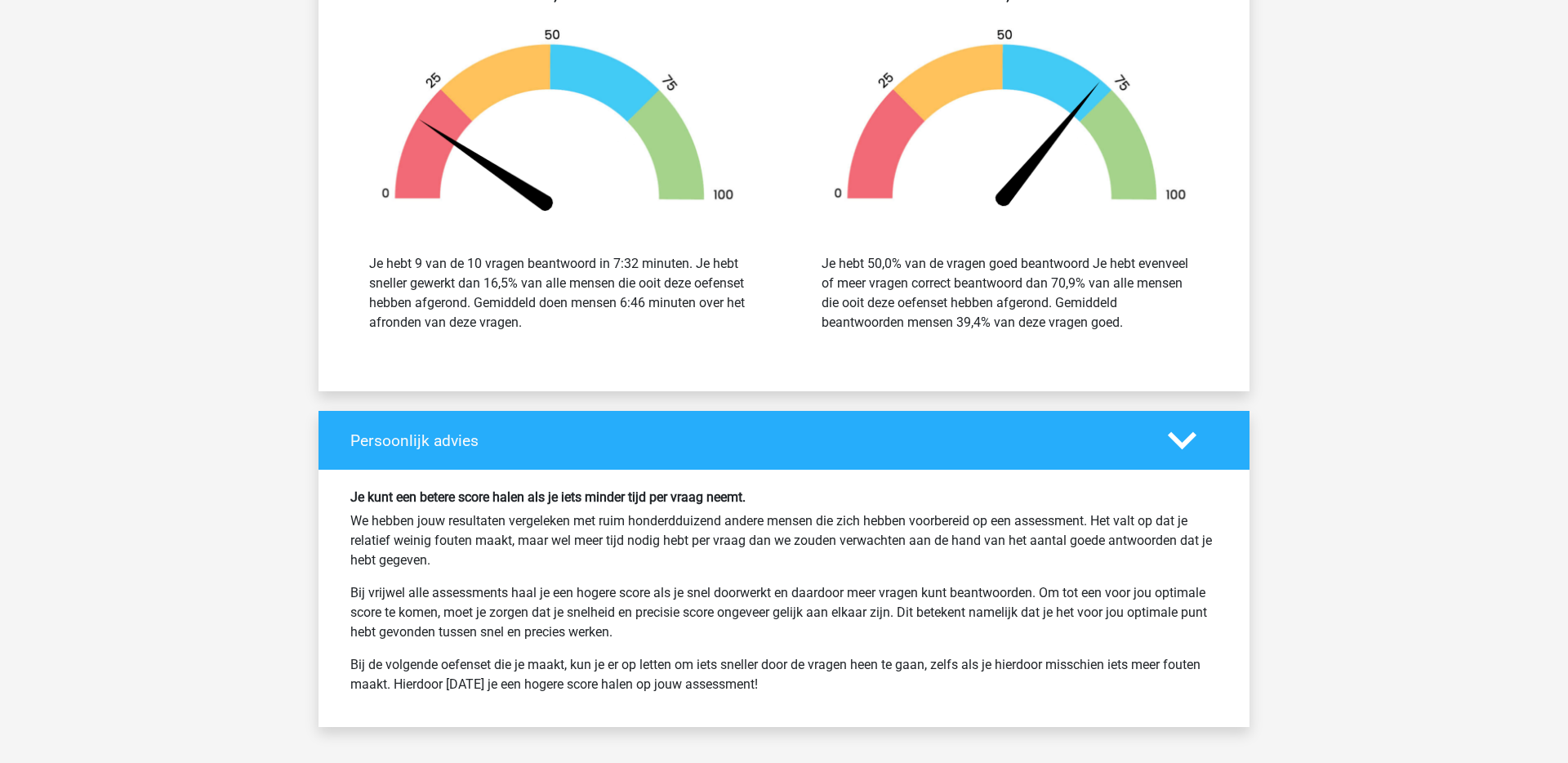
scroll to position [7926, 0]
